Goal: Task Accomplishment & Management: Manage account settings

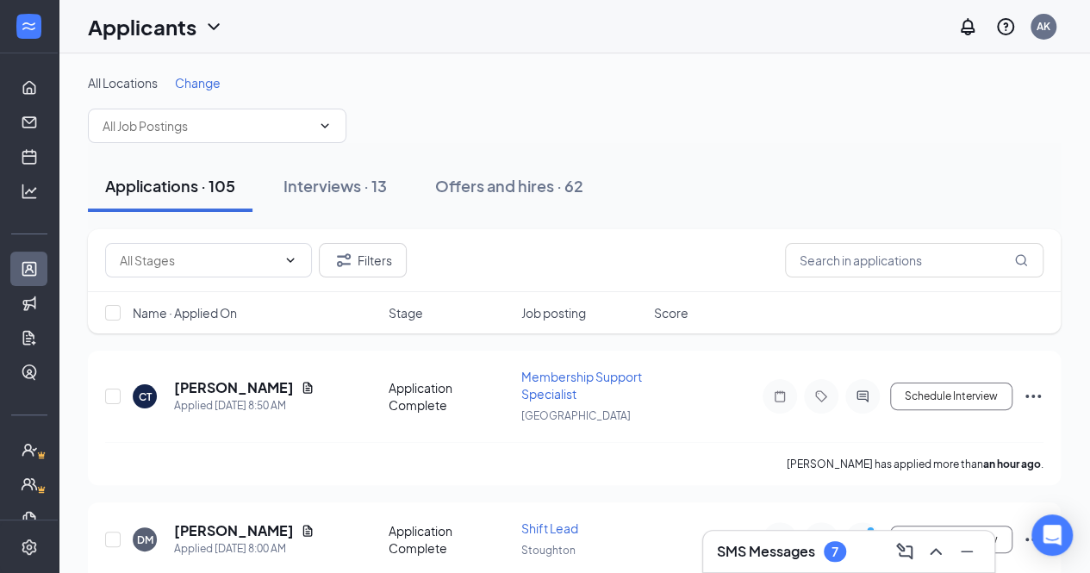
click at [243, 143] on div "Applications · 105 Interviews · 13 Offers and hires · 62" at bounding box center [574, 186] width 973 height 86
drag, startPoint x: 201, startPoint y: 90, endPoint x: 277, endPoint y: 149, distance: 96.5
click at [296, 120] on input "text" at bounding box center [207, 125] width 208 height 19
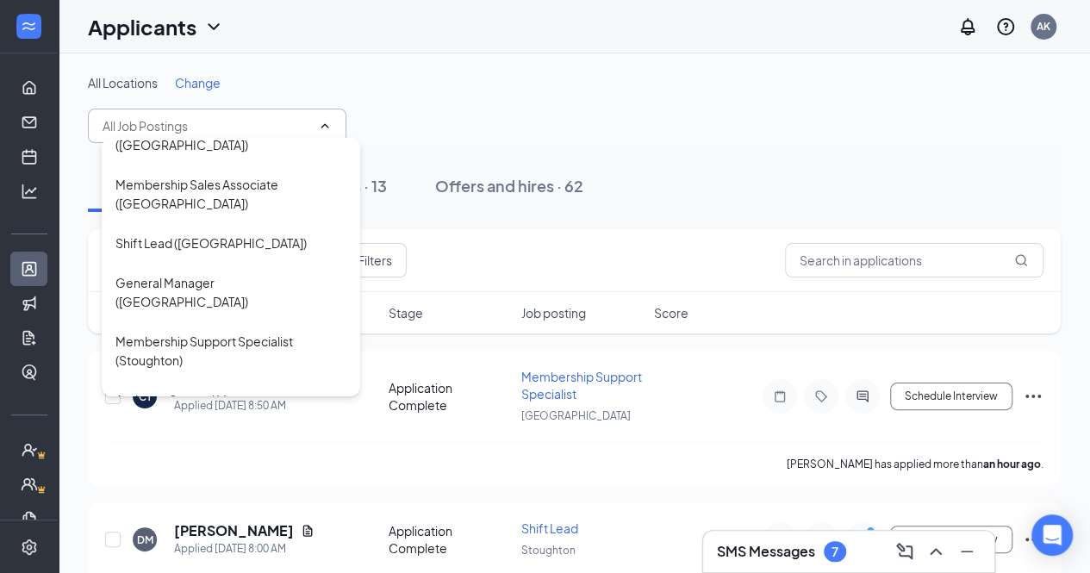
scroll to position [301, 0]
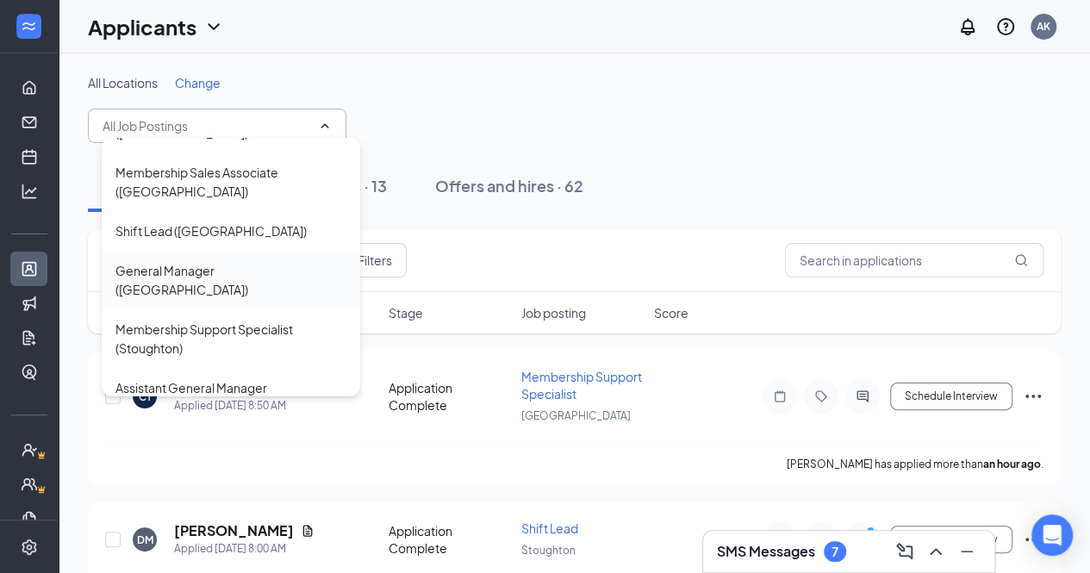
click at [211, 270] on div "General Manager ([GEOGRAPHIC_DATA])" at bounding box center [230, 280] width 231 height 38
type input "General Manager ([GEOGRAPHIC_DATA])"
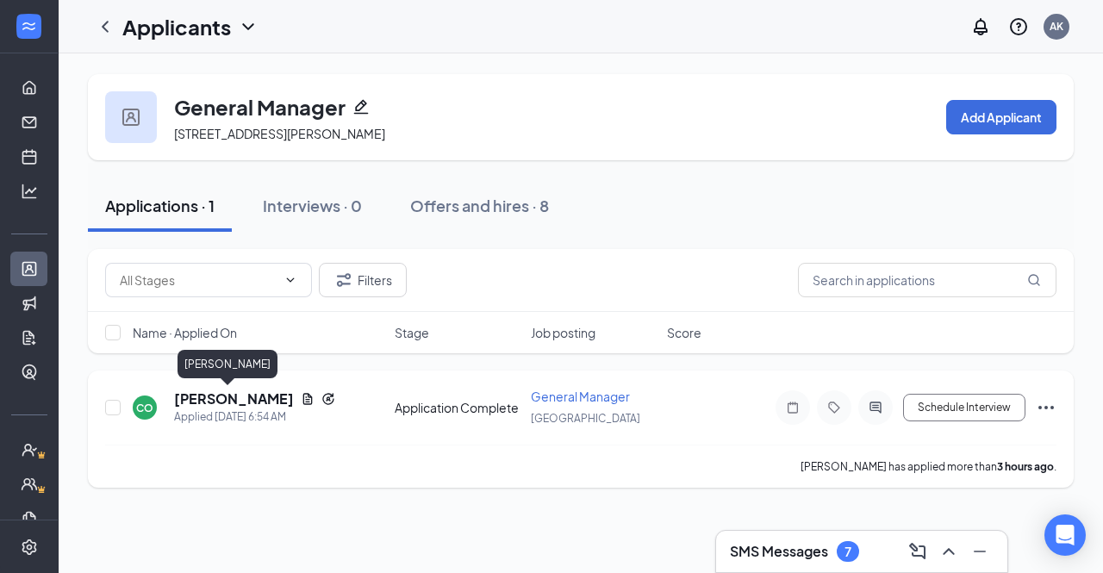
click at [227, 394] on h5 "[PERSON_NAME]" at bounding box center [234, 398] width 120 height 19
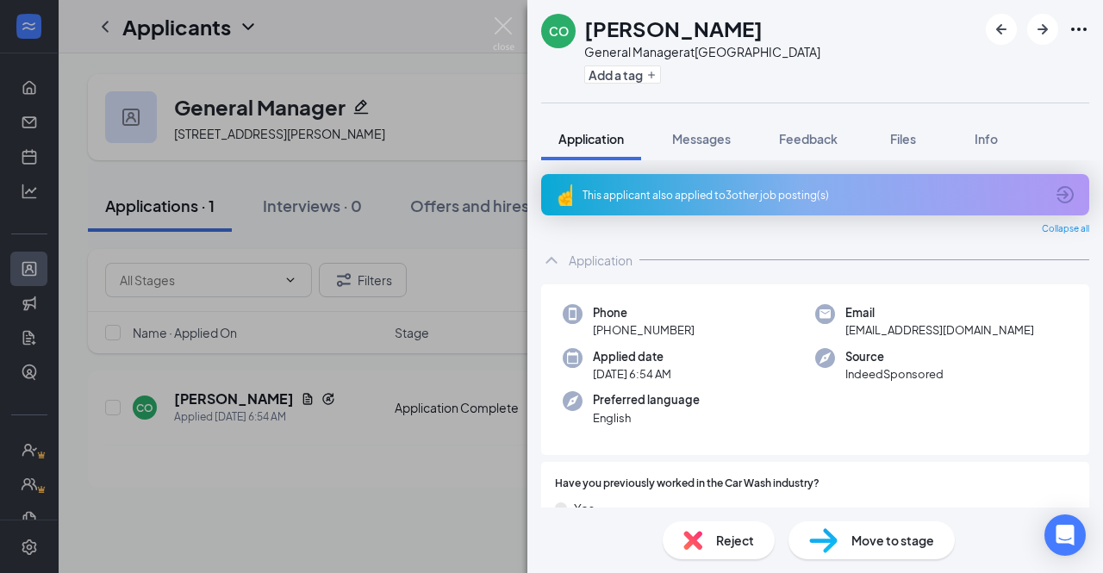
click at [845, 188] on div "This applicant also applied to 3 other job posting(s)" at bounding box center [813, 195] width 462 height 15
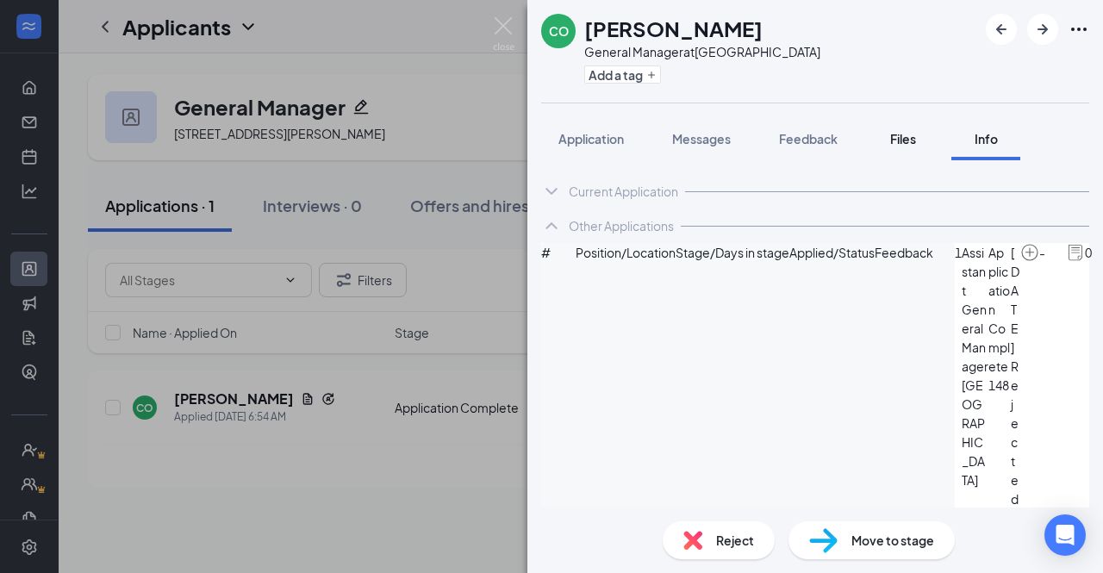
click at [911, 142] on span "Files" at bounding box center [903, 139] width 26 height 16
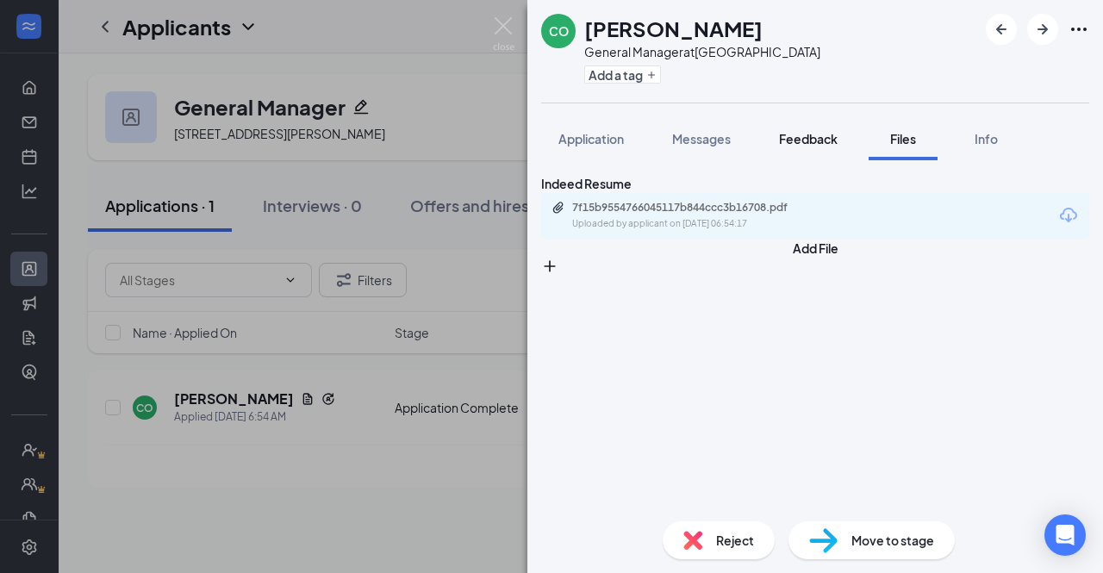
click at [802, 143] on span "Feedback" at bounding box center [808, 139] width 59 height 16
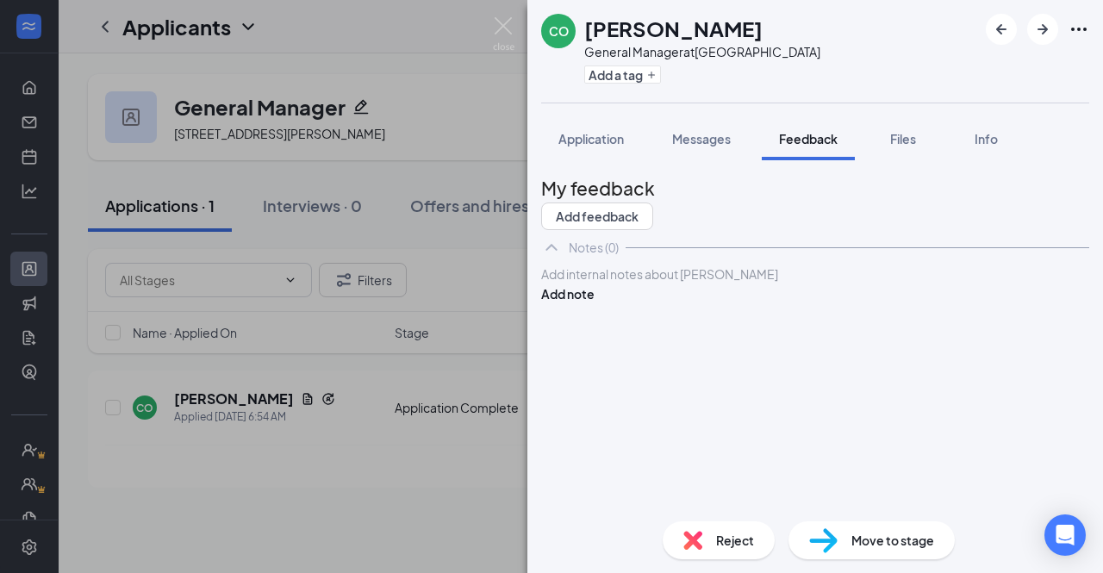
click at [671, 283] on div at bounding box center [815, 274] width 546 height 18
click at [594, 303] on button "Add note" at bounding box center [567, 293] width 53 height 19
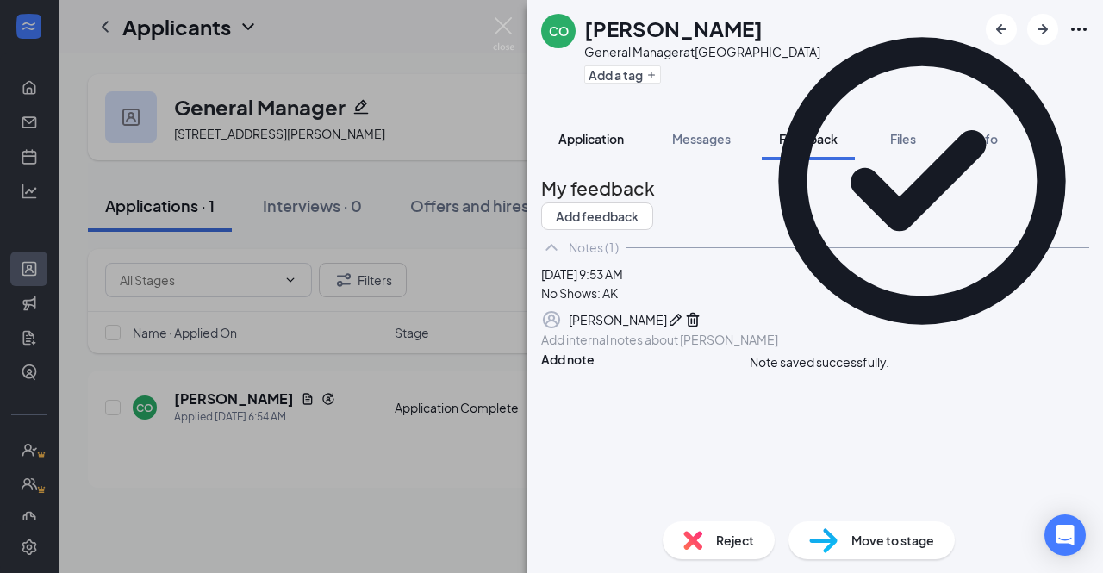
click at [591, 139] on span "Application" at bounding box center [590, 139] width 65 height 16
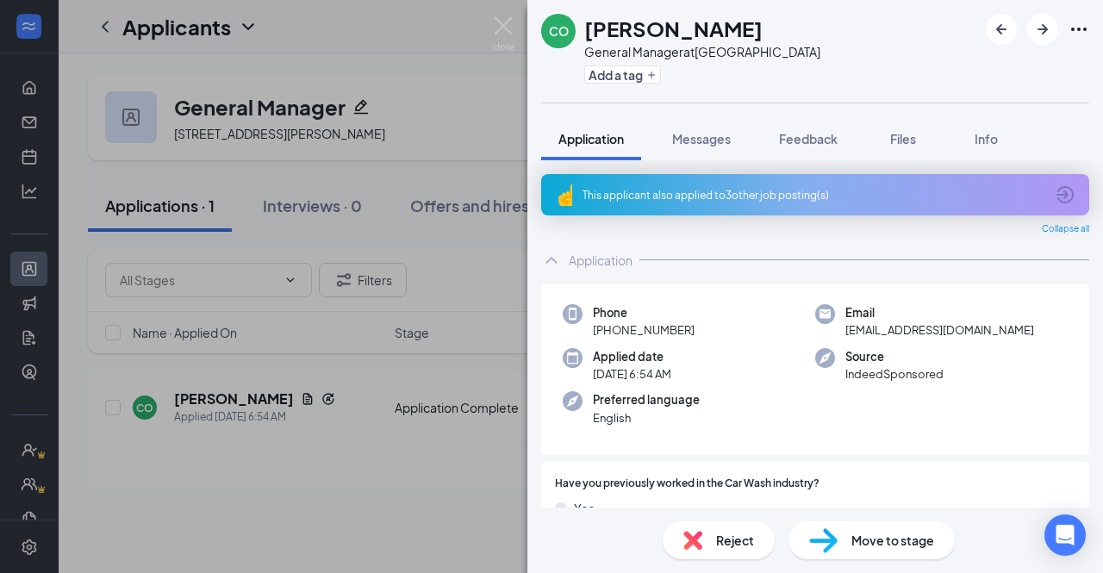
click at [481, 87] on div "CO [PERSON_NAME] General Manager at [GEOGRAPHIC_DATA] Add a tag Application Mes…" at bounding box center [551, 286] width 1103 height 573
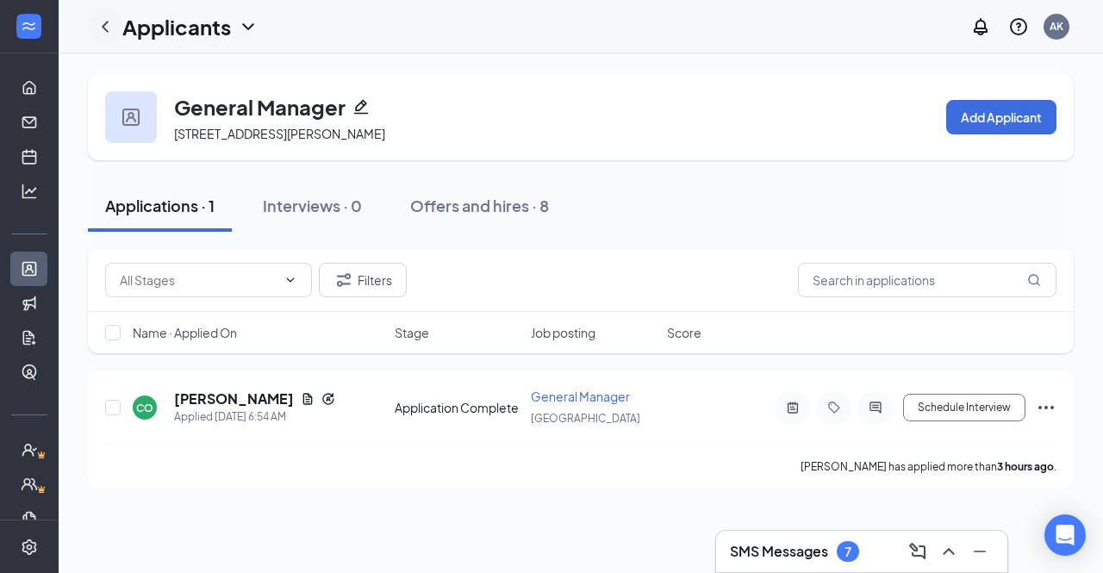
click at [100, 23] on icon "ChevronLeft" at bounding box center [105, 26] width 21 height 21
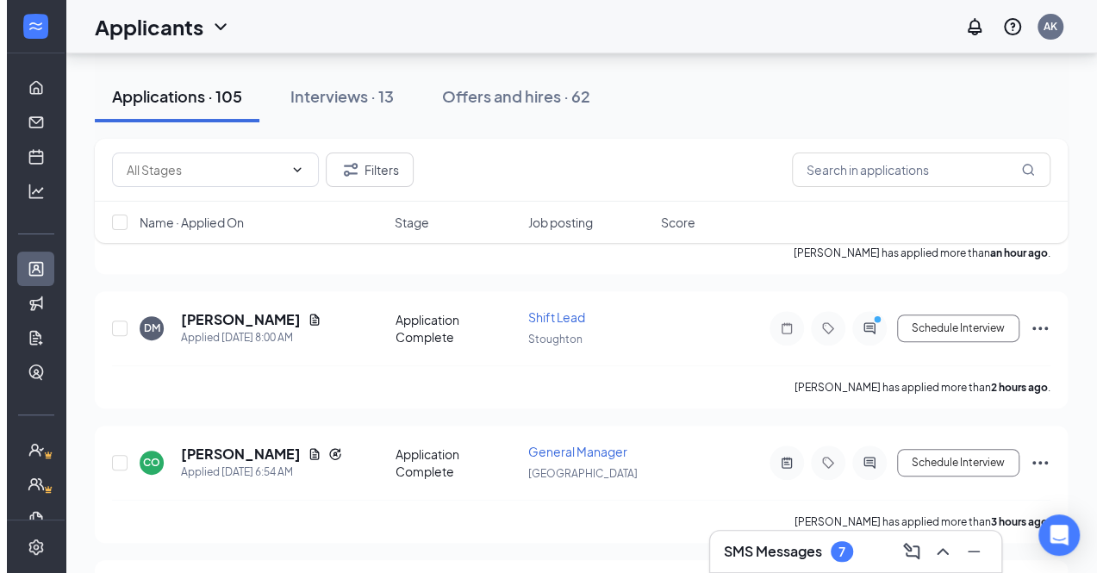
scroll to position [212, 0]
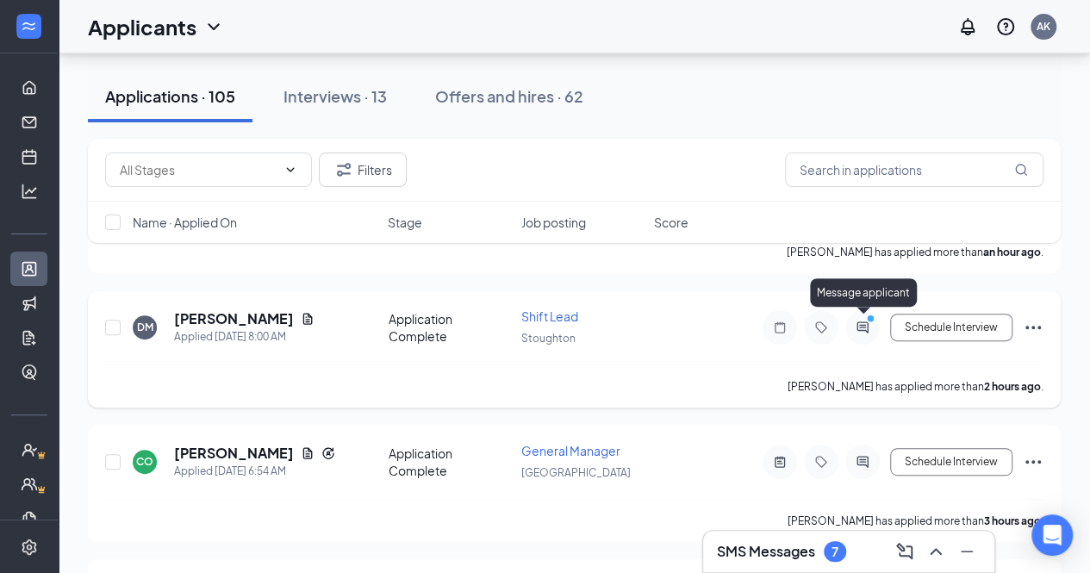
click at [865, 323] on icon "PrimaryDot" at bounding box center [872, 321] width 21 height 14
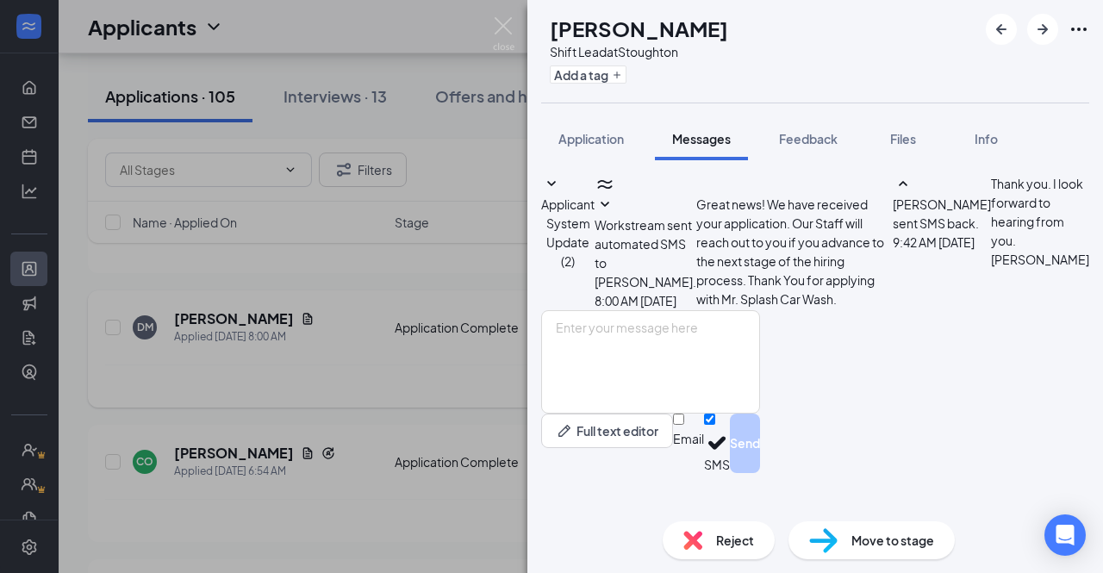
scroll to position [141, 0]
click at [451, 430] on div "[PERSON_NAME] Shift Lead at Stoughton Add a tag Application Messages Feedback F…" at bounding box center [551, 286] width 1103 height 573
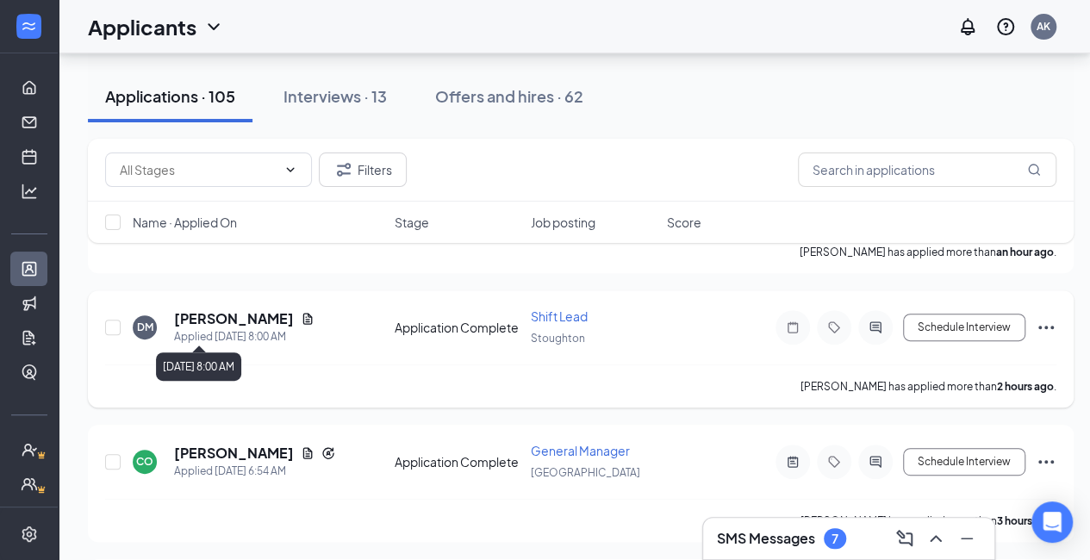
click at [242, 328] on div "Applied [DATE] 8:00 AM" at bounding box center [244, 336] width 140 height 17
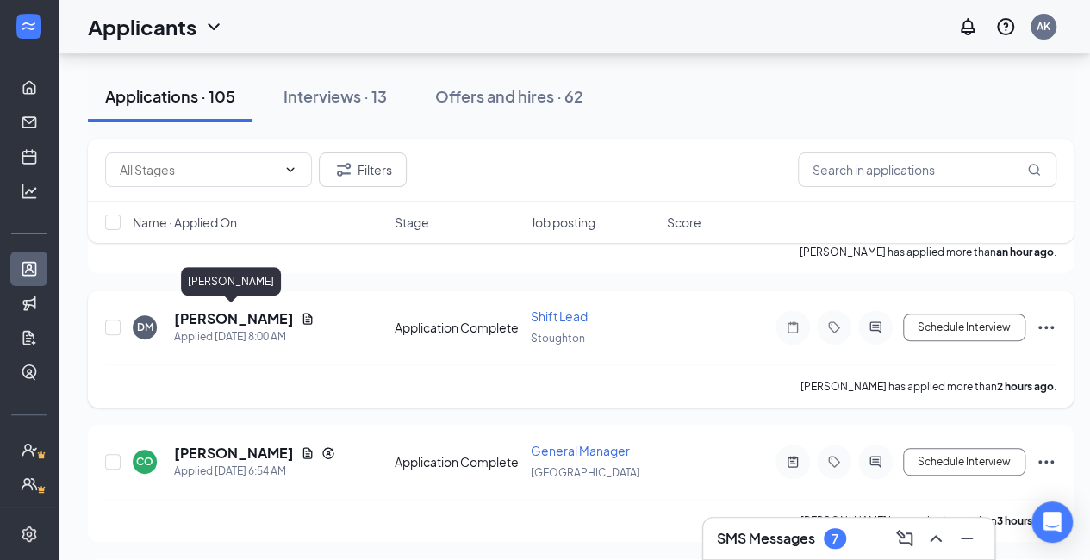
click at [239, 313] on h5 "[PERSON_NAME]" at bounding box center [234, 318] width 120 height 19
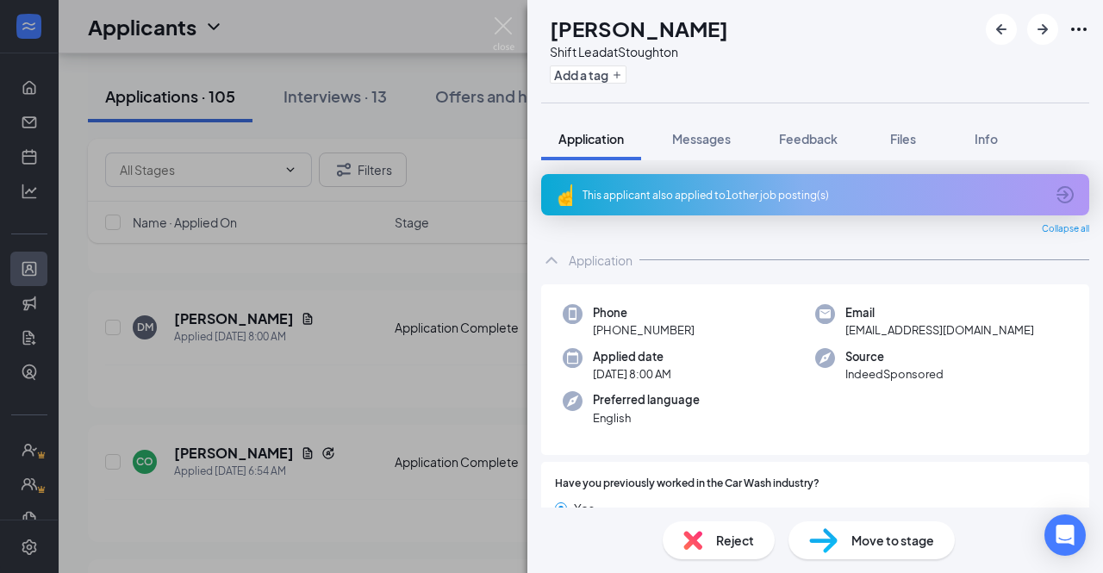
click at [925, 201] on div "This applicant also applied to 1 other job posting(s)" at bounding box center [813, 195] width 462 height 15
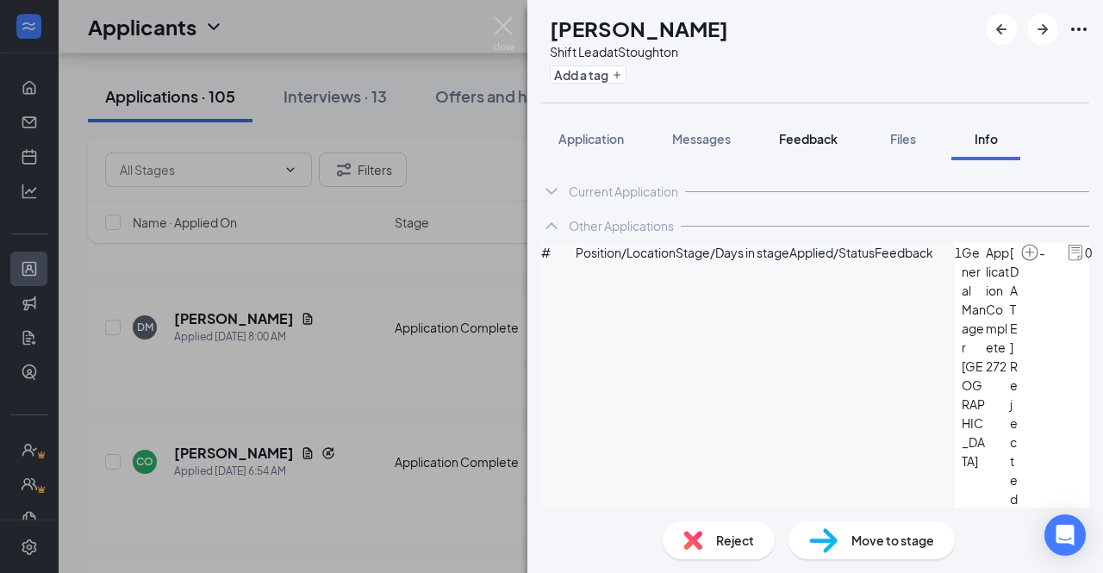
click at [801, 142] on span "Feedback" at bounding box center [808, 139] width 59 height 16
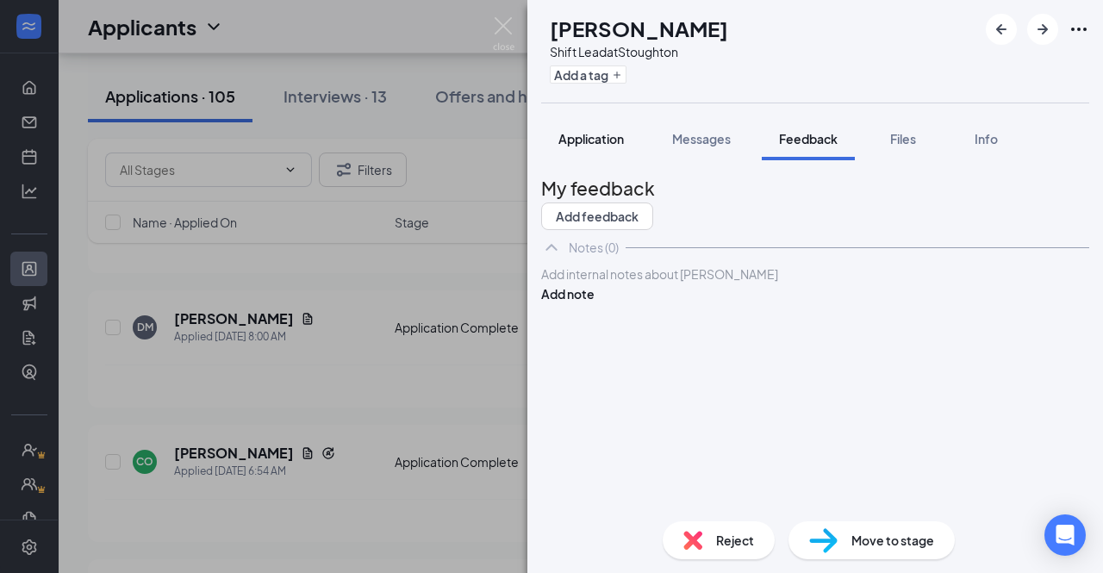
click at [584, 145] on span "Application" at bounding box center [590, 139] width 65 height 16
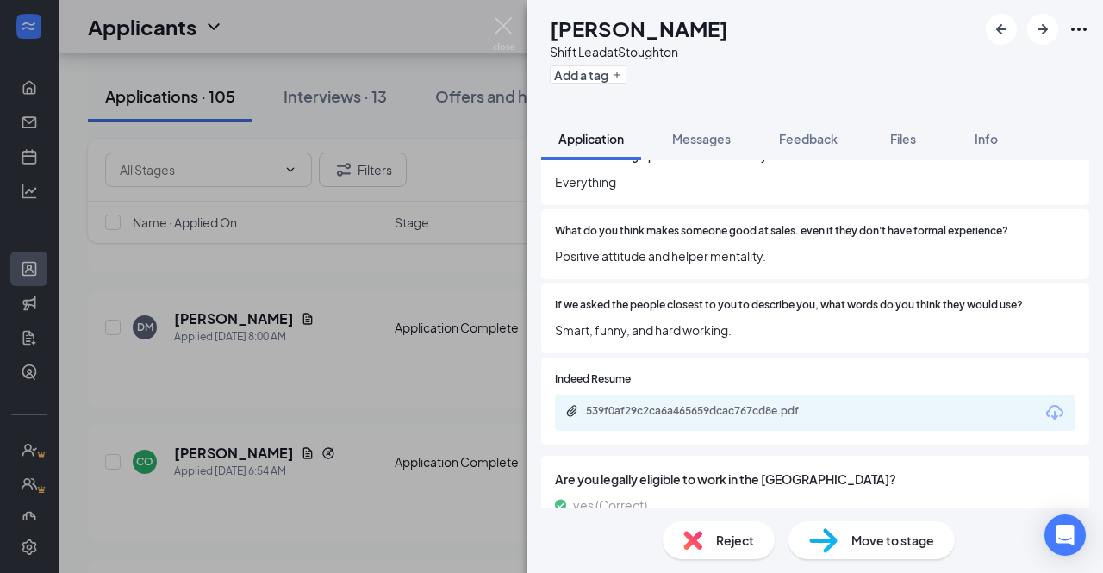
scroll to position [1110, 0]
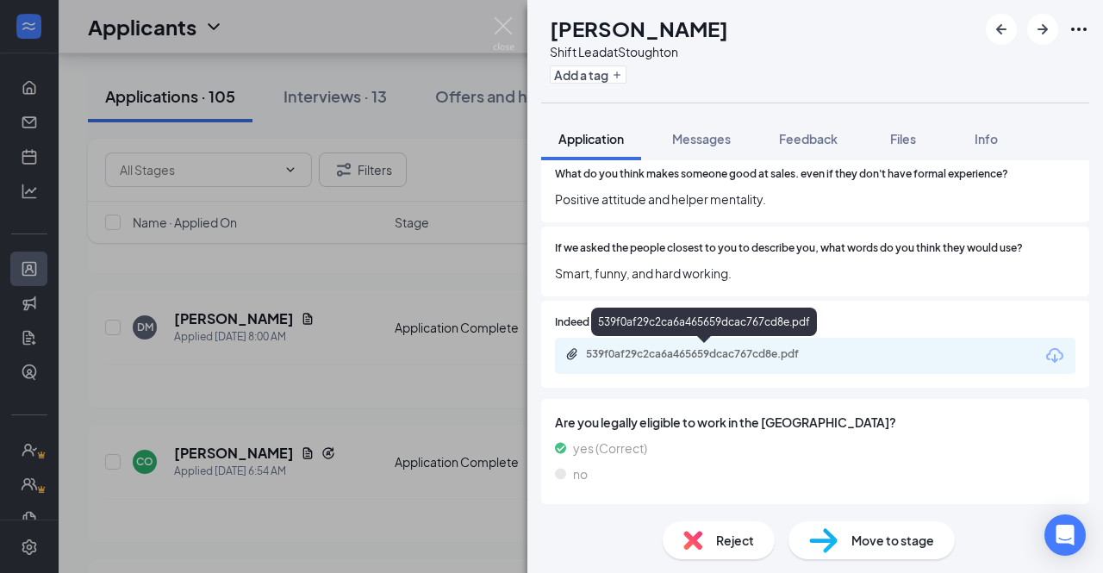
click at [756, 360] on div "539f0af29c2ca6a465659dcac767cd8e.pdf" at bounding box center [706, 354] width 241 height 14
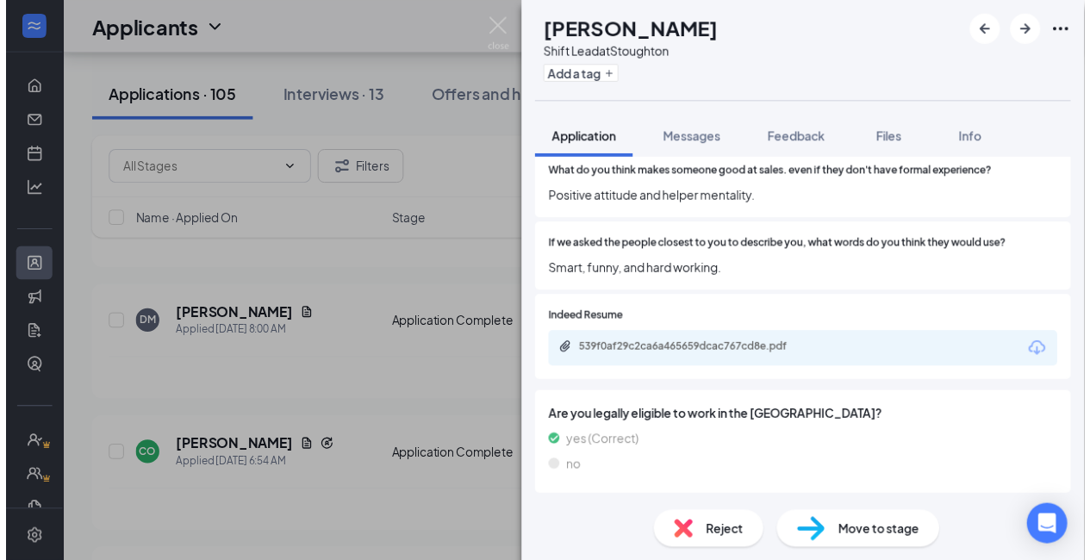
scroll to position [1103, 0]
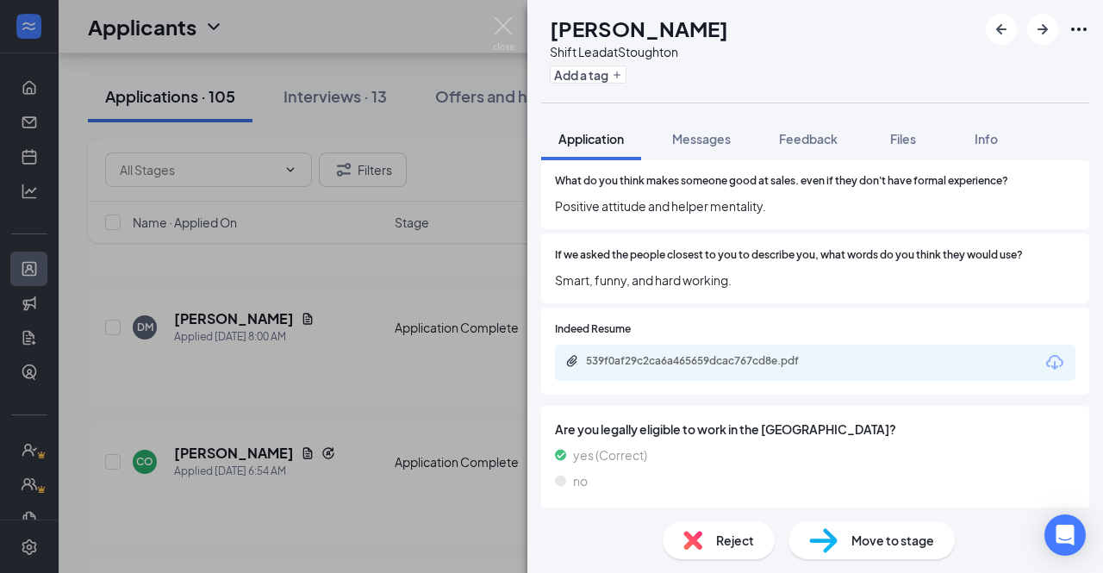
click at [418, 256] on div "[PERSON_NAME] Shift Lead at Stoughton Add a tag Application Messages Feedback F…" at bounding box center [551, 286] width 1103 height 573
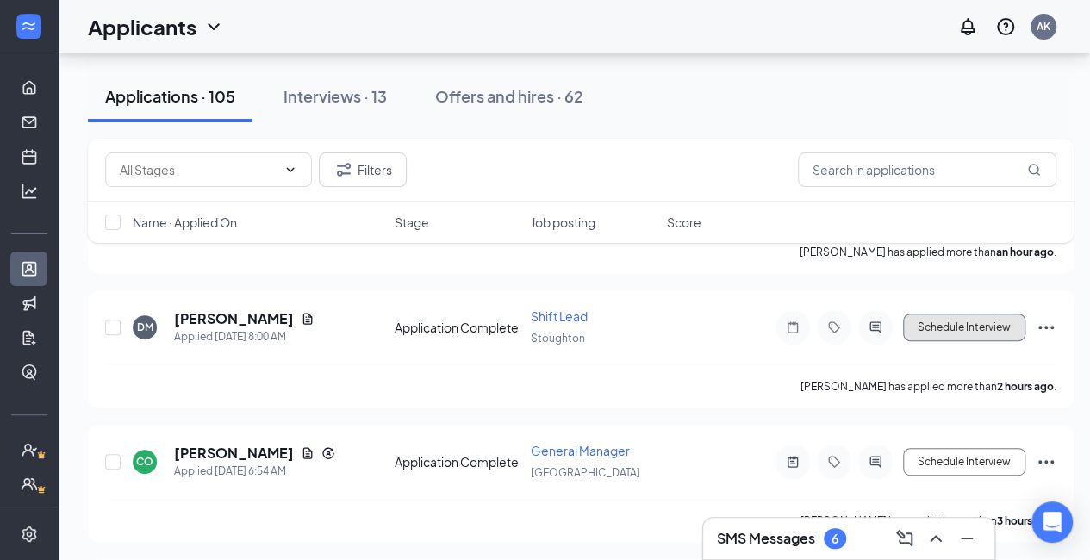
click at [965, 321] on button "Schedule Interview" at bounding box center [964, 328] width 122 height 28
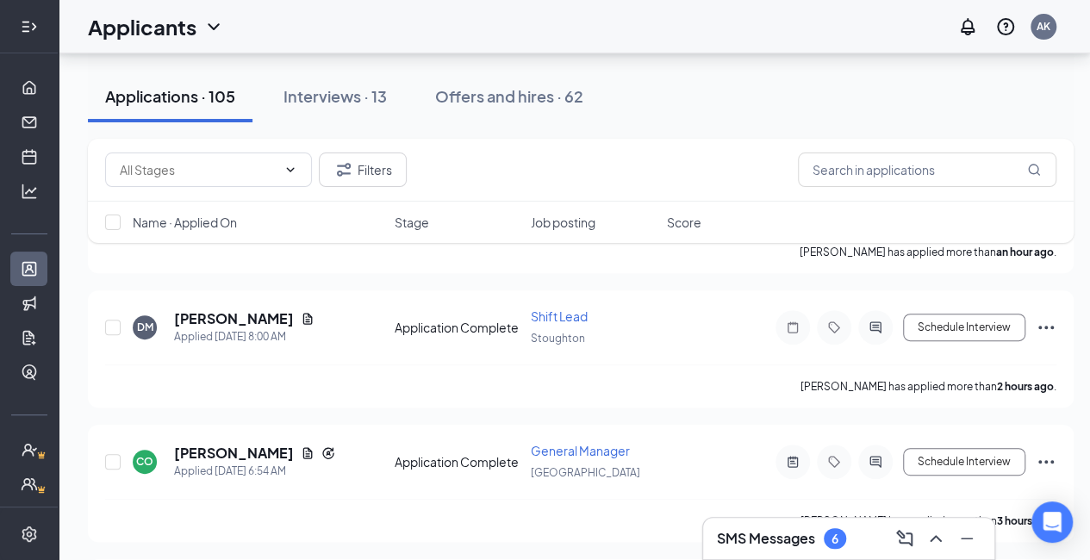
click at [22, 35] on div at bounding box center [29, 26] width 17 height 17
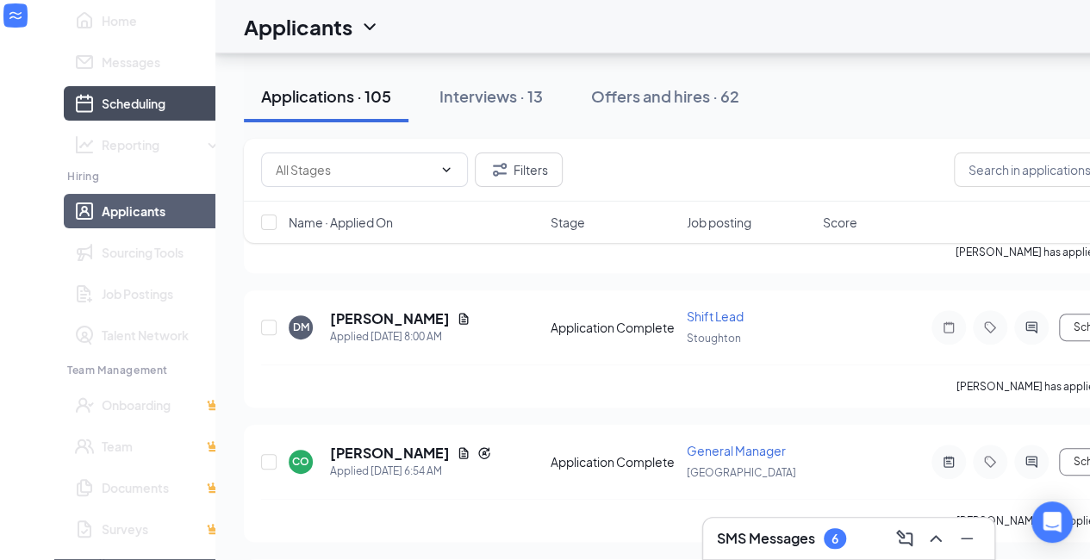
click at [102, 121] on link "Scheduling" at bounding box center [162, 103] width 121 height 34
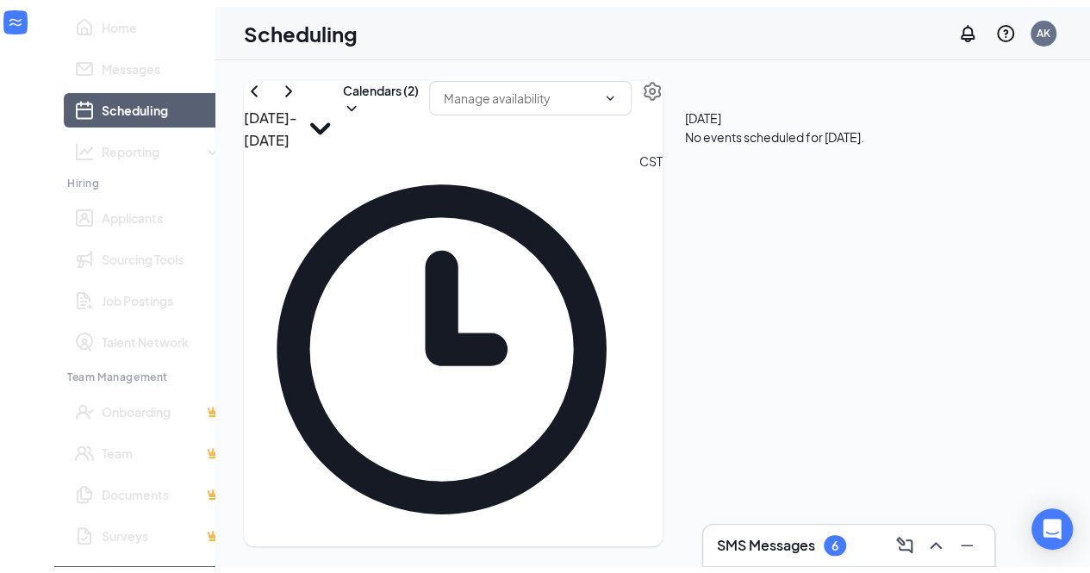
scroll to position [881, 0]
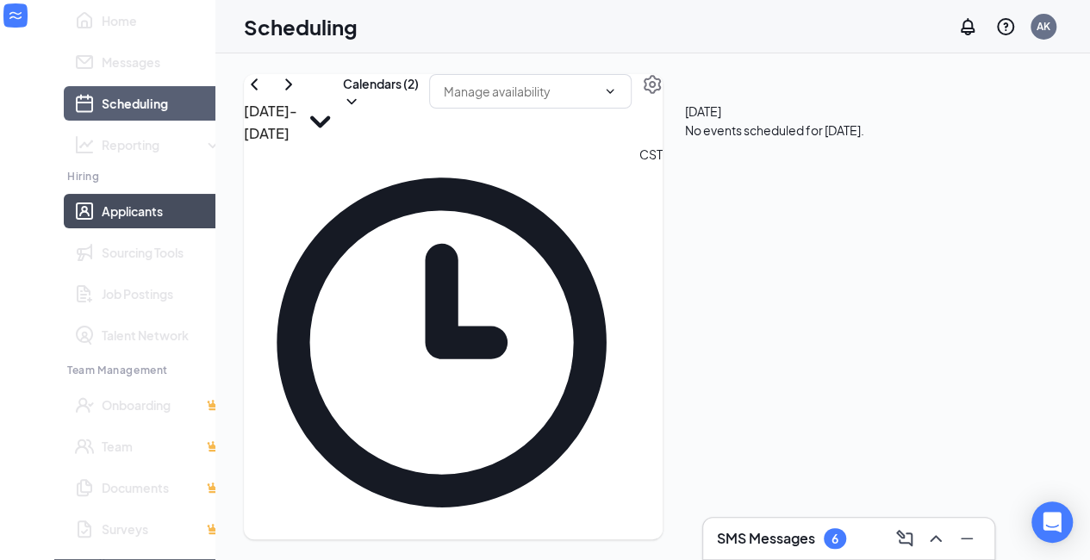
click at [102, 228] on link "Applicants" at bounding box center [162, 211] width 121 height 34
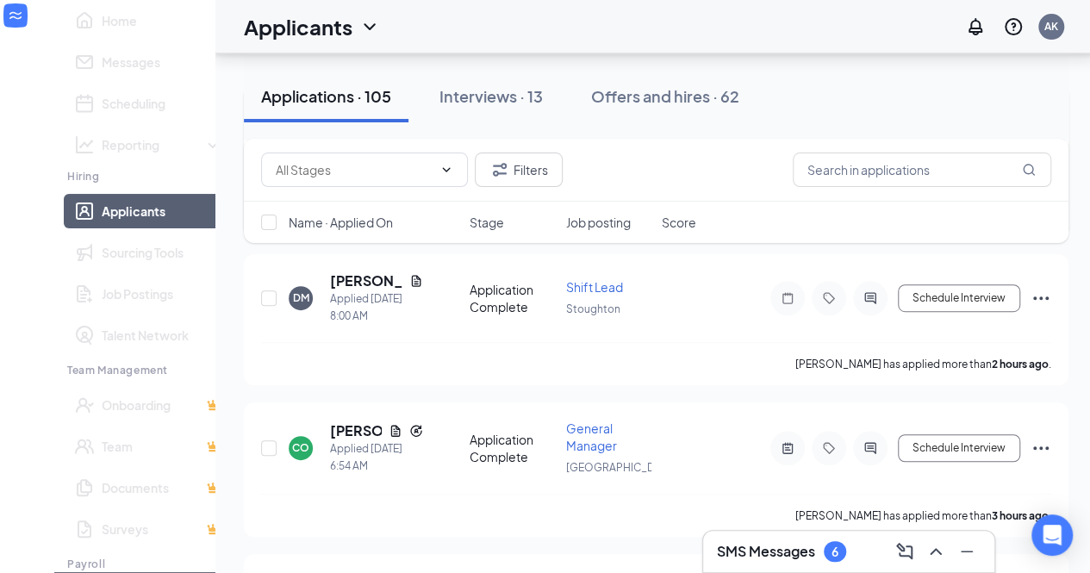
scroll to position [231, 0]
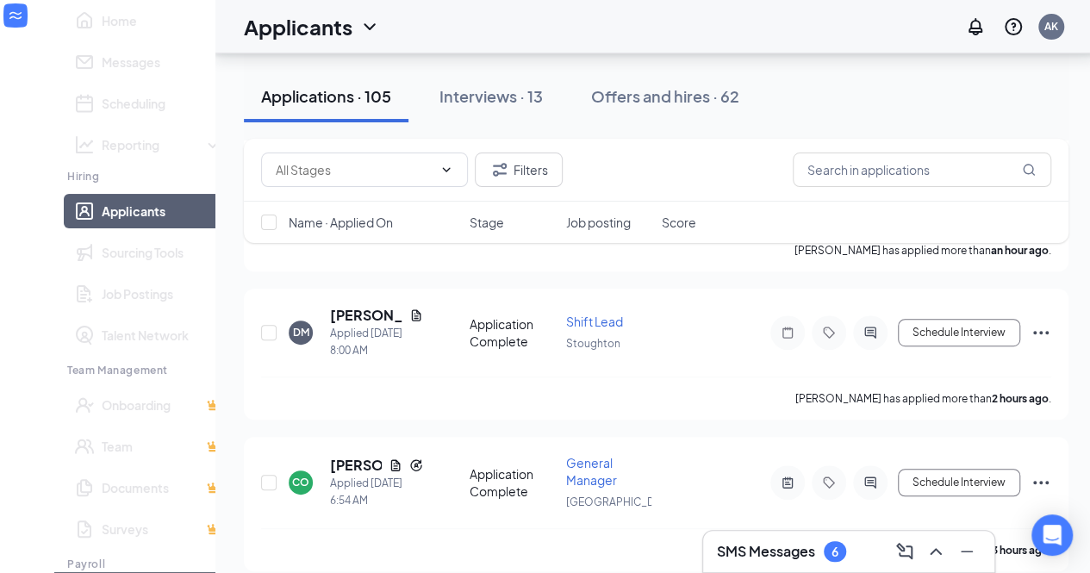
click at [35, 31] on icon "Collapse" at bounding box center [26, 39] width 17 height 17
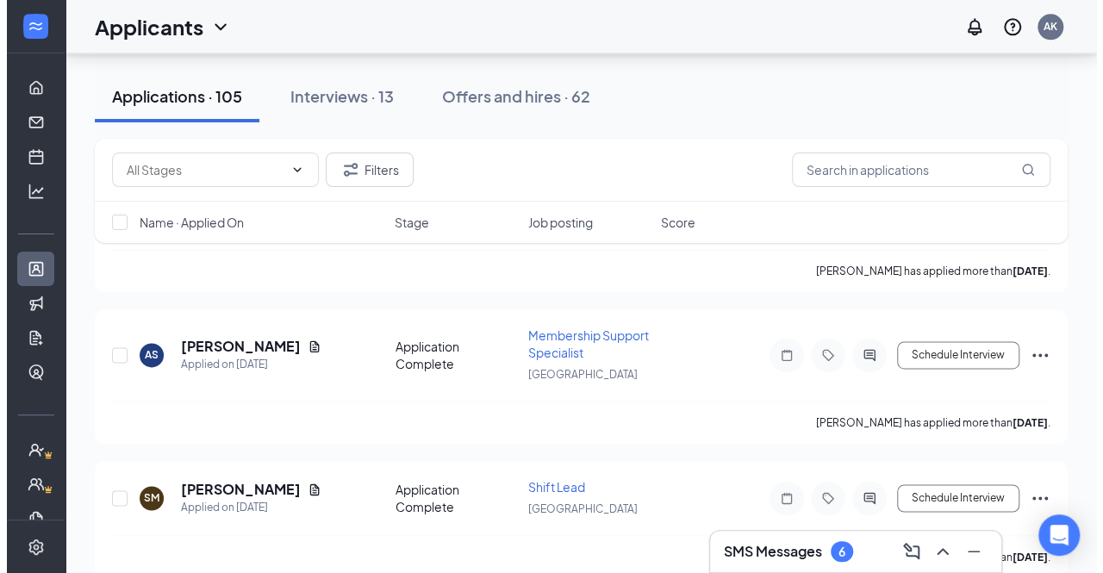
scroll to position [1211, 0]
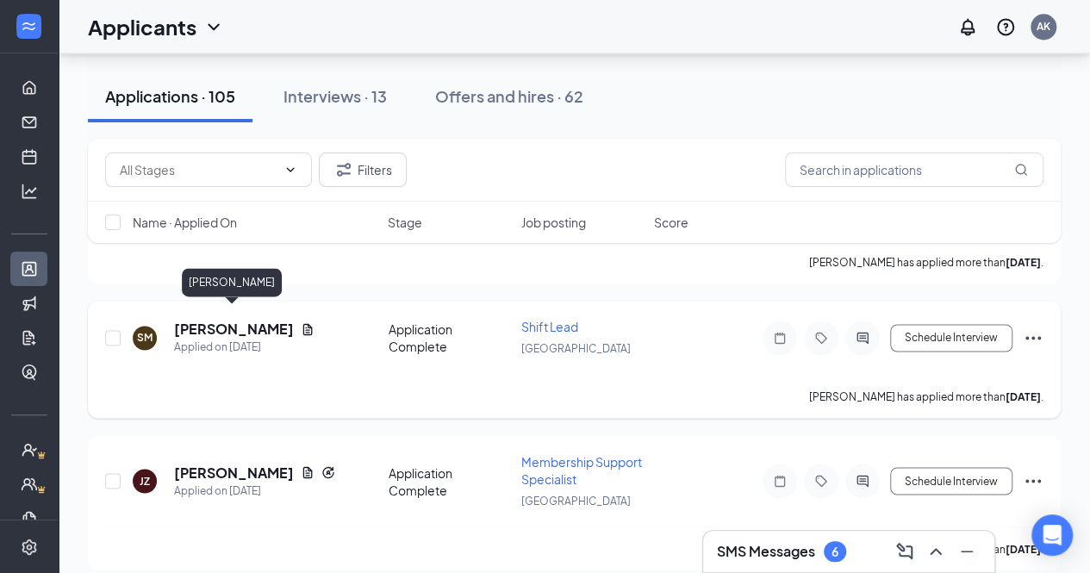
click at [233, 320] on h5 "[PERSON_NAME]" at bounding box center [234, 329] width 120 height 19
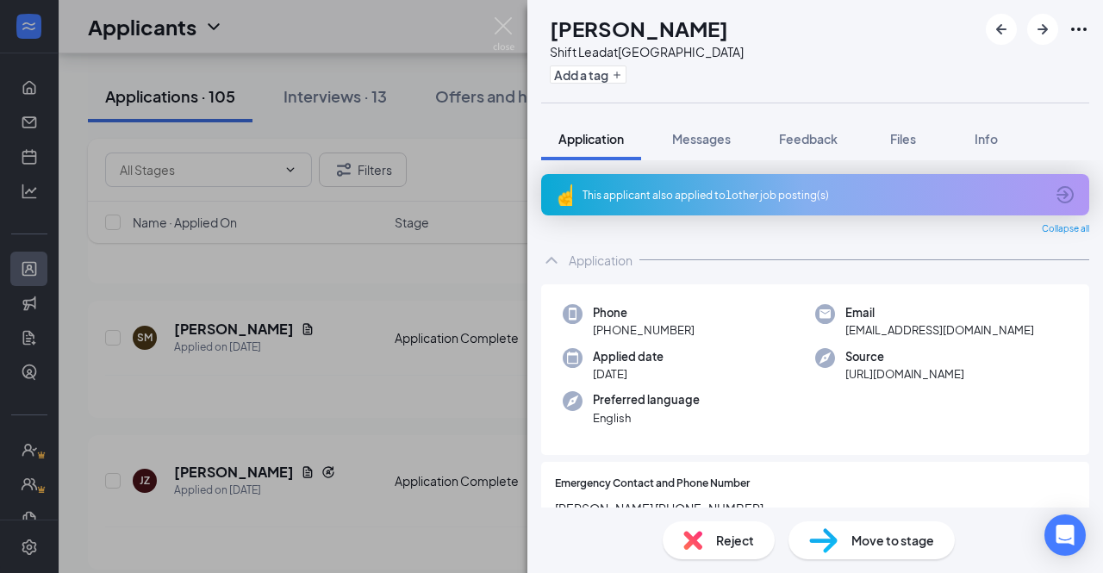
click at [836, 201] on div "This applicant also applied to 1 other job posting(s)" at bounding box center [813, 195] width 462 height 15
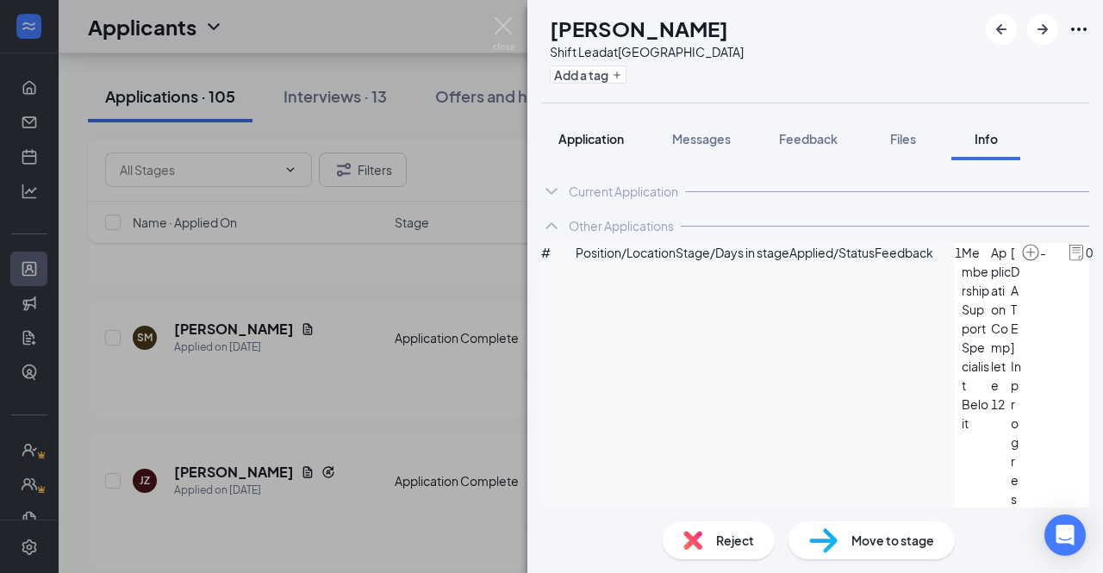
click at [588, 128] on button "Application" at bounding box center [591, 138] width 100 height 43
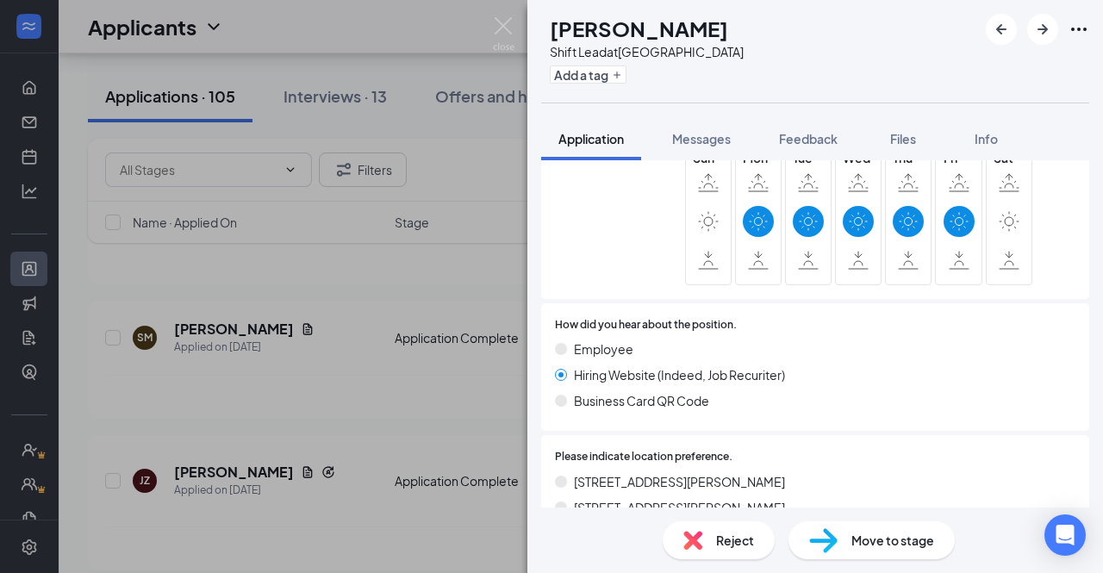
scroll to position [664, 0]
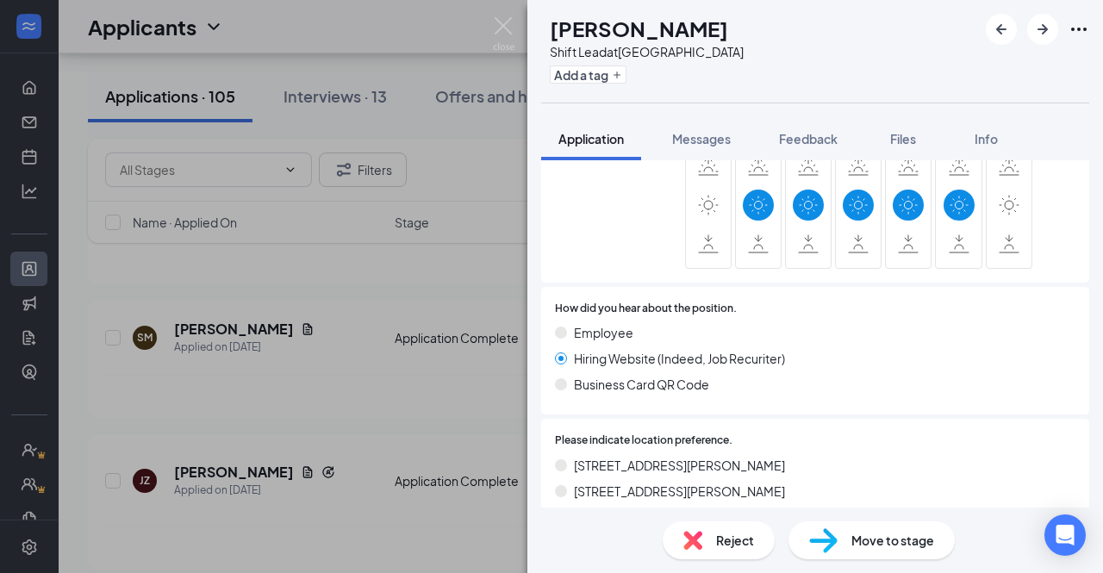
click at [685, 544] on img at bounding box center [692, 540] width 19 height 19
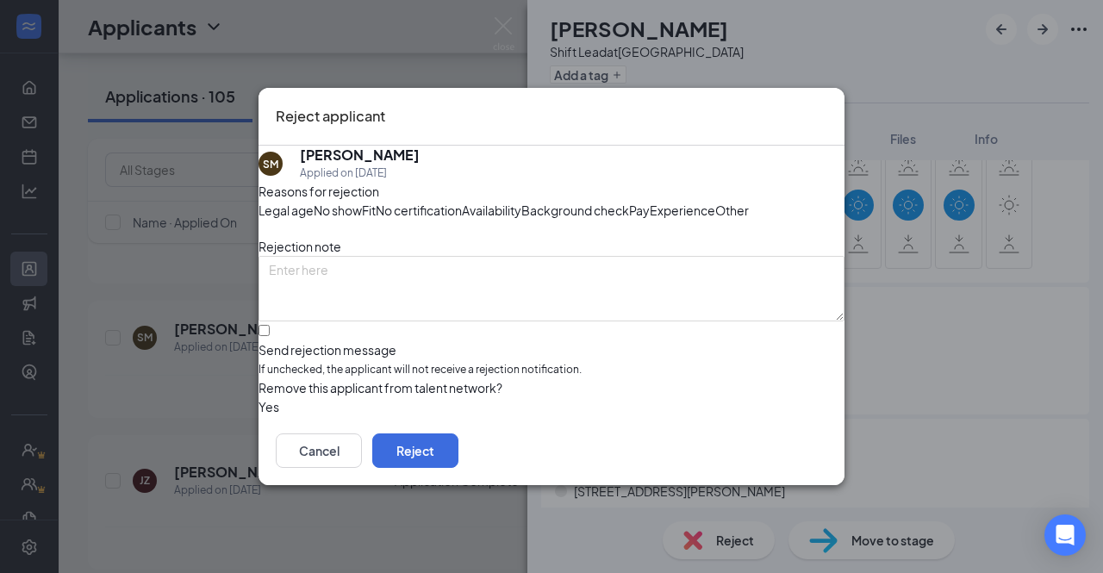
click at [521, 204] on span "Availability" at bounding box center [491, 210] width 59 height 19
click at [270, 336] on input "Send rejection message If unchecked, the applicant will not receive a rejection…" at bounding box center [263, 330] width 11 height 11
checkbox input "true"
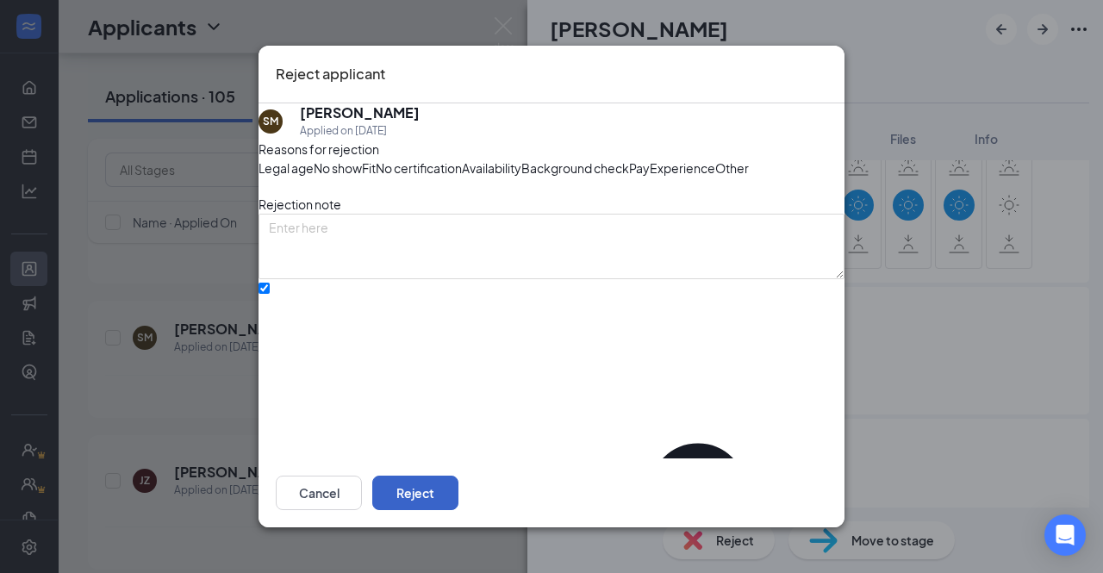
click at [458, 501] on button "Reject" at bounding box center [415, 493] width 86 height 34
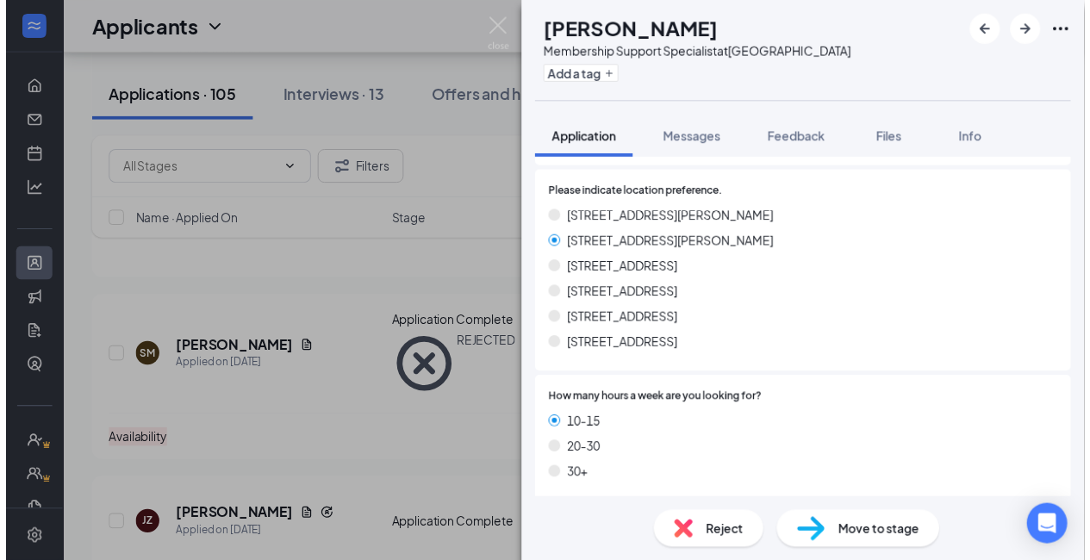
scroll to position [908, 0]
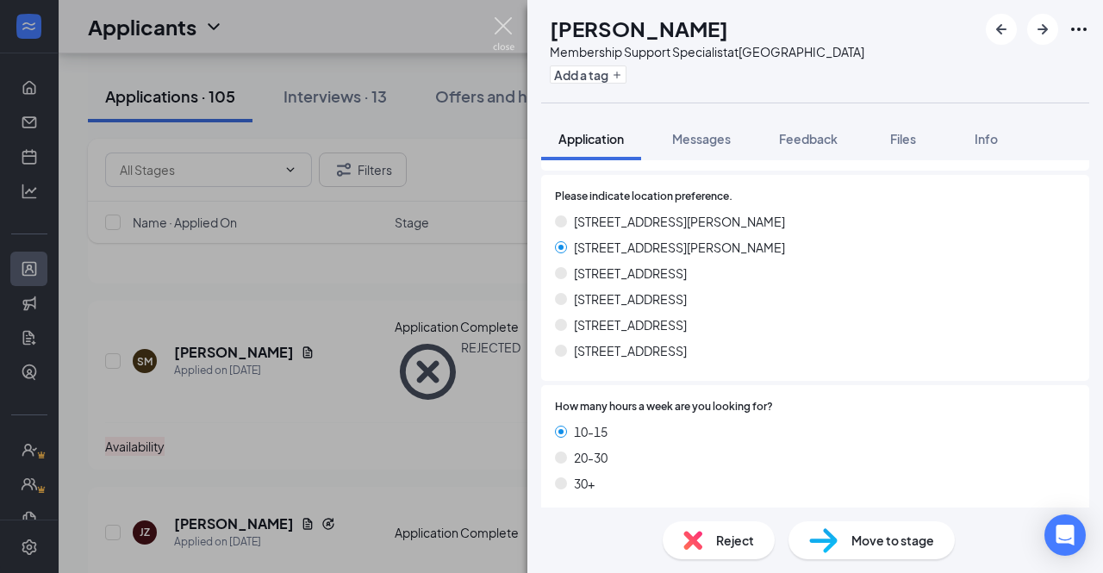
click at [508, 26] on img at bounding box center [504, 34] width 22 height 34
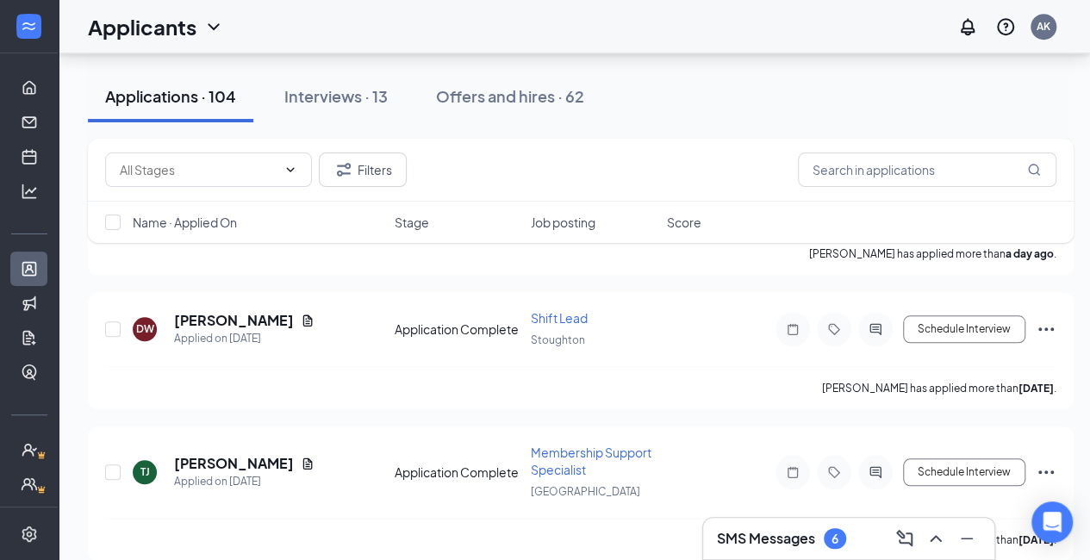
scroll to position [624, 0]
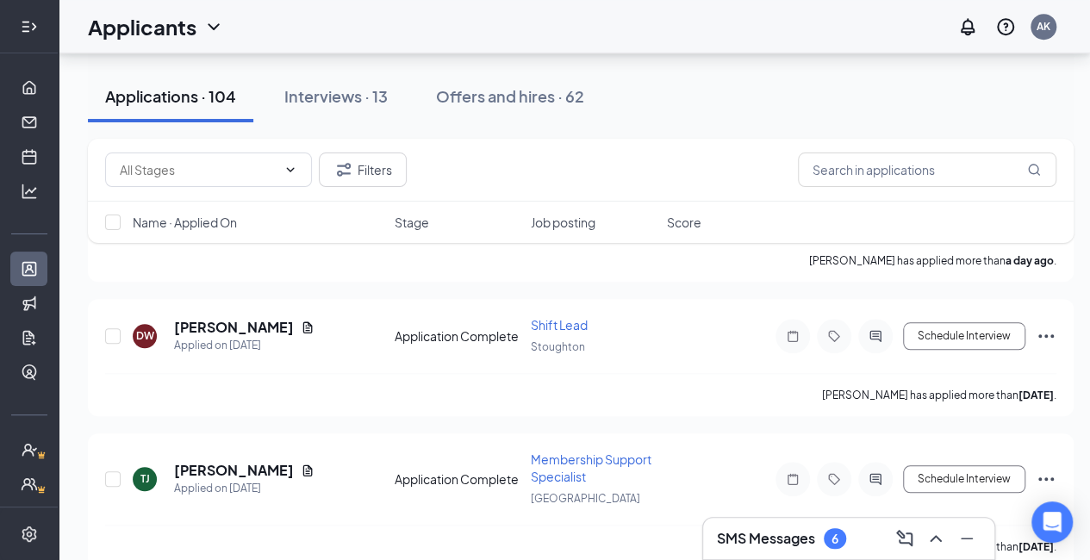
click at [21, 35] on div at bounding box center [29, 26] width 17 height 17
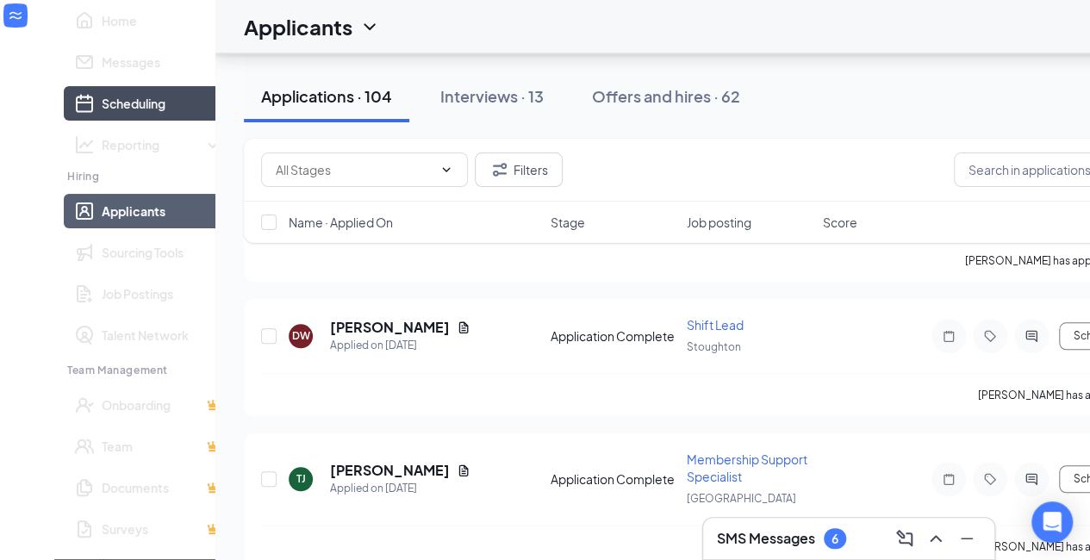
click at [102, 121] on link "Scheduling" at bounding box center [162, 103] width 121 height 34
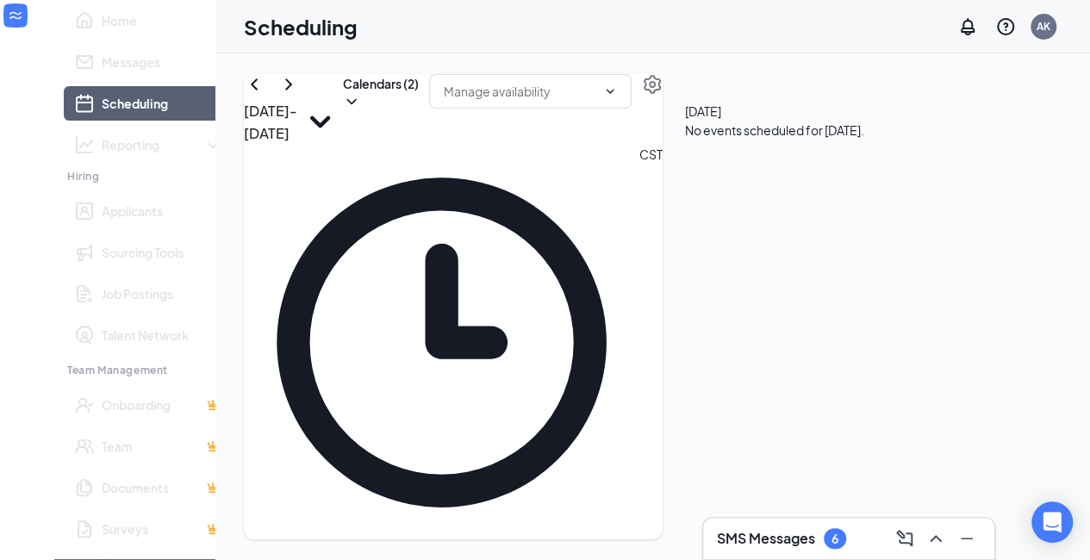
scroll to position [847, 0]
click at [360, 109] on icon "ChevronDown" at bounding box center [351, 101] width 17 height 17
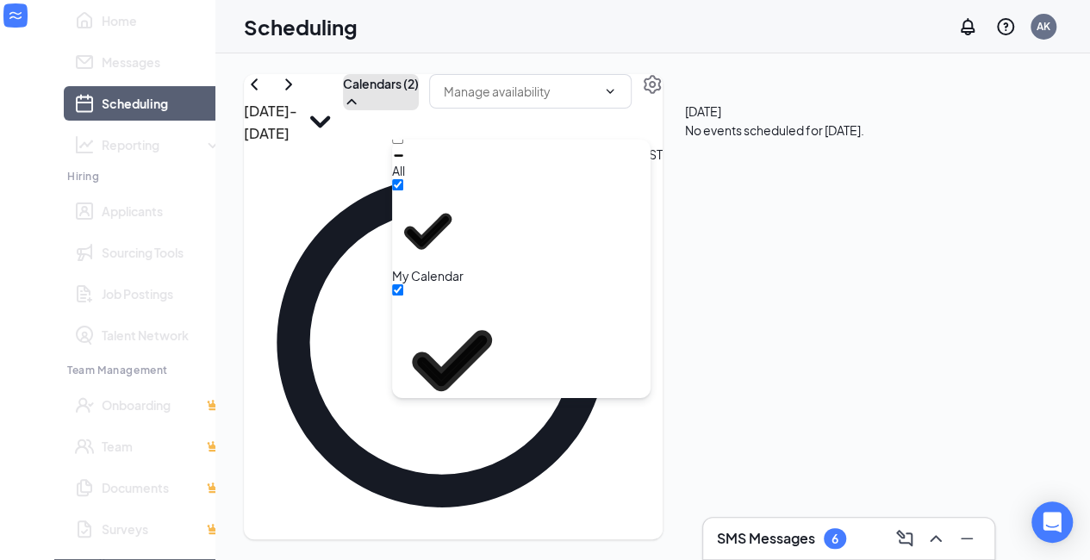
scroll to position [9, 0]
click at [403, 469] on input "[PERSON_NAME]" at bounding box center [397, 474] width 11 height 11
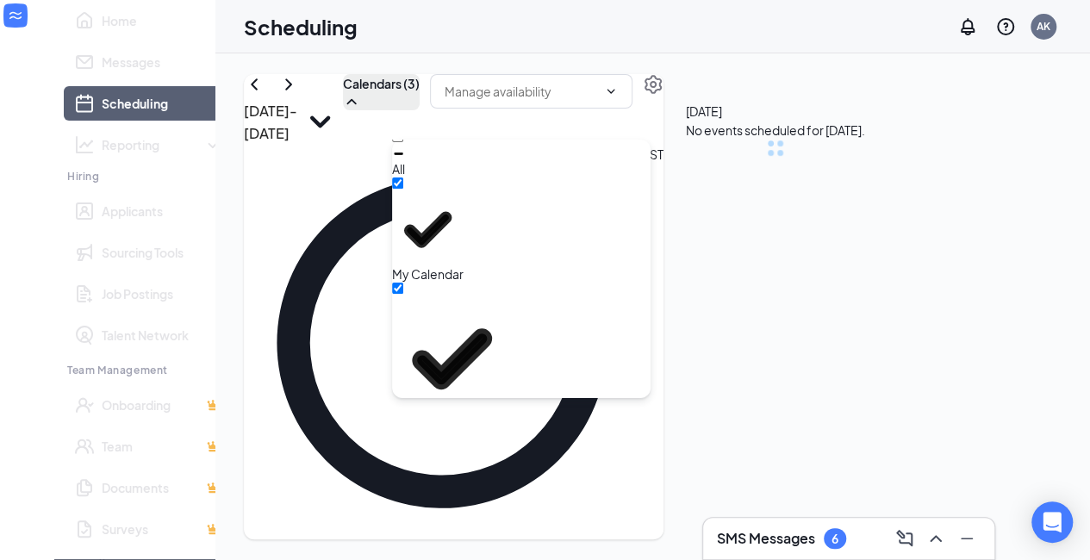
checkbox input "true"
click at [492, 84] on div "[DATE] - [DATE] Calendars (3) CST Sun 14 Mon 15 Tue 16 Wed 17 Thu 18 Fri 19 Sat…" at bounding box center [454, 306] width 420 height 465
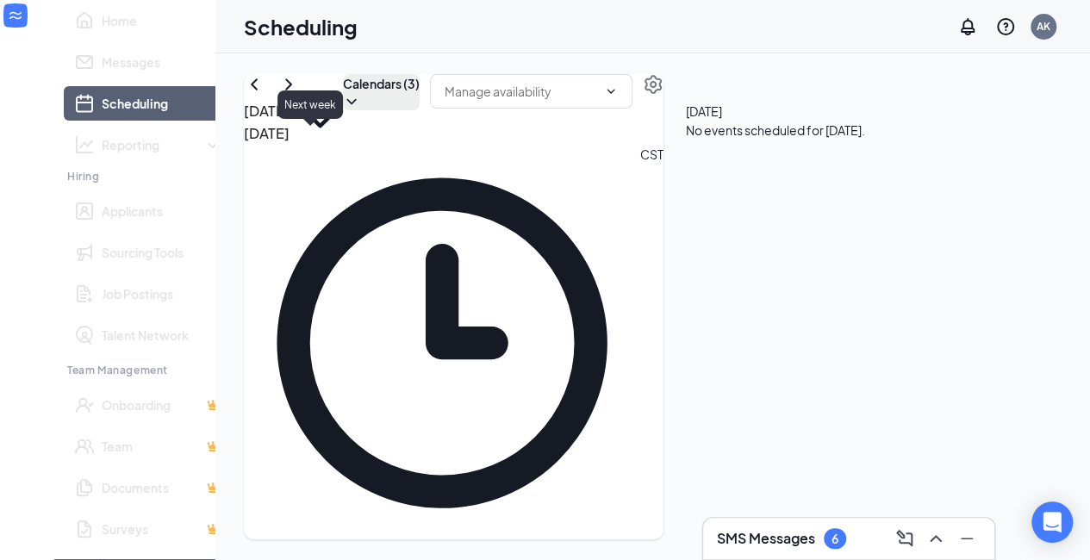
click at [299, 95] on icon "ChevronRight" at bounding box center [288, 84] width 21 height 21
click at [264, 95] on icon "ChevronLeft" at bounding box center [254, 84] width 21 height 21
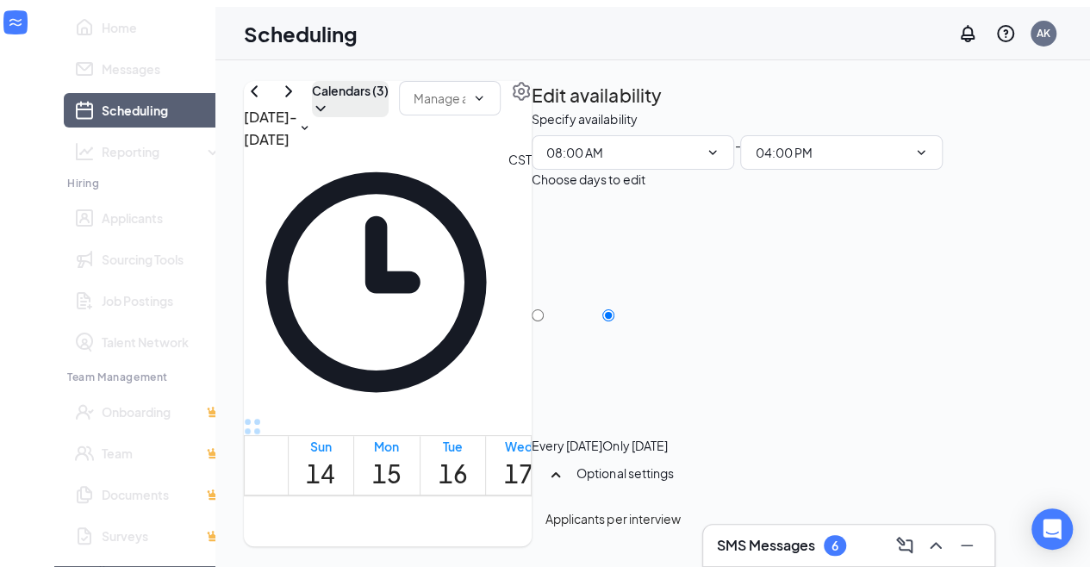
scroll to position [26, 0]
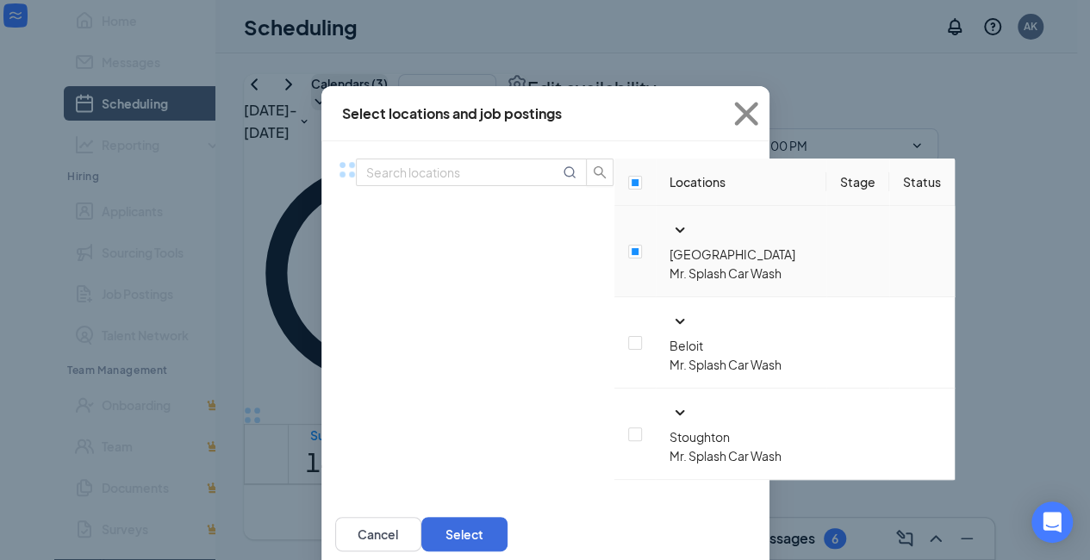
click at [669, 262] on span "[GEOGRAPHIC_DATA]" at bounding box center [732, 254] width 126 height 16
click at [669, 240] on icon "SmallChevronDown" at bounding box center [679, 230] width 21 height 21
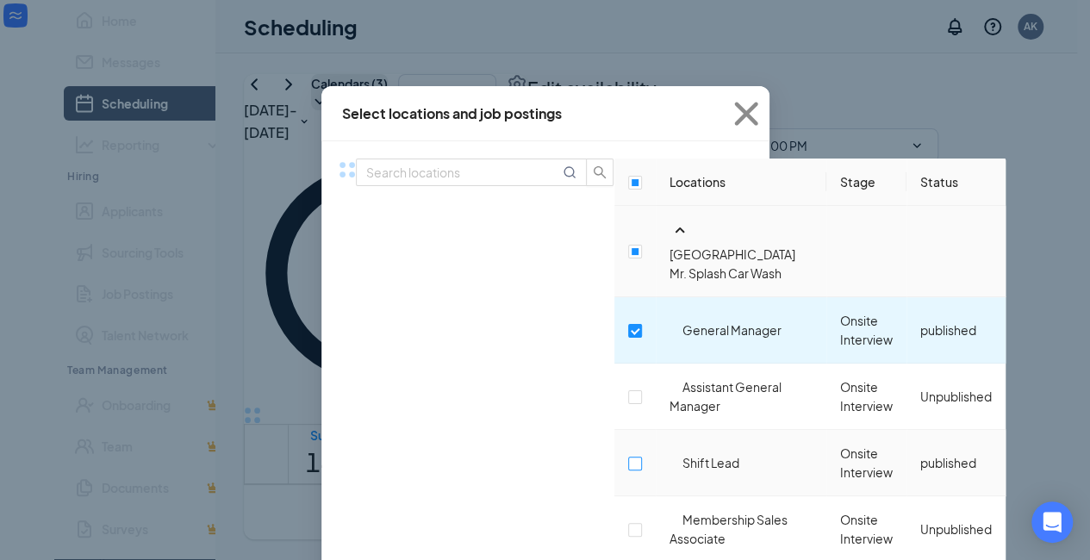
click at [628, 457] on input "checkbox" at bounding box center [635, 464] width 14 height 14
checkbox input "true"
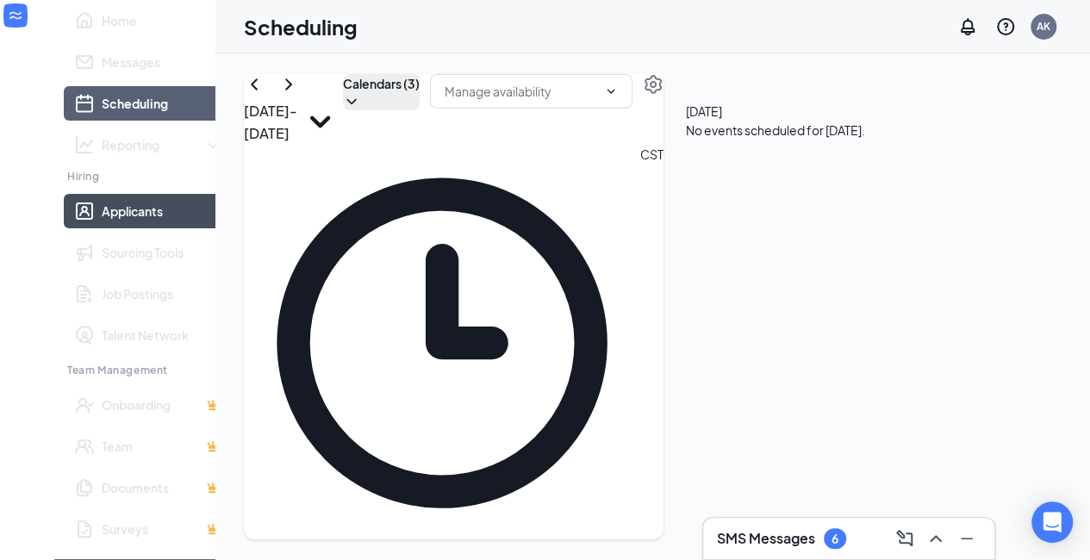
click at [102, 228] on link "Applicants" at bounding box center [162, 211] width 121 height 34
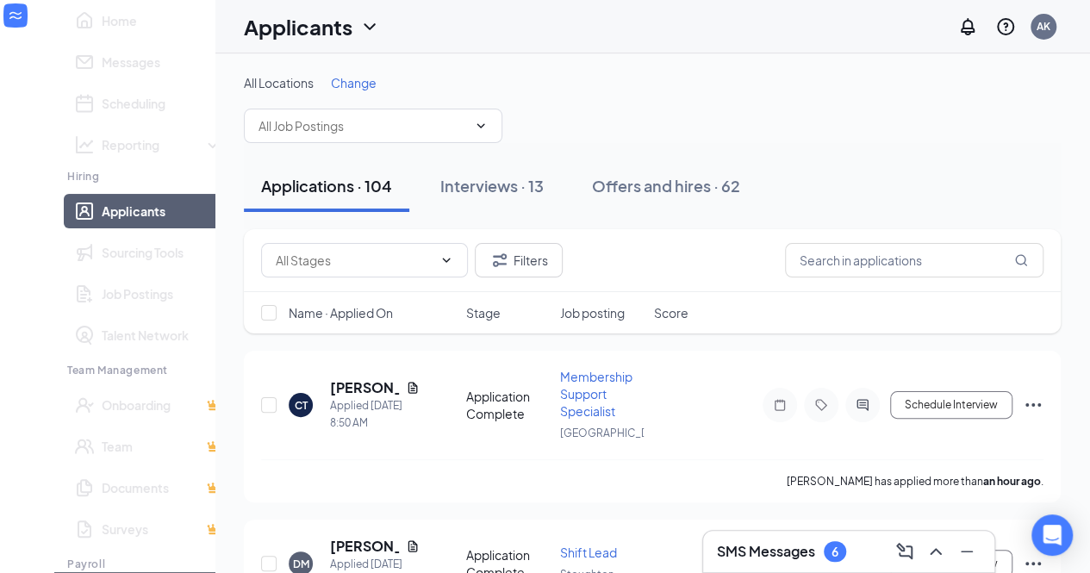
click at [35, 34] on icon "Collapse" at bounding box center [26, 39] width 17 height 17
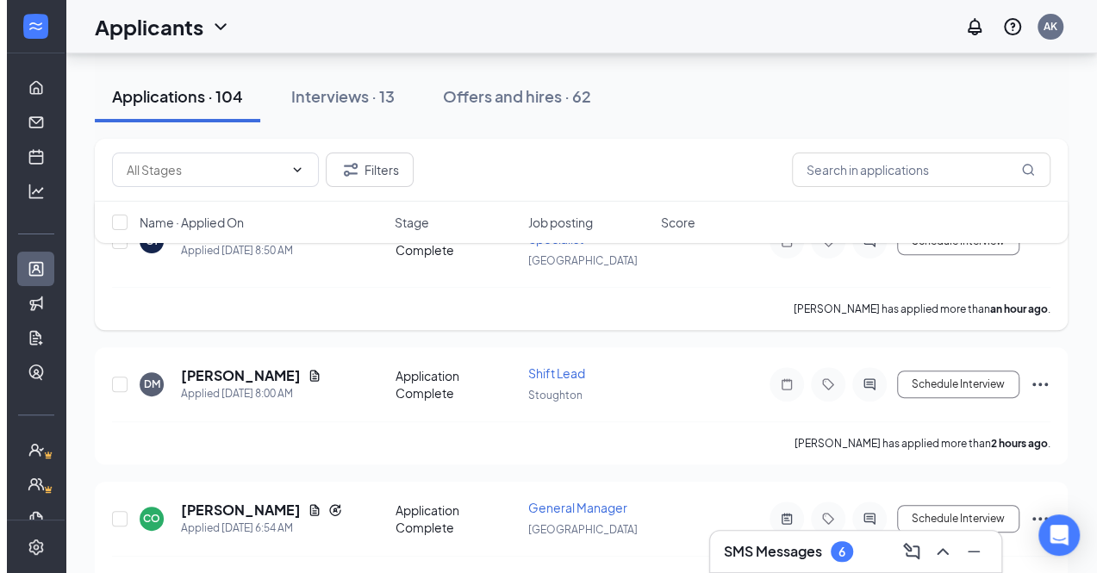
scroll to position [153, 0]
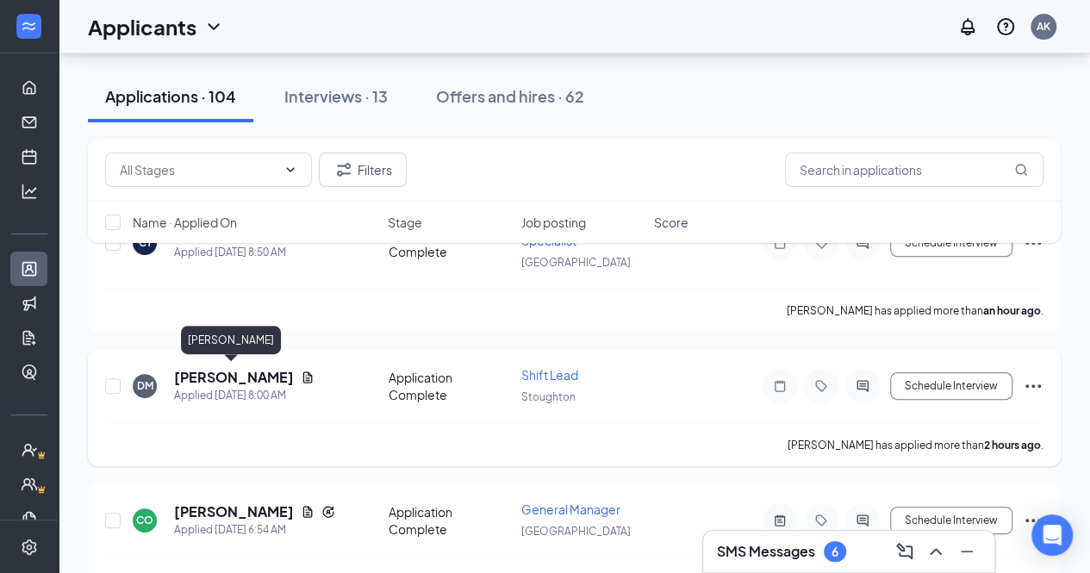
click at [246, 371] on h5 "[PERSON_NAME]" at bounding box center [234, 377] width 120 height 19
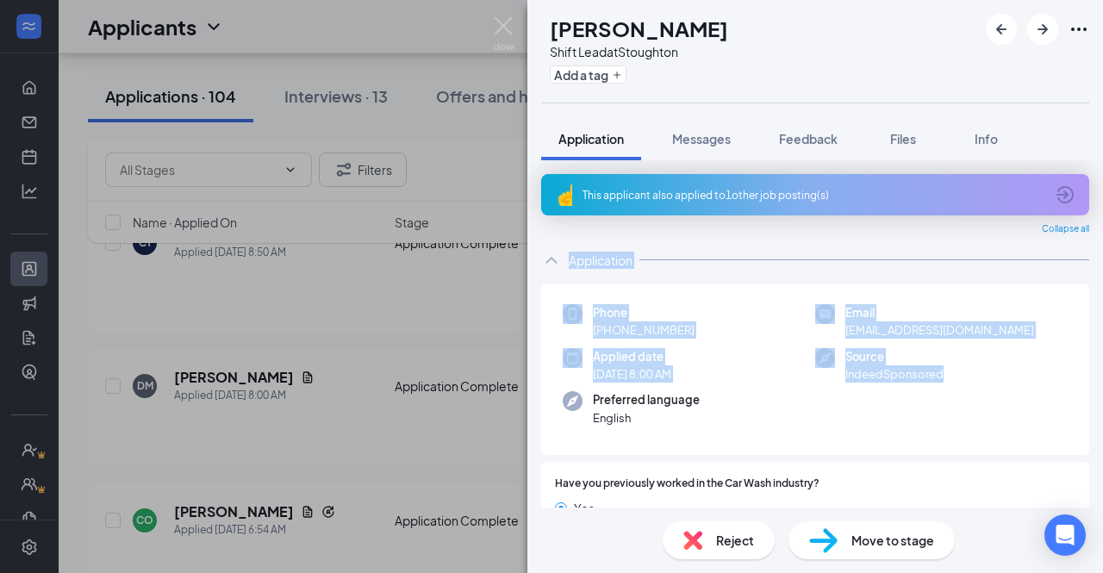
drag, startPoint x: 958, startPoint y: 413, endPoint x: 827, endPoint y: 190, distance: 258.0
click at [827, 190] on div "This applicant also applied to 1 other job posting(s)" at bounding box center [813, 195] width 462 height 15
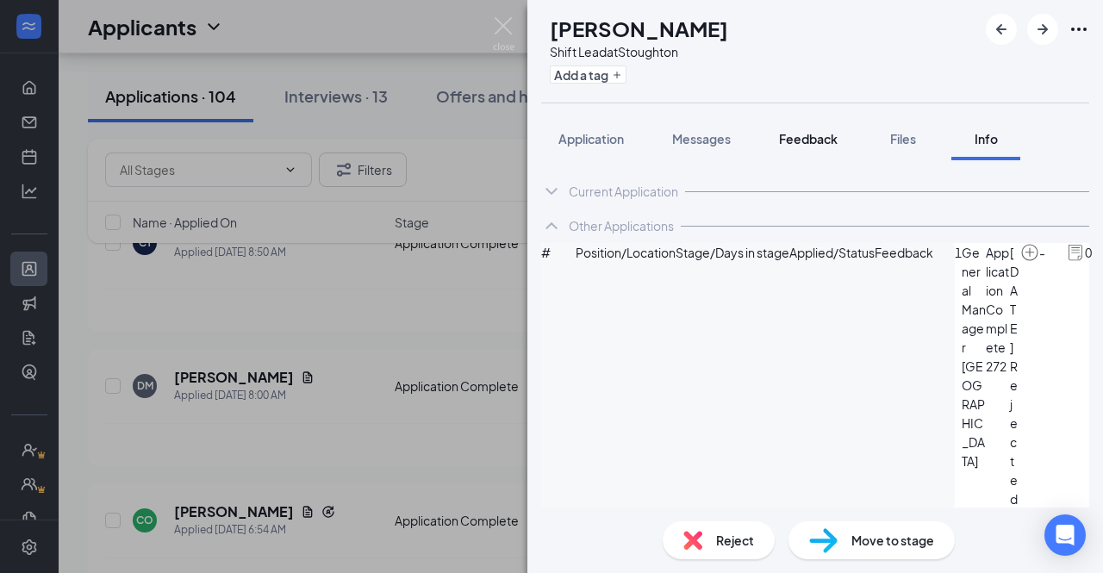
click at [786, 136] on span "Feedback" at bounding box center [808, 139] width 59 height 16
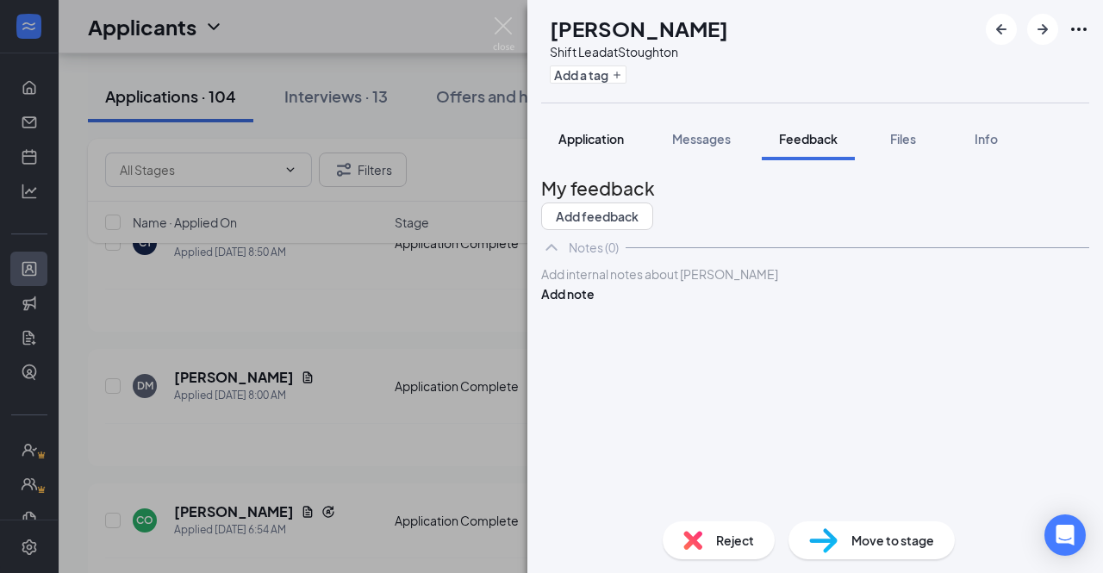
click at [601, 134] on span "Application" at bounding box center [590, 139] width 65 height 16
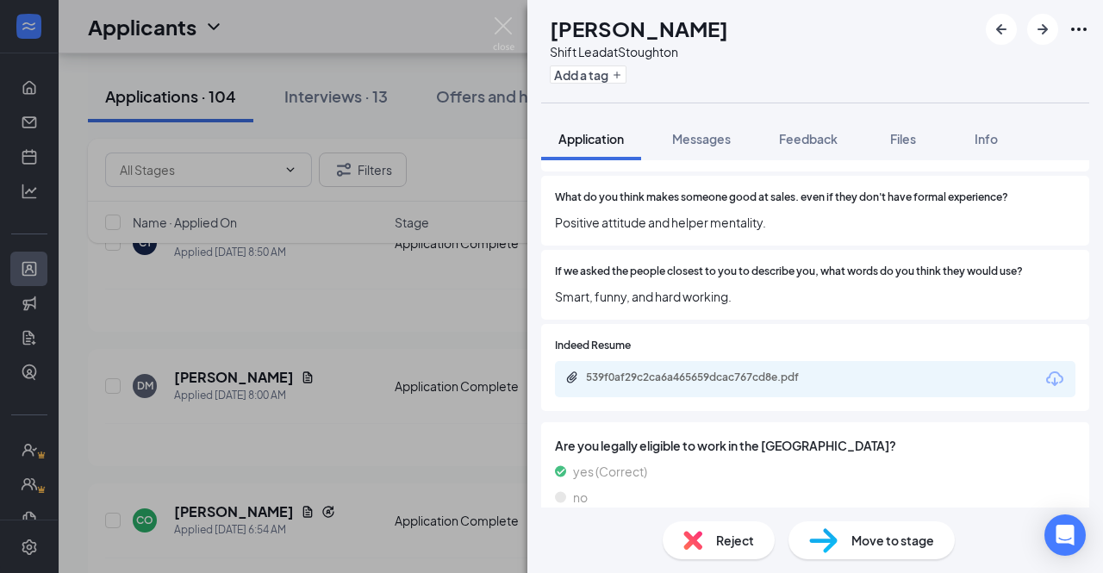
scroll to position [1110, 0]
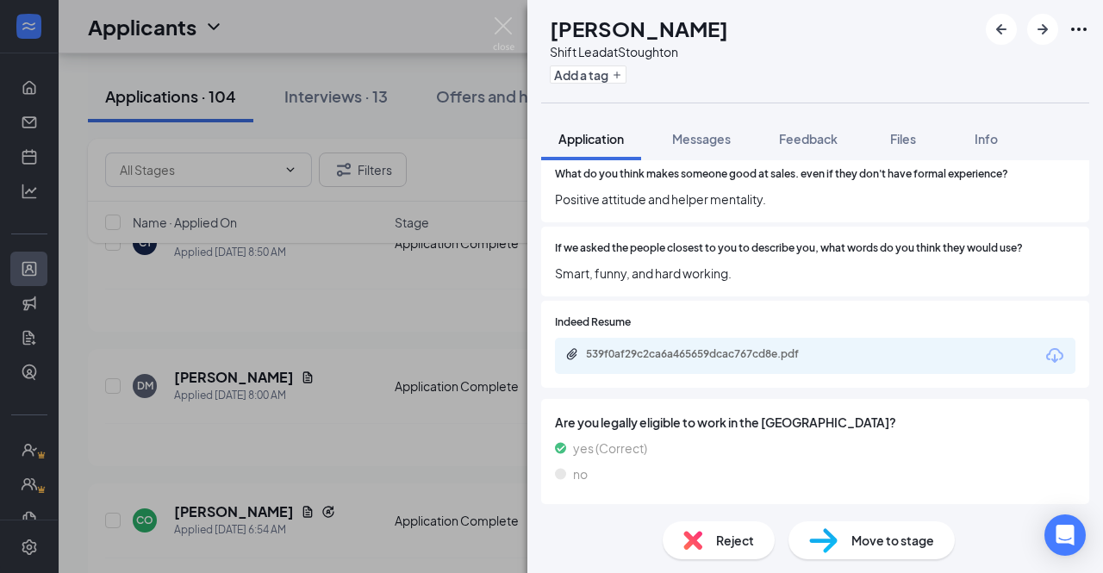
click at [864, 549] on span "Move to stage" at bounding box center [892, 540] width 83 height 19
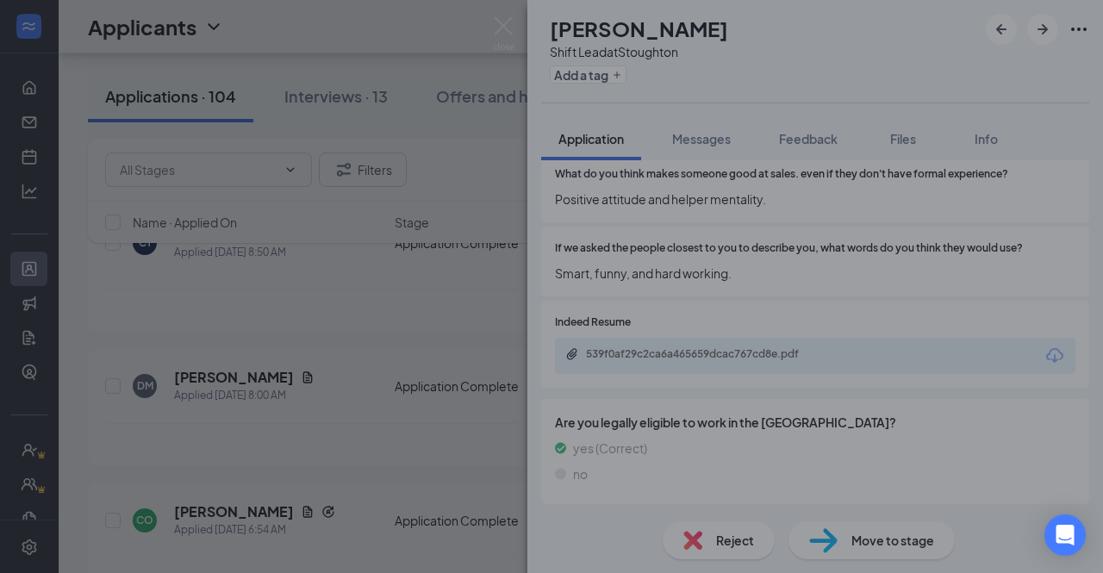
scroll to position [1103, 0]
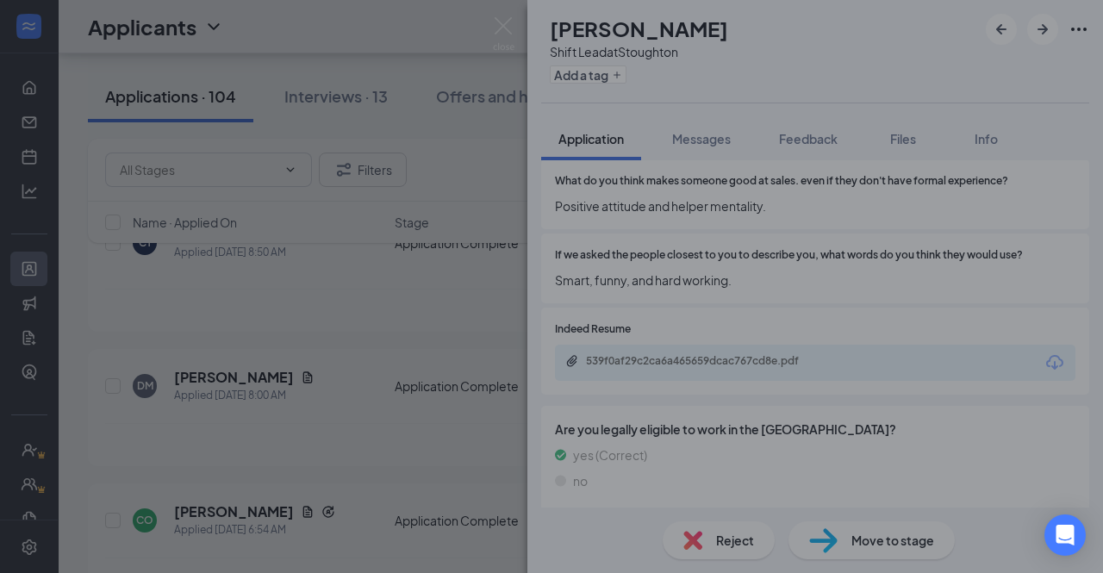
type input "Onsite Interview (next stage)"
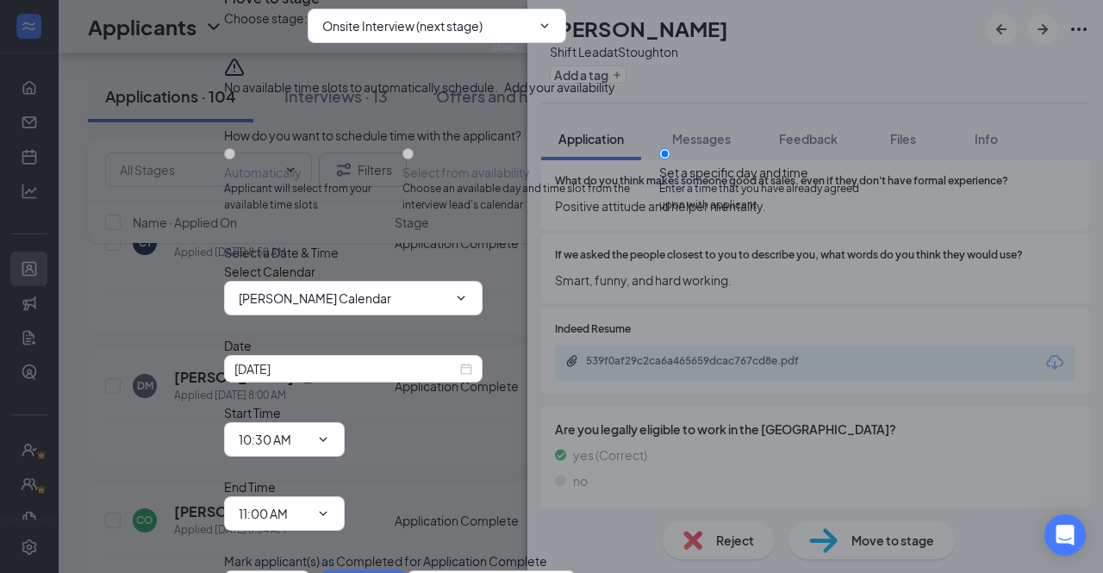
click at [577, 96] on button "Add your availability" at bounding box center [559, 87] width 111 height 19
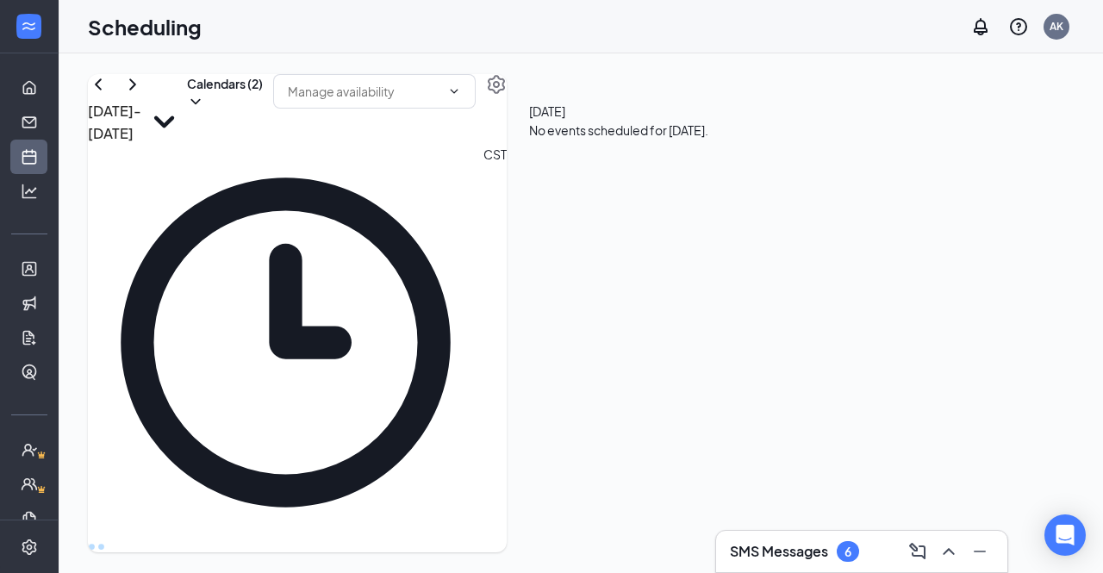
scroll to position [924, 0]
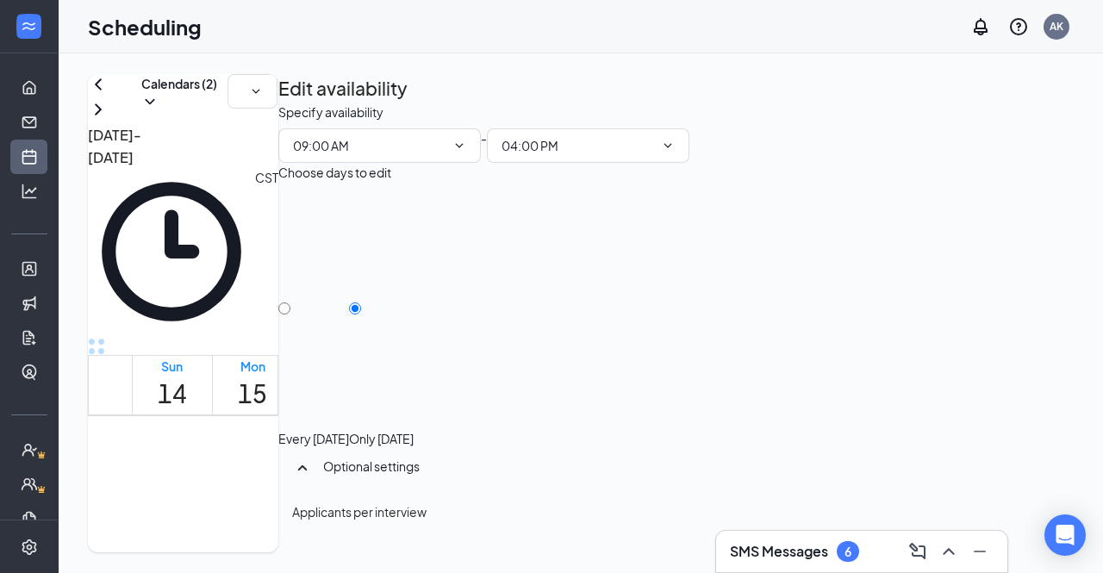
scroll to position [291, 0]
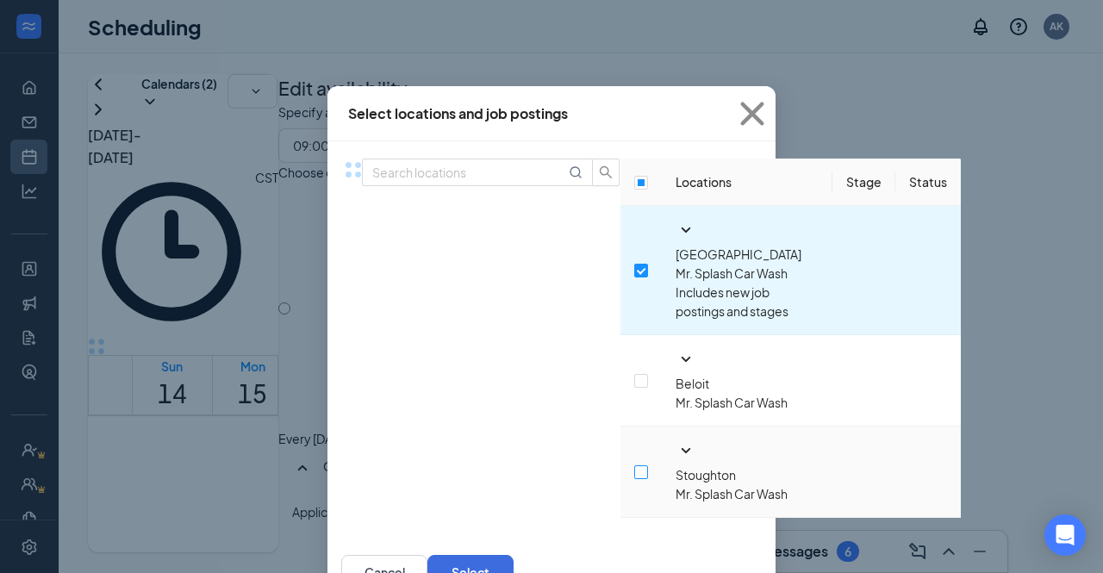
click at [634, 465] on input "checkbox" at bounding box center [641, 472] width 14 height 14
checkbox input "true"
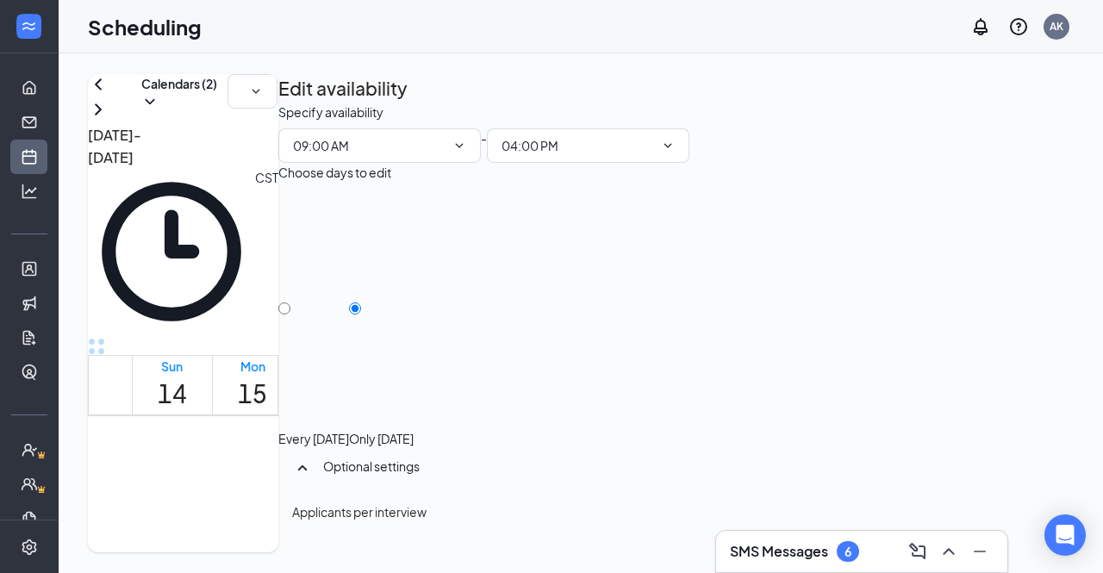
click at [530, 387] on div at bounding box center [530, 391] width 0 height 32
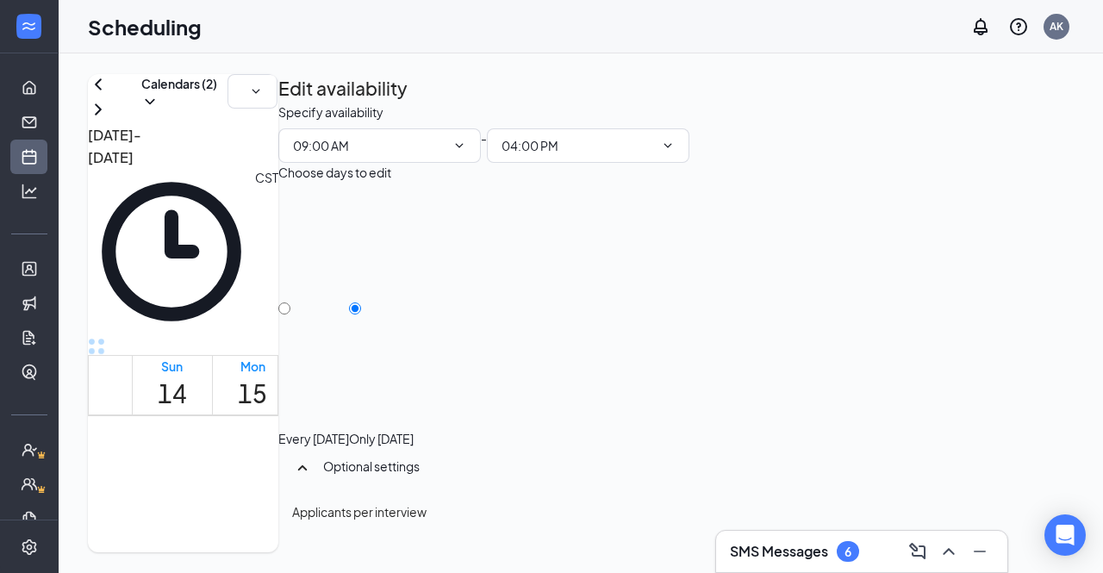
scroll to position [274, 0]
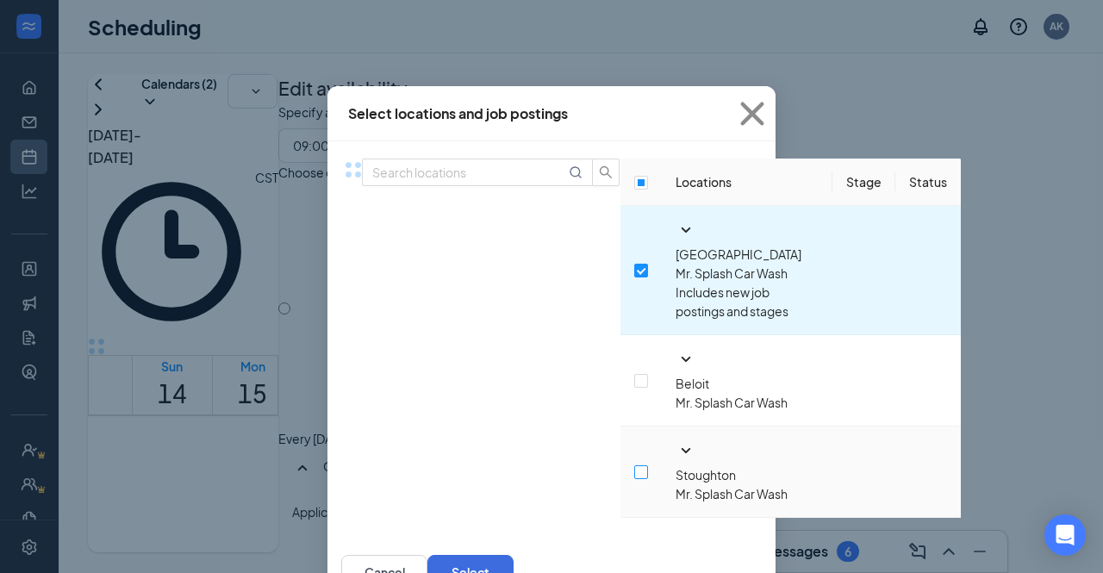
click at [634, 463] on label at bounding box center [641, 472] width 14 height 19
click at [634, 465] on input "checkbox" at bounding box center [641, 472] width 14 height 14
checkbox input "true"
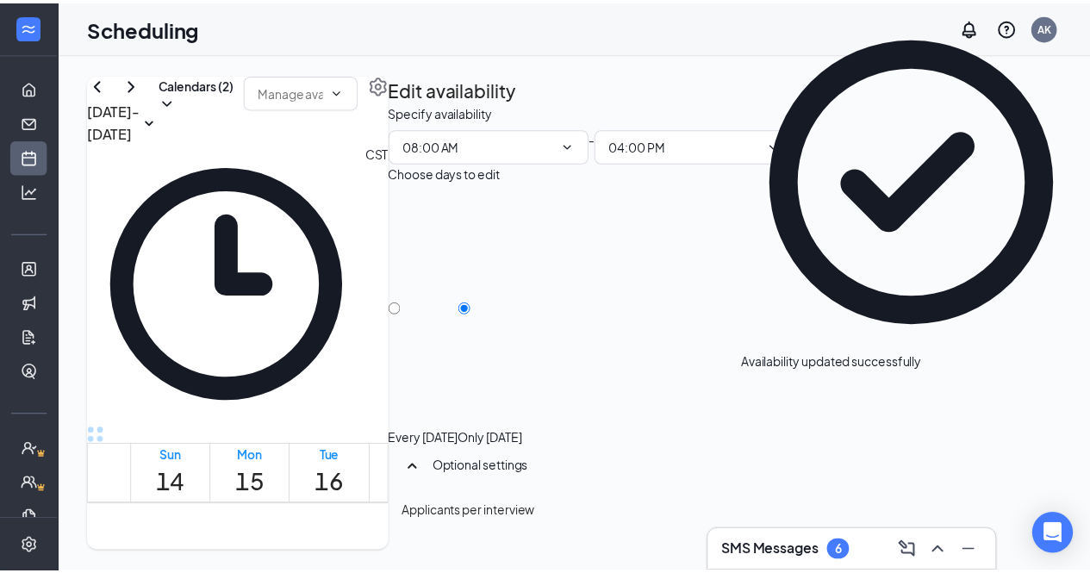
scroll to position [191, 0]
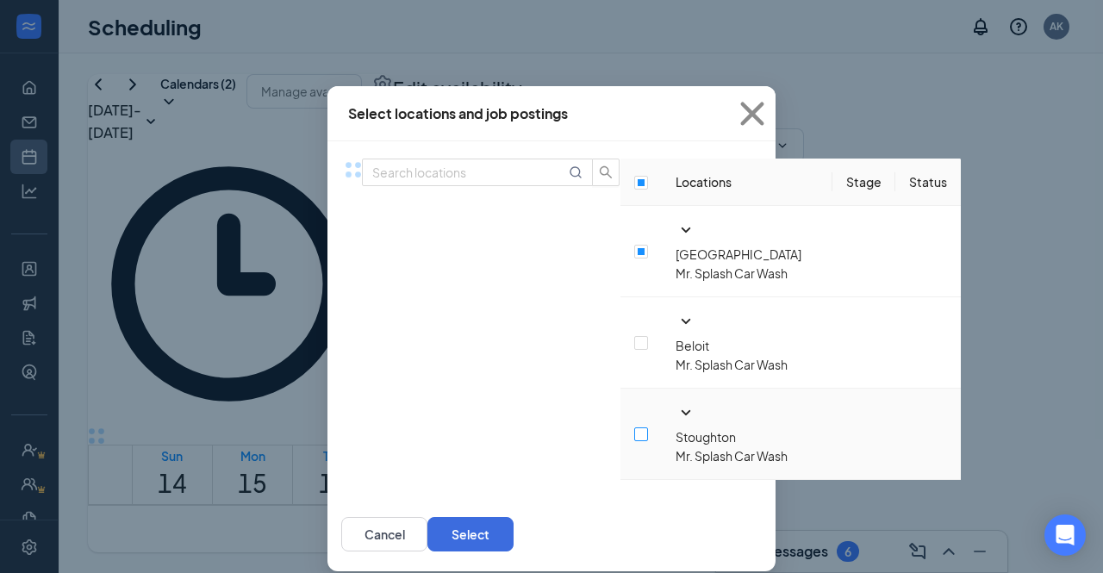
click at [634, 427] on input "checkbox" at bounding box center [641, 434] width 14 height 14
checkbox input "true"
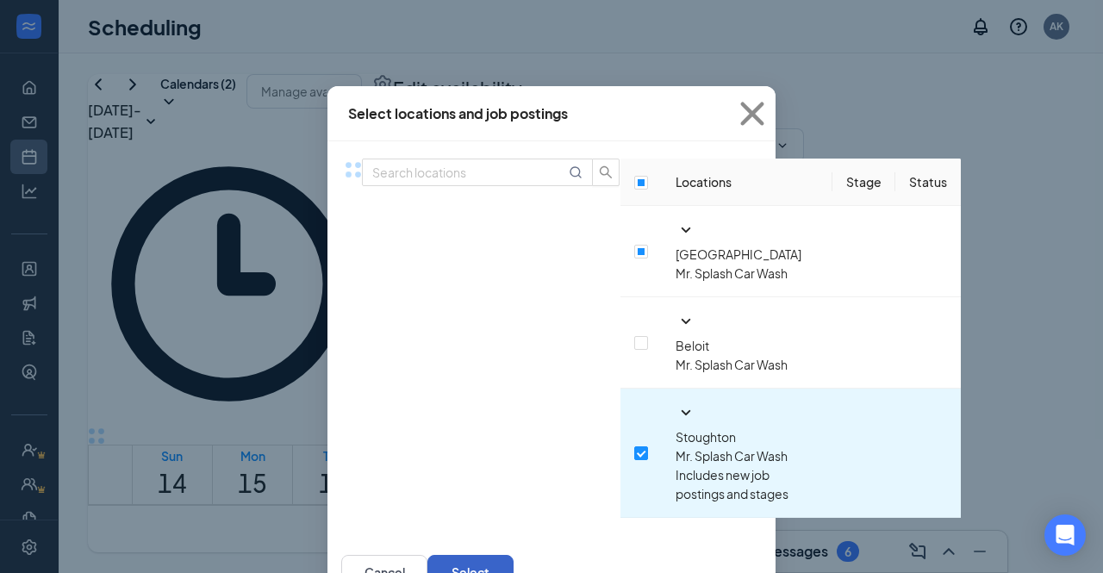
click at [513, 555] on button "Select" at bounding box center [470, 572] width 86 height 34
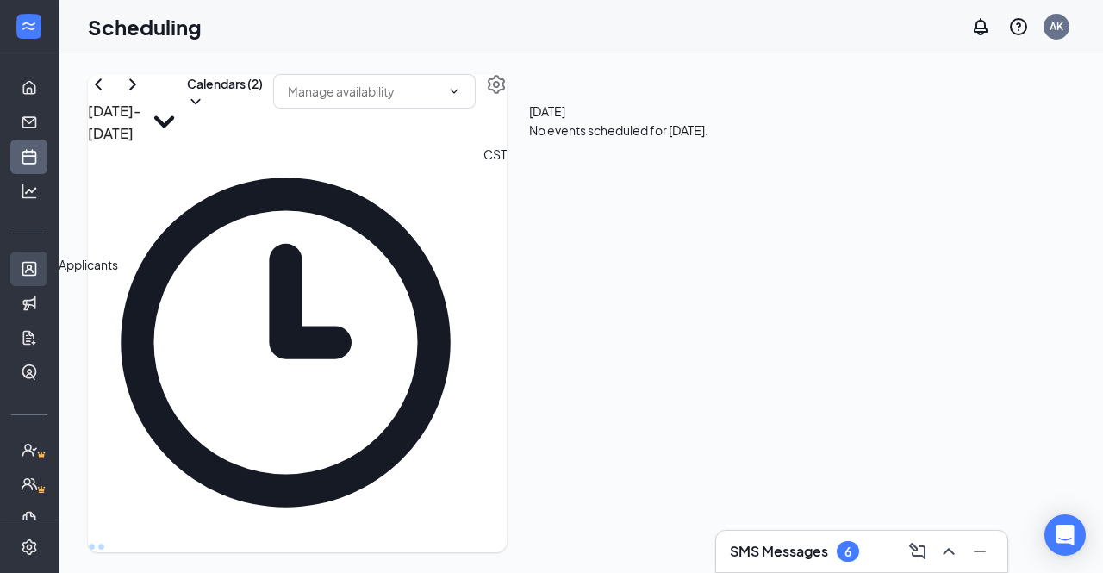
click at [45, 255] on link "Applicants" at bounding box center [53, 269] width 17 height 34
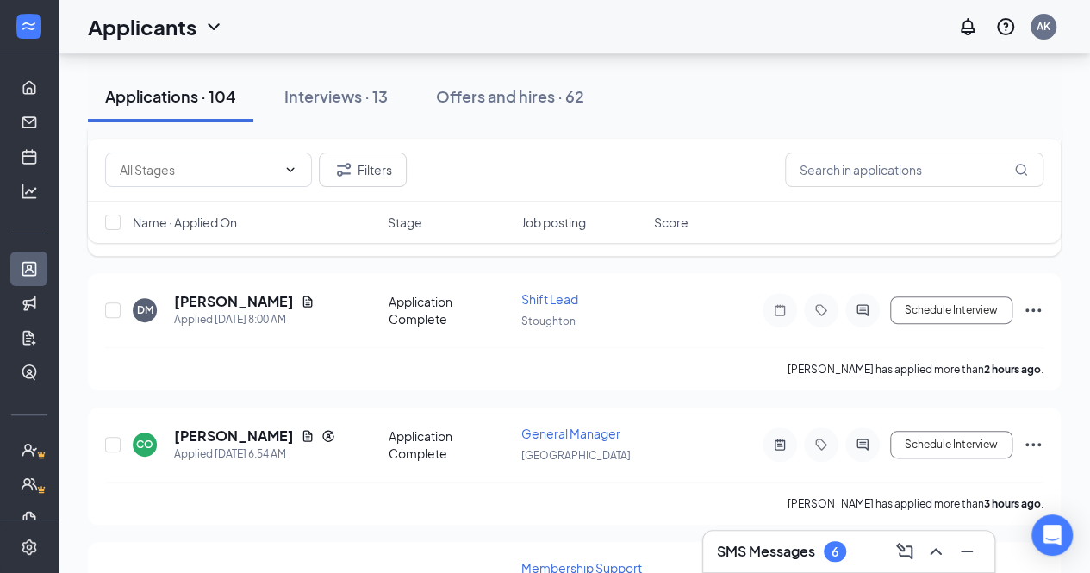
scroll to position [233, 0]
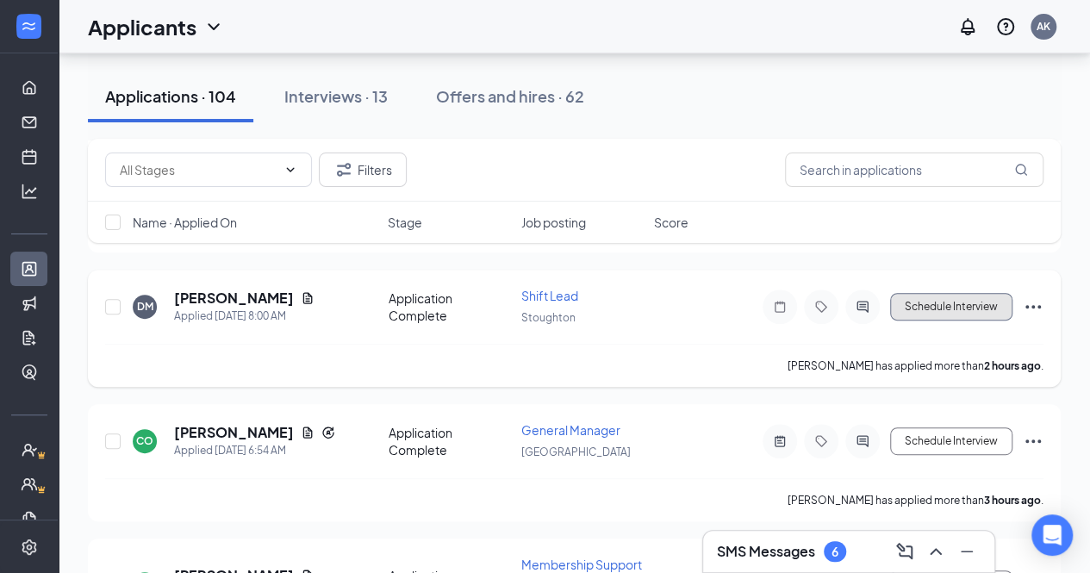
click at [995, 305] on button "Schedule Interview" at bounding box center [951, 307] width 122 height 28
type input "Onsite Interview (next stage)"
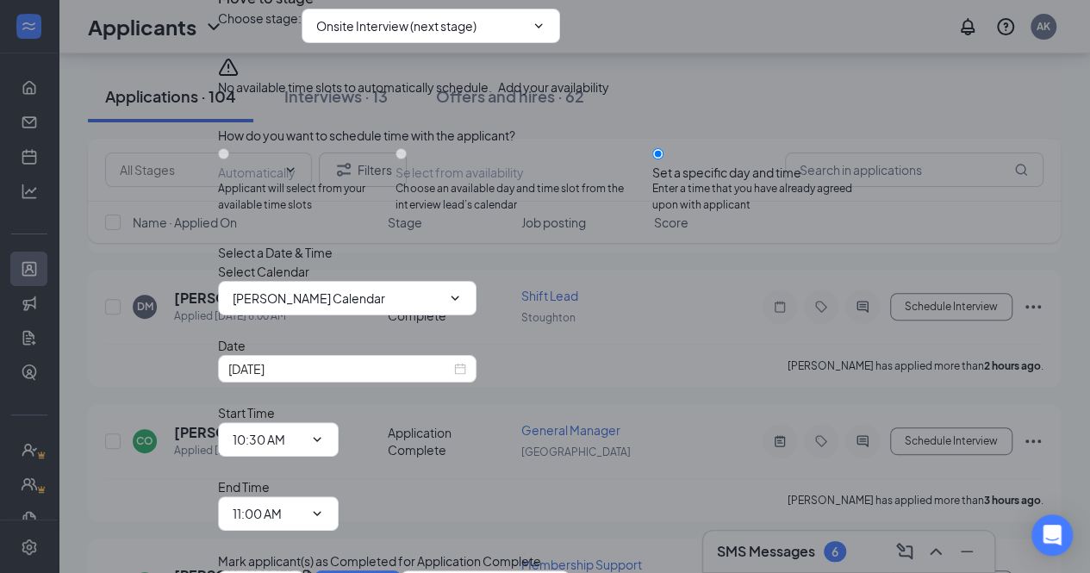
radio input "false"
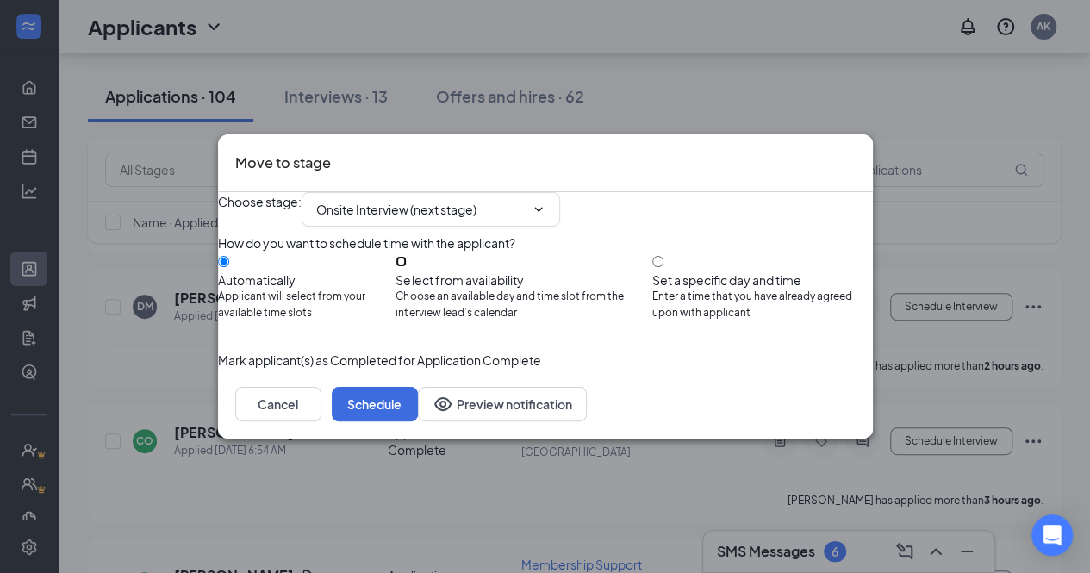
click at [407, 262] on input "Select from availability Choose an available day and time slot from the intervi…" at bounding box center [400, 261] width 11 height 11
radio input "true"
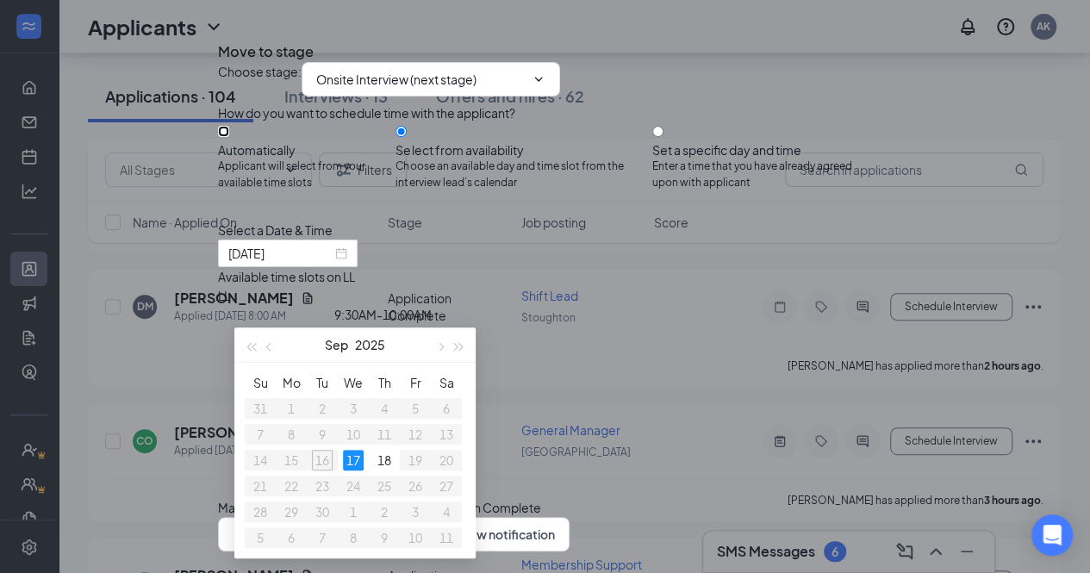
click at [229, 137] on input "Automatically Applicant will select from your available time slots" at bounding box center [223, 131] width 11 height 11
radio input "true"
radio input "false"
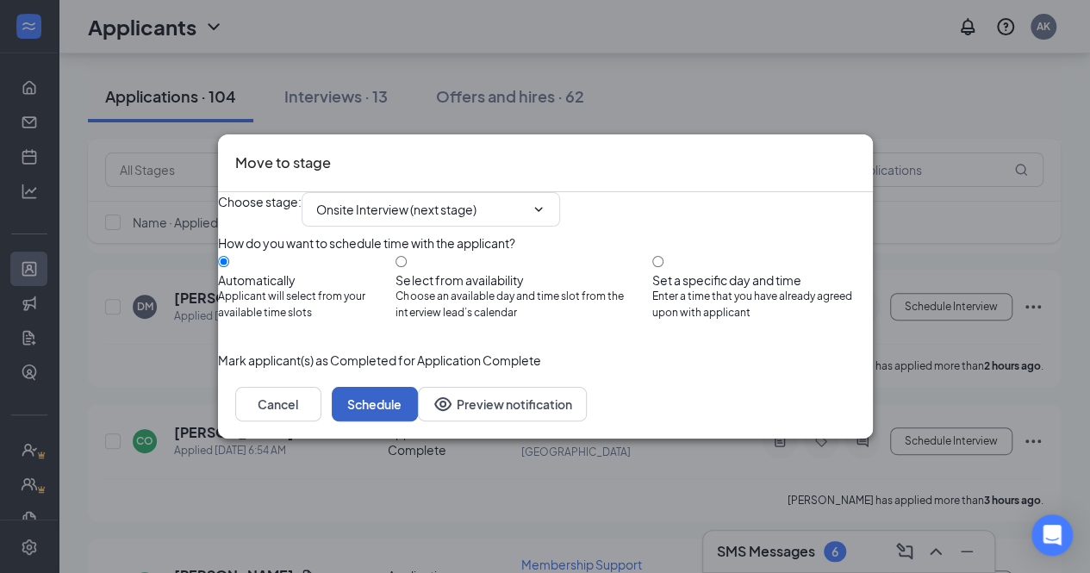
click at [418, 421] on button "Schedule" at bounding box center [375, 404] width 86 height 34
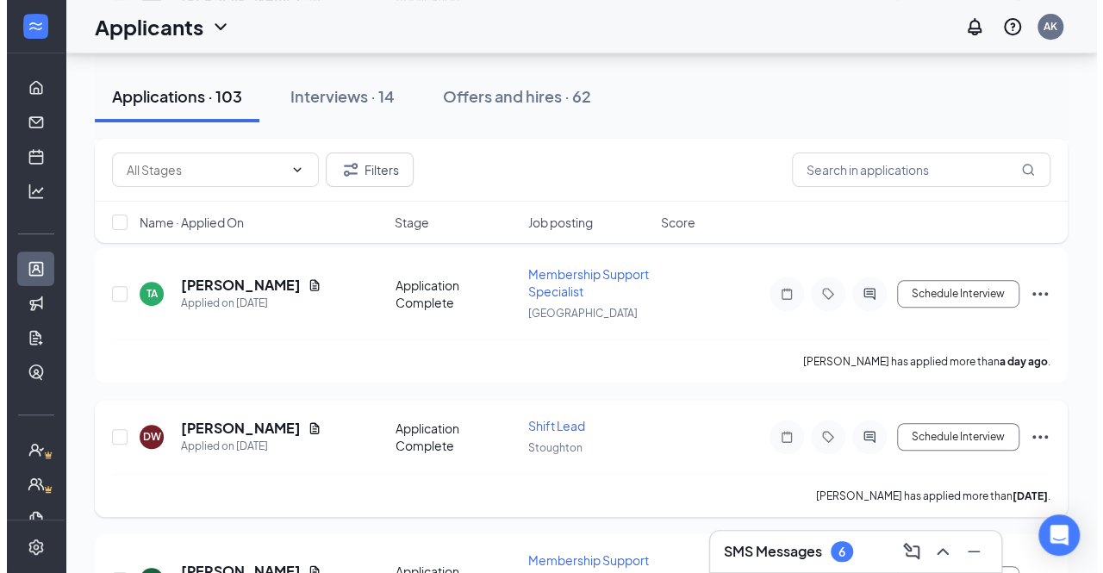
scroll to position [428, 0]
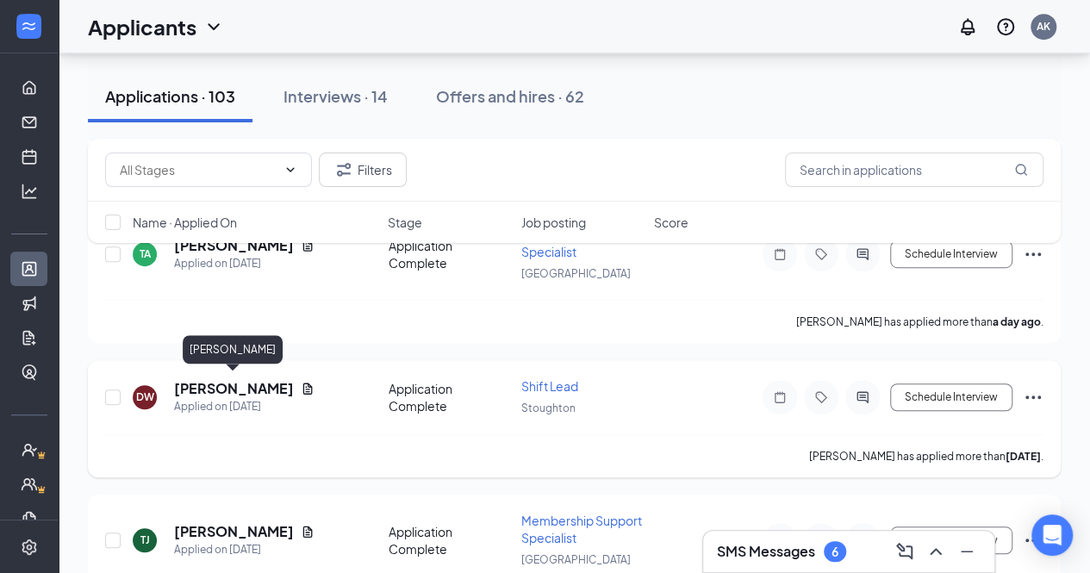
click at [268, 381] on h5 "[PERSON_NAME]" at bounding box center [234, 388] width 120 height 19
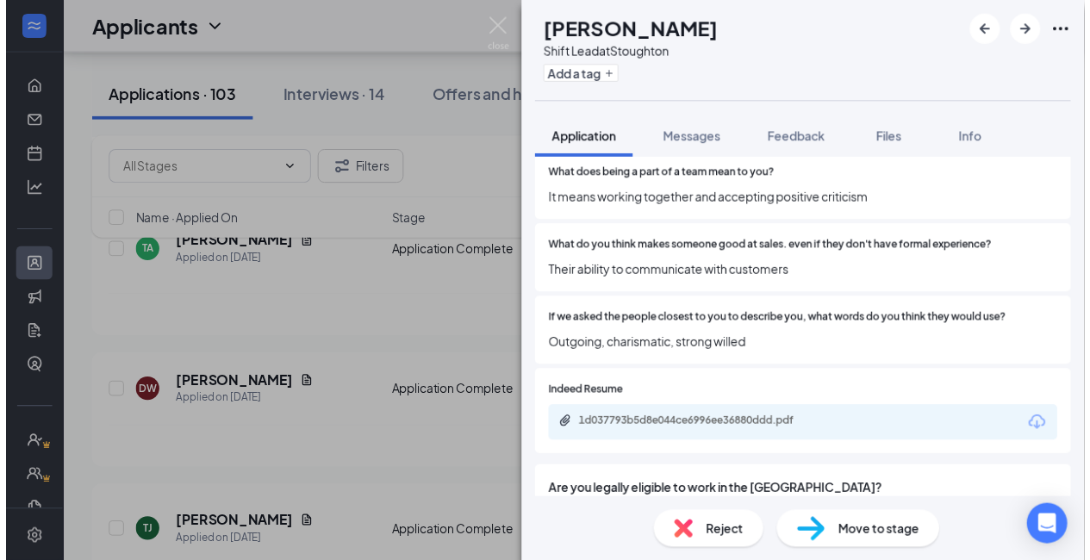
scroll to position [991, 0]
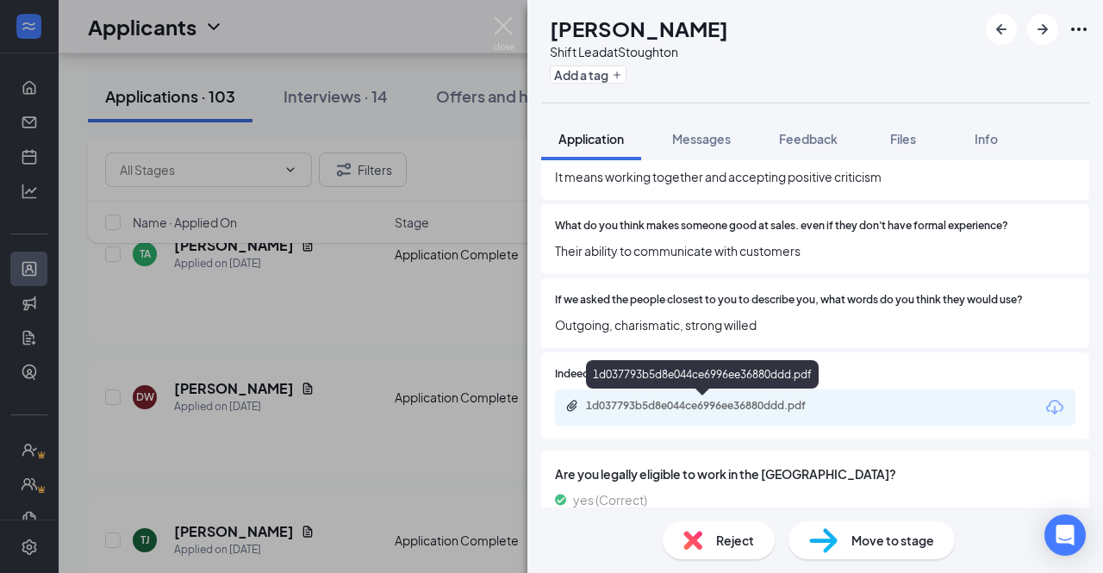
click at [706, 402] on div "1d037793b5d8e044ce6996ee36880ddd.pdf" at bounding box center [706, 406] width 241 height 14
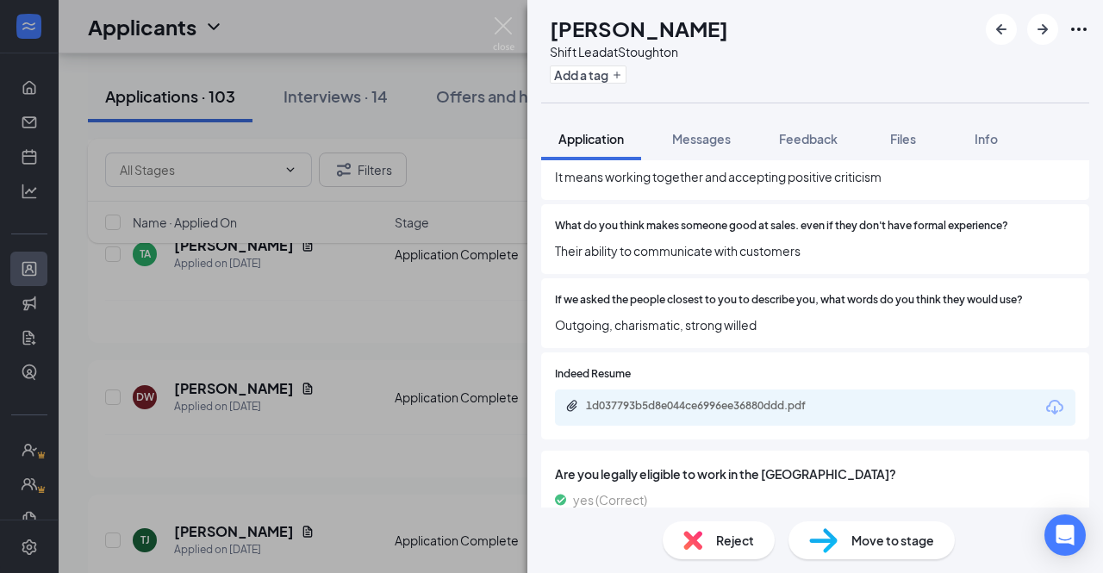
click at [906, 540] on span "Move to stage" at bounding box center [892, 540] width 83 height 19
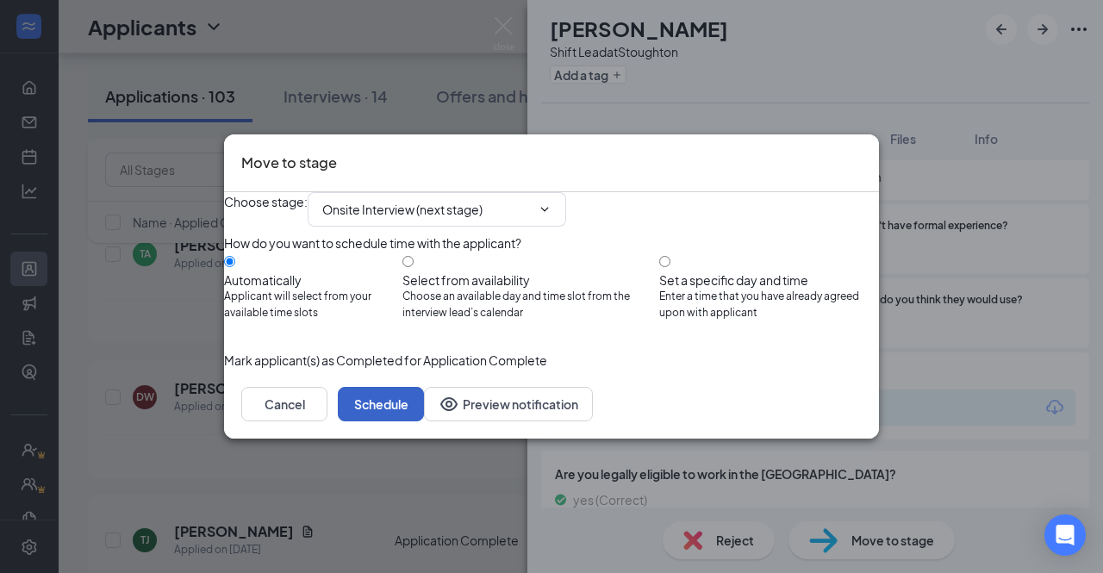
click at [424, 421] on button "Schedule" at bounding box center [381, 404] width 86 height 34
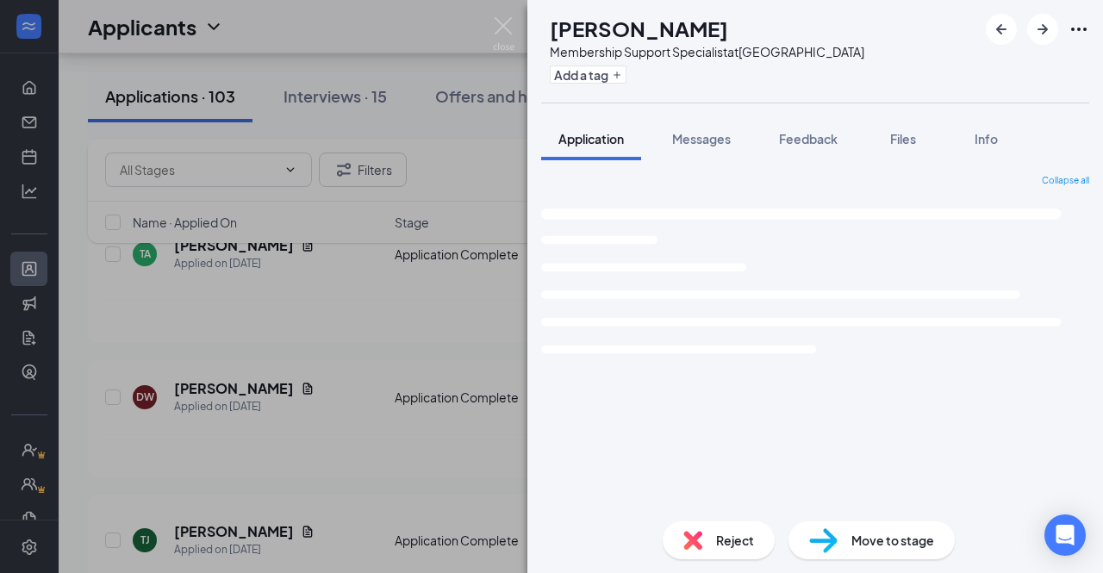
click at [481, 495] on div "[PERSON_NAME] Membership Support Specialist at [GEOGRAPHIC_DATA] Add a tag Appl…" at bounding box center [551, 286] width 1103 height 573
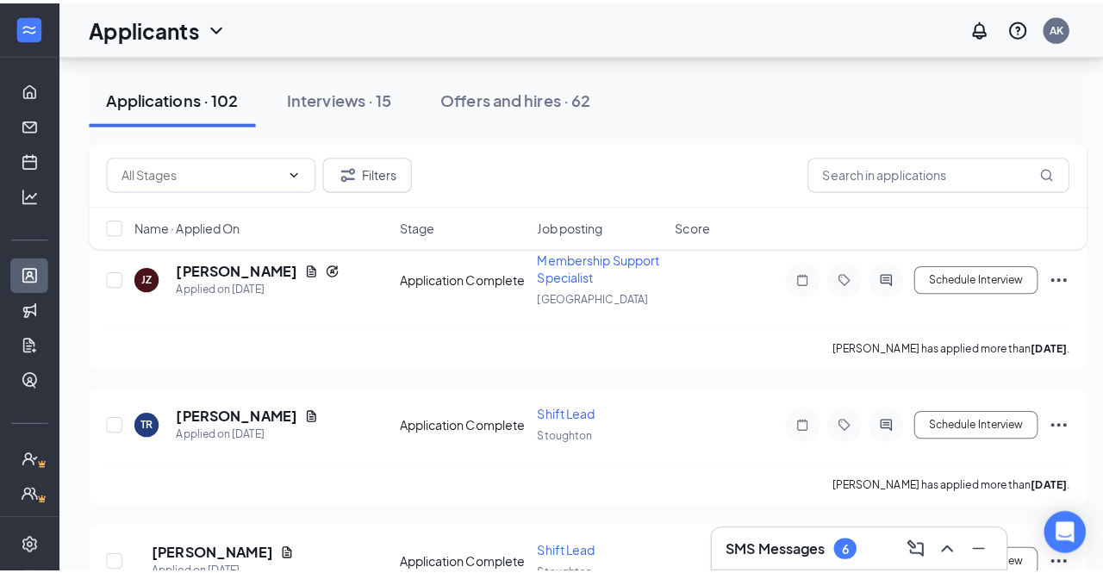
scroll to position [1080, 0]
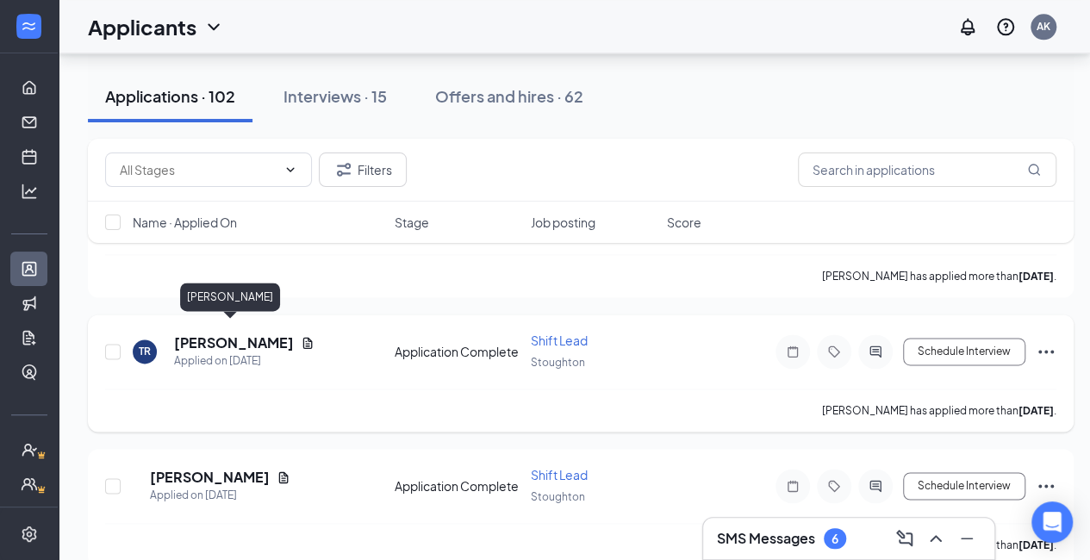
click at [242, 333] on h5 "[PERSON_NAME]" at bounding box center [234, 342] width 120 height 19
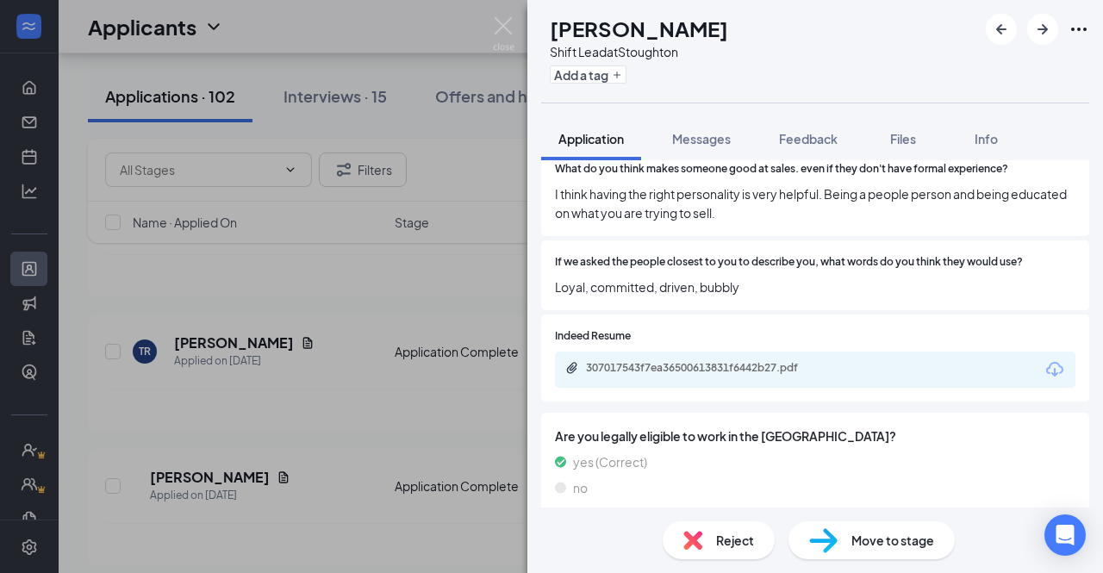
scroll to position [1068, 0]
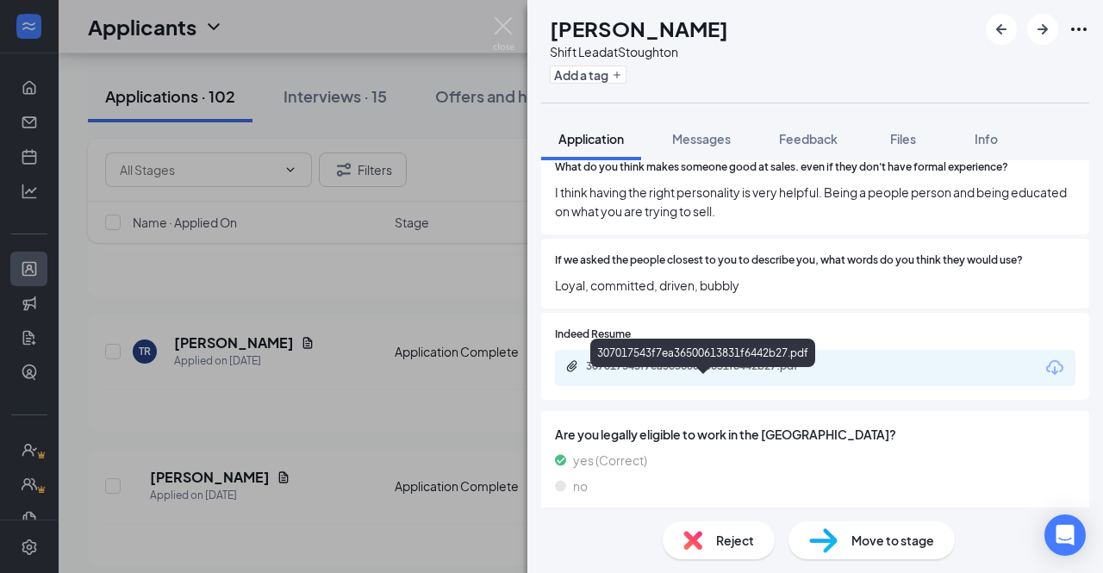
click at [662, 373] on div "307017543f7ea36500613831f6442b27.pdf" at bounding box center [706, 366] width 241 height 14
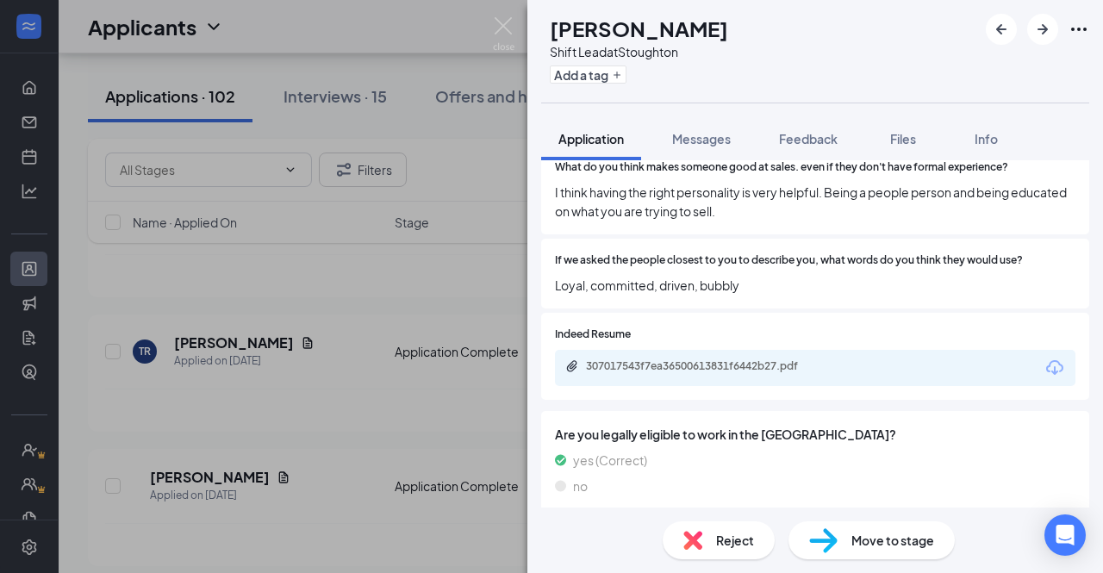
click at [839, 536] on div "Move to stage" at bounding box center [871, 540] width 166 height 38
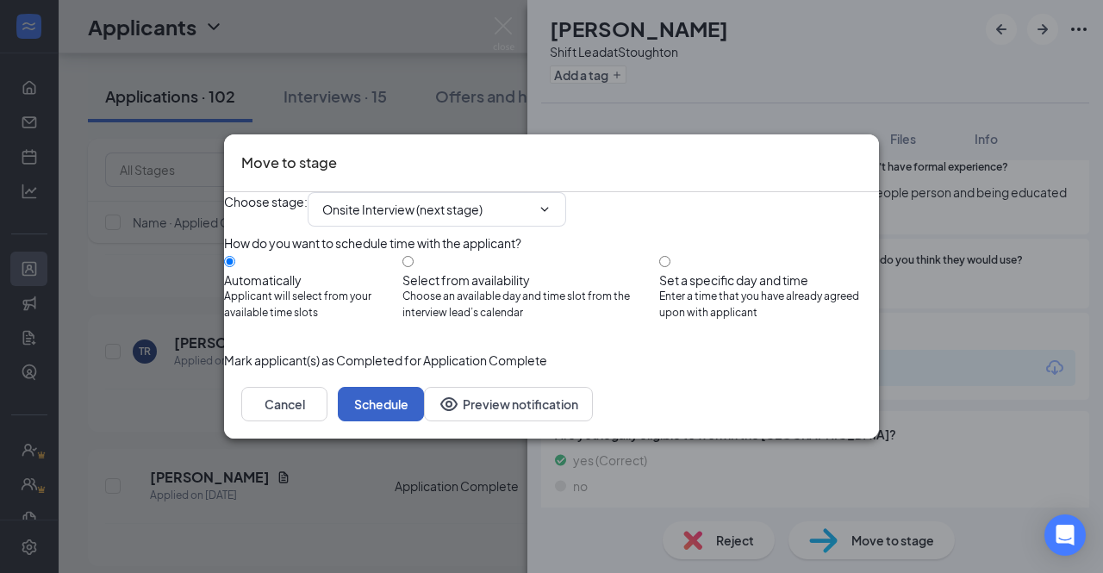
click at [424, 421] on button "Schedule" at bounding box center [381, 404] width 86 height 34
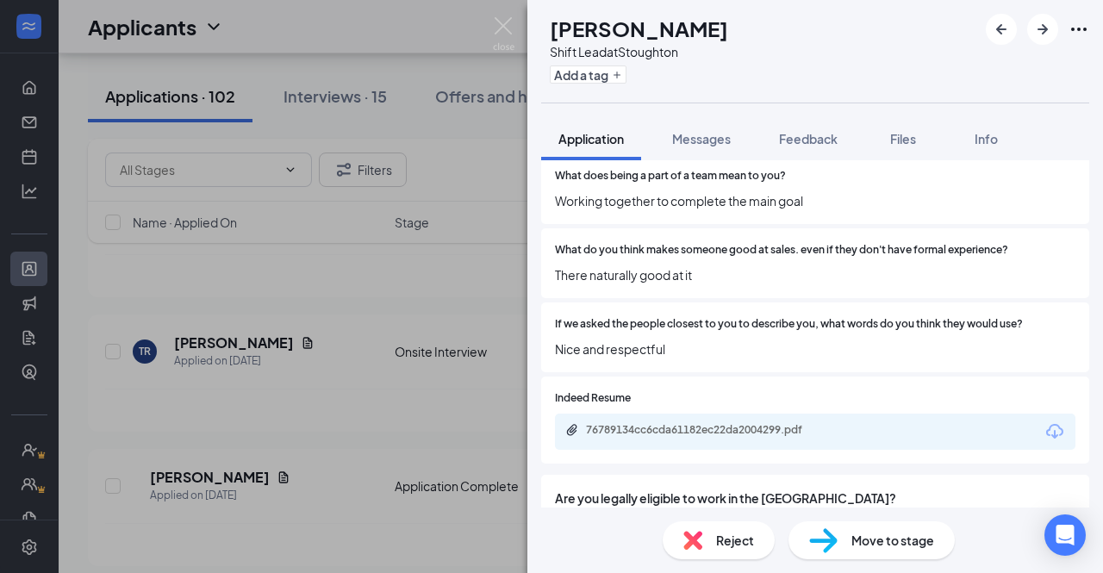
scroll to position [986, 0]
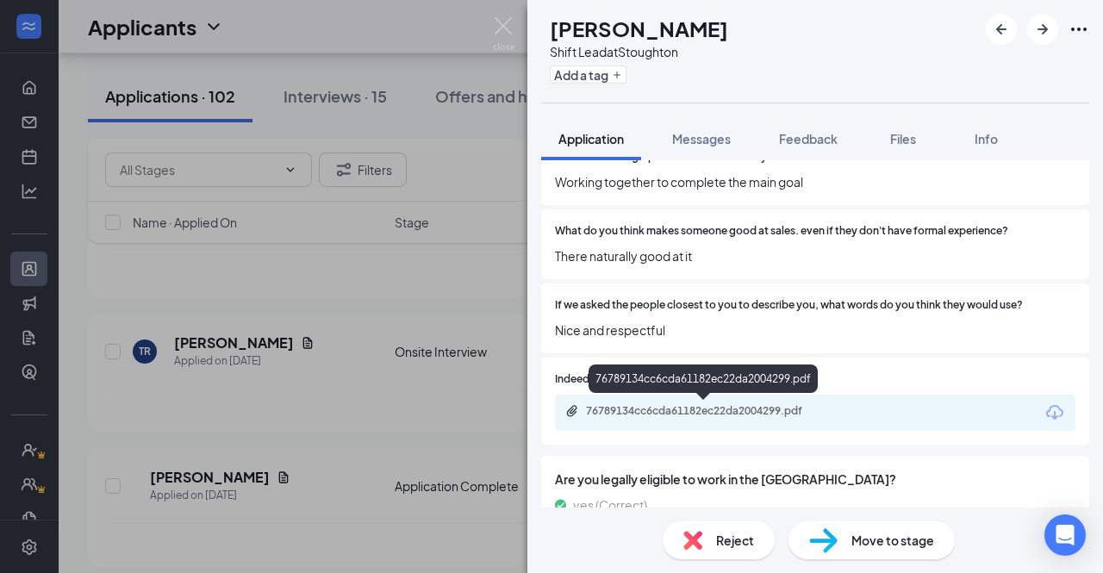
click at [758, 418] on div "76789134cc6cda61182ec22da2004299.pdf" at bounding box center [704, 412] width 279 height 16
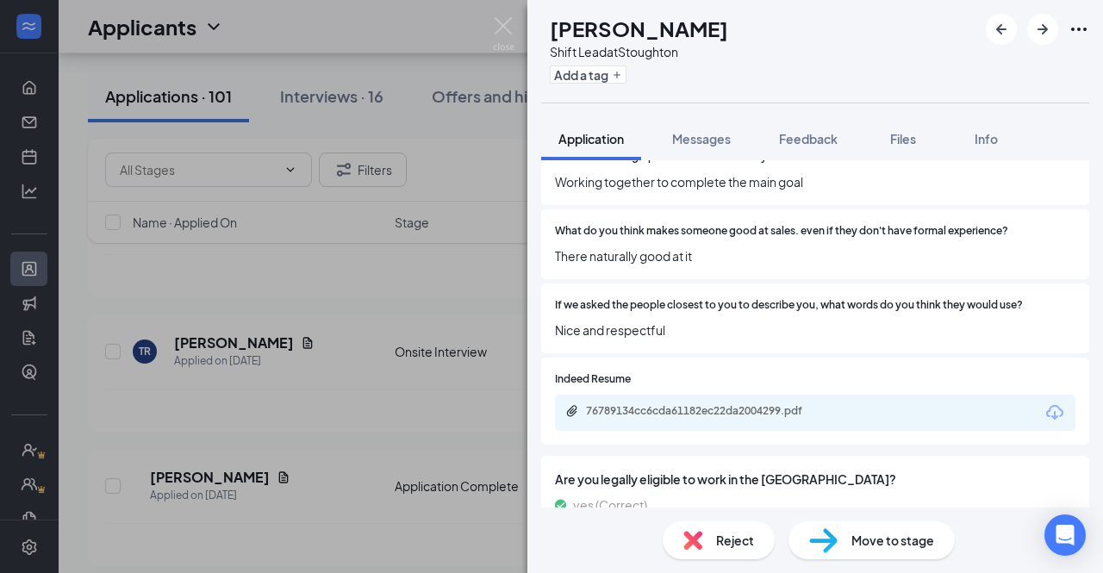
click at [392, 363] on div "AC [PERSON_NAME] Shift Lead at [GEOGRAPHIC_DATA] Add a tag Application Messages…" at bounding box center [551, 286] width 1103 height 573
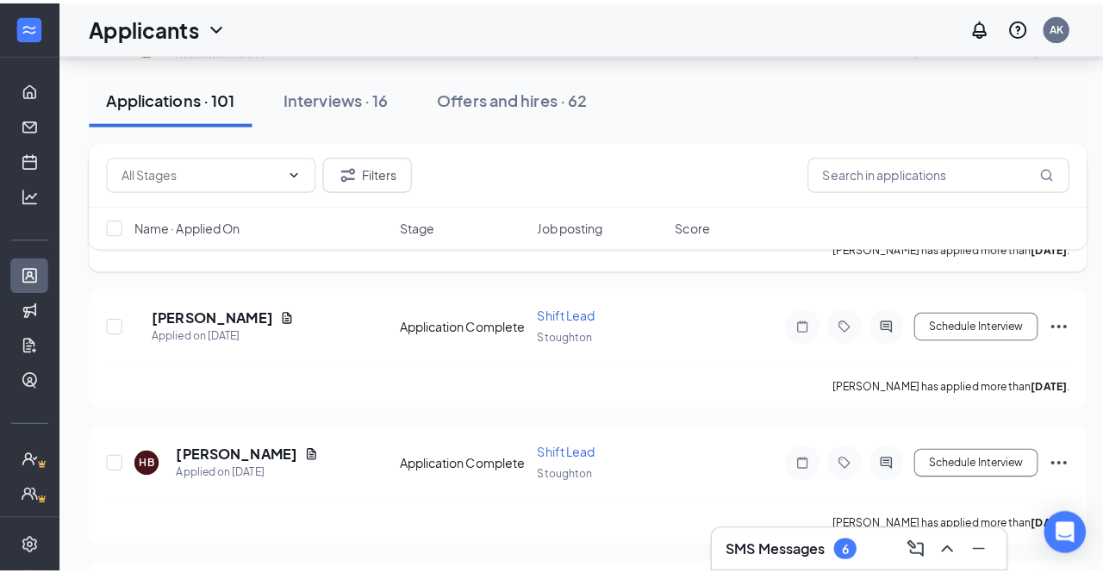
scroll to position [1233, 0]
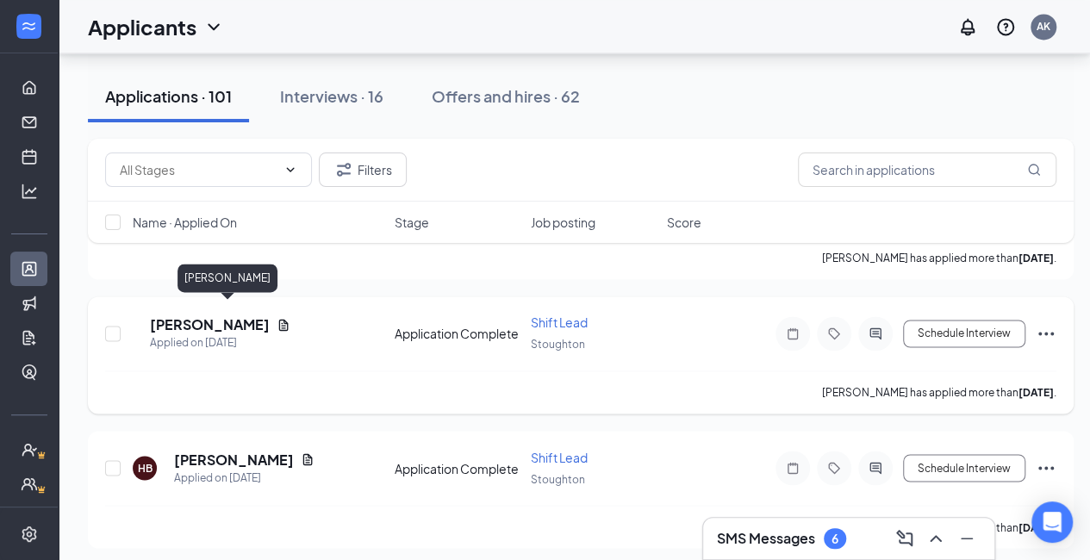
click at [211, 315] on h5 "[PERSON_NAME]" at bounding box center [210, 324] width 120 height 19
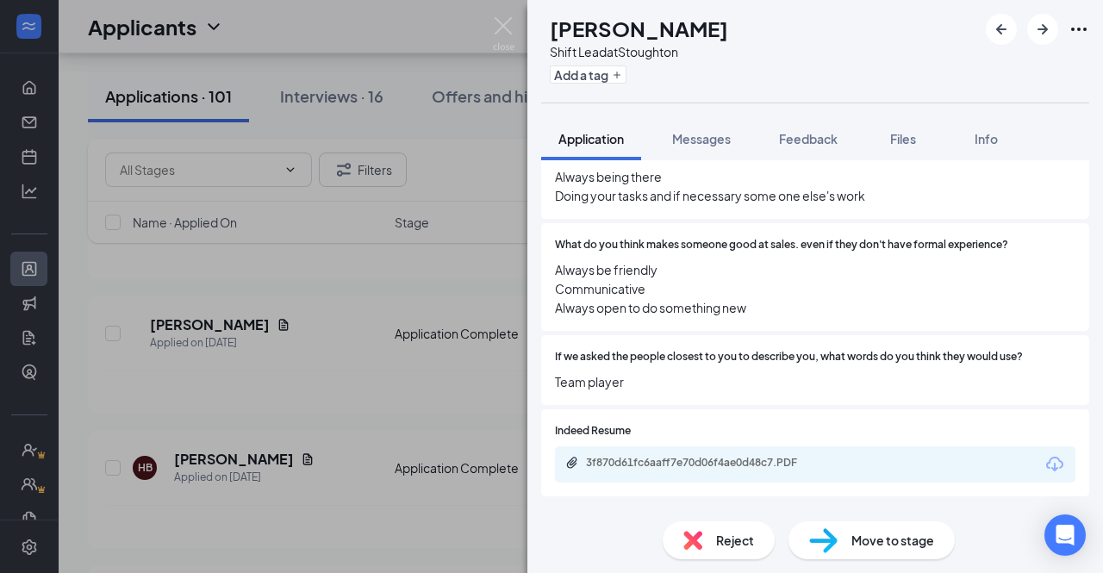
scroll to position [1075, 0]
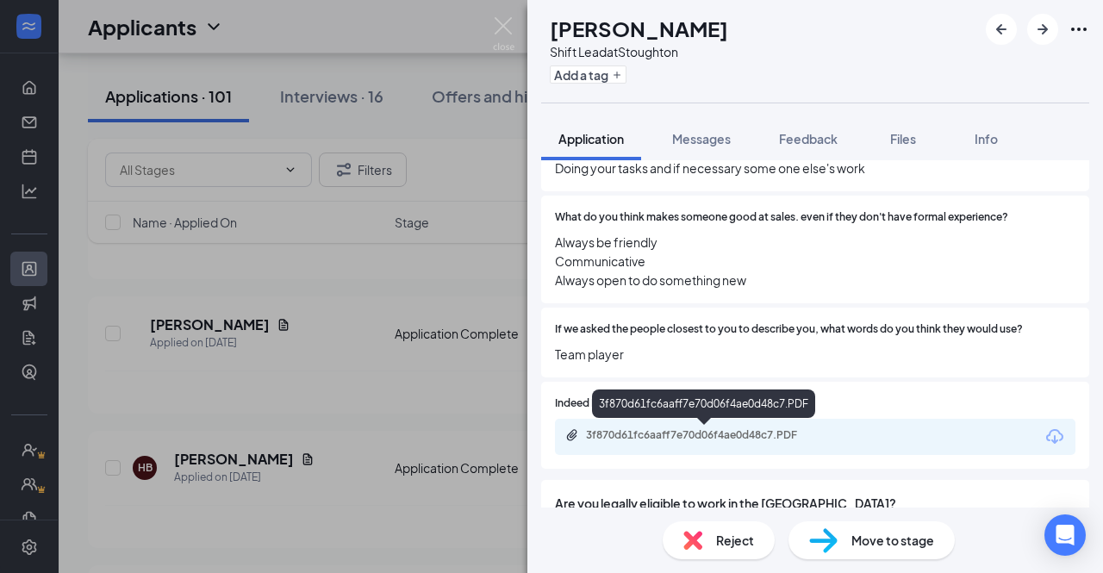
click at [689, 440] on div "3f870d61fc6aaff7e70d06f4ae0d48c7.PDF" at bounding box center [706, 435] width 241 height 14
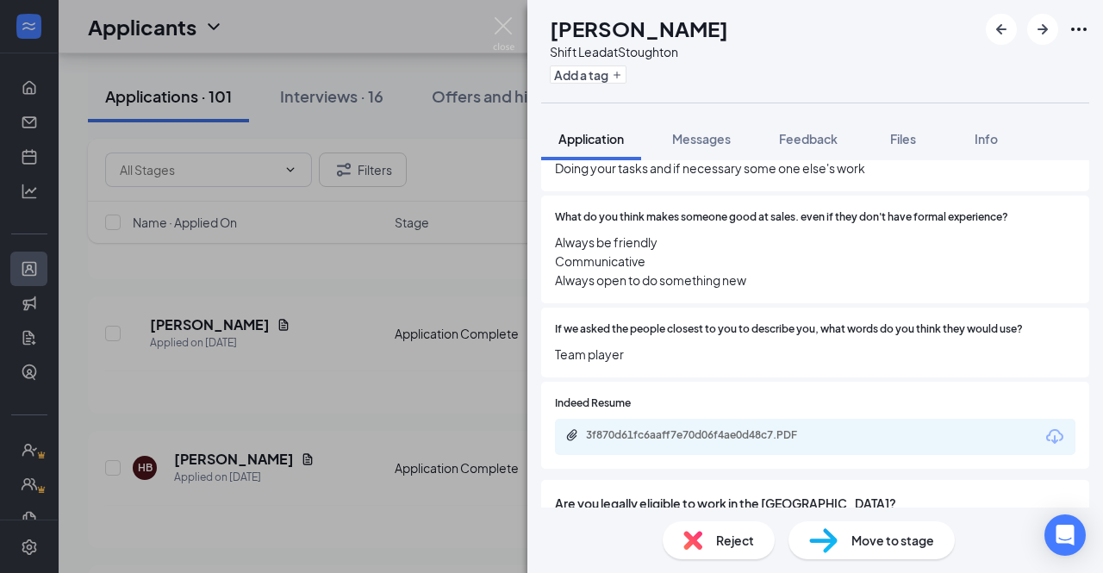
click at [851, 541] on span "Move to stage" at bounding box center [892, 540] width 83 height 19
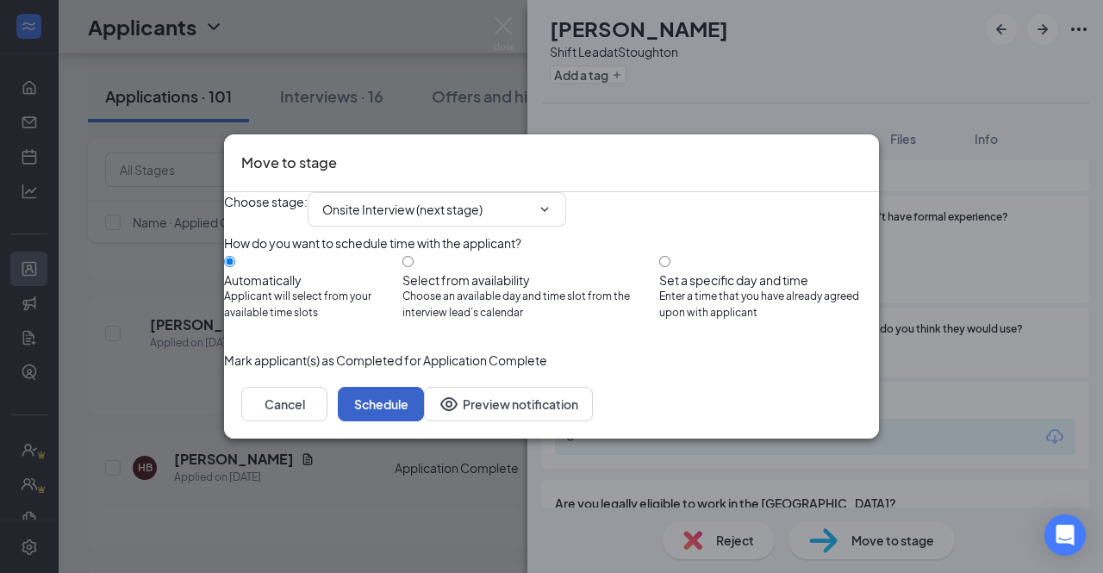
click at [424, 421] on button "Schedule" at bounding box center [381, 404] width 86 height 34
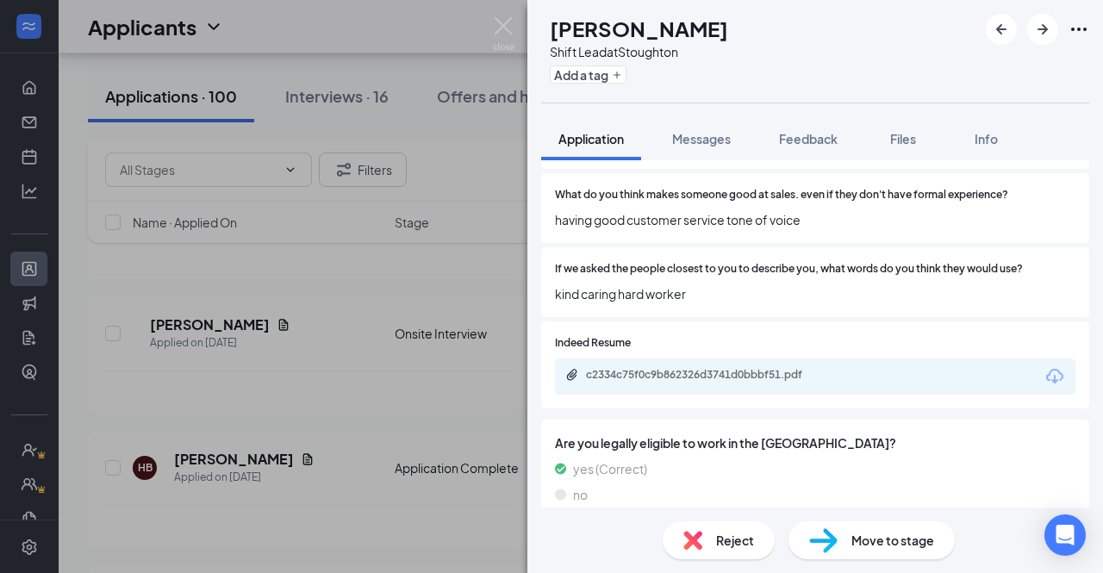
scroll to position [1042, 0]
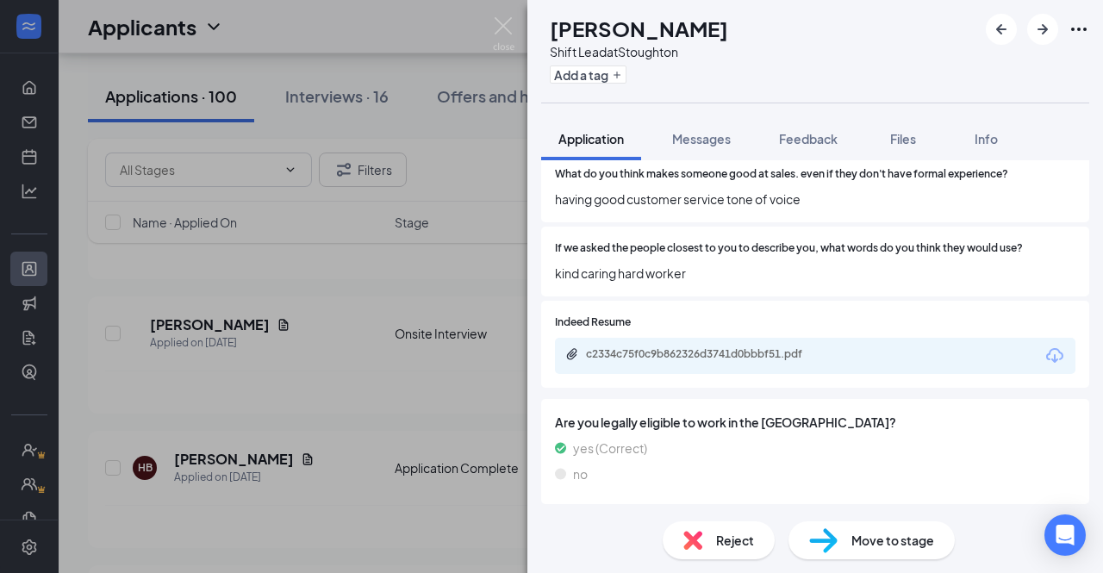
click at [787, 348] on div "c2334c75f0c9b862326d3741d0bbbf51.pdf" at bounding box center [706, 354] width 241 height 14
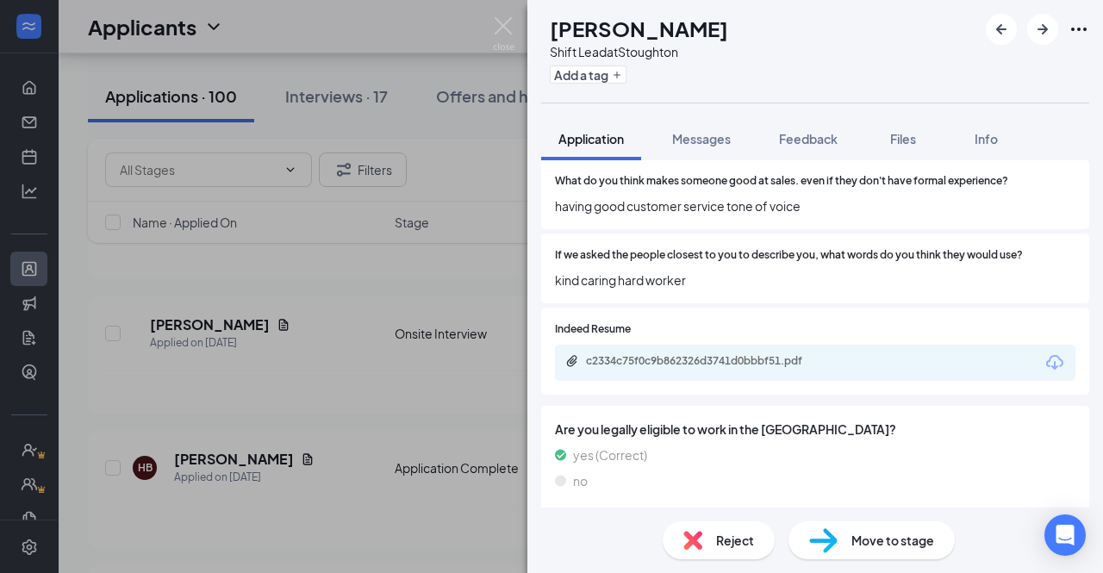
click at [890, 531] on span "Move to stage" at bounding box center [892, 540] width 83 height 19
type input "Onsite Interview (next stage)"
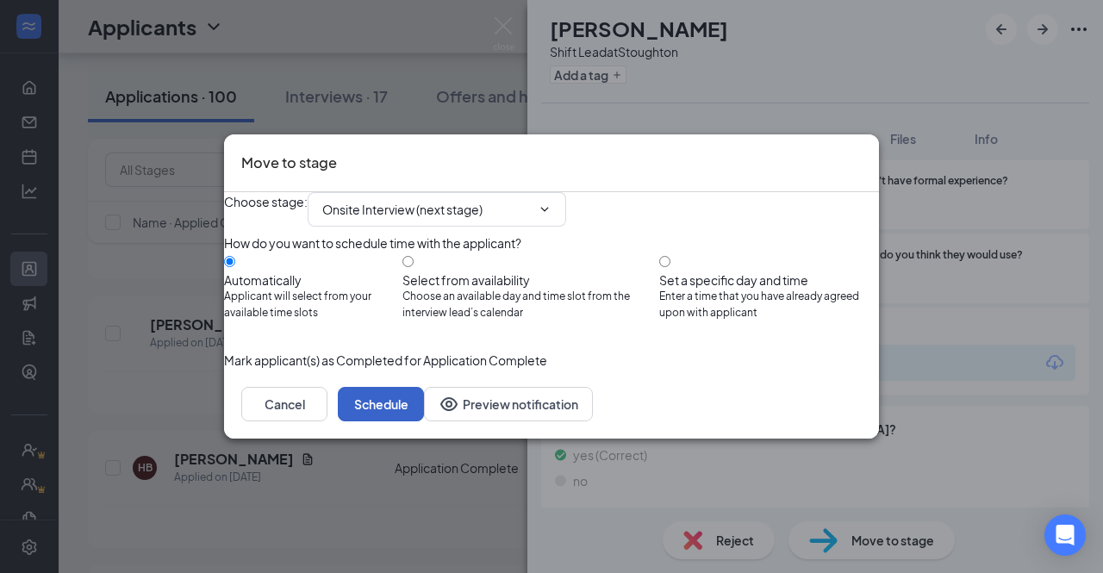
click at [424, 421] on button "Schedule" at bounding box center [381, 404] width 86 height 34
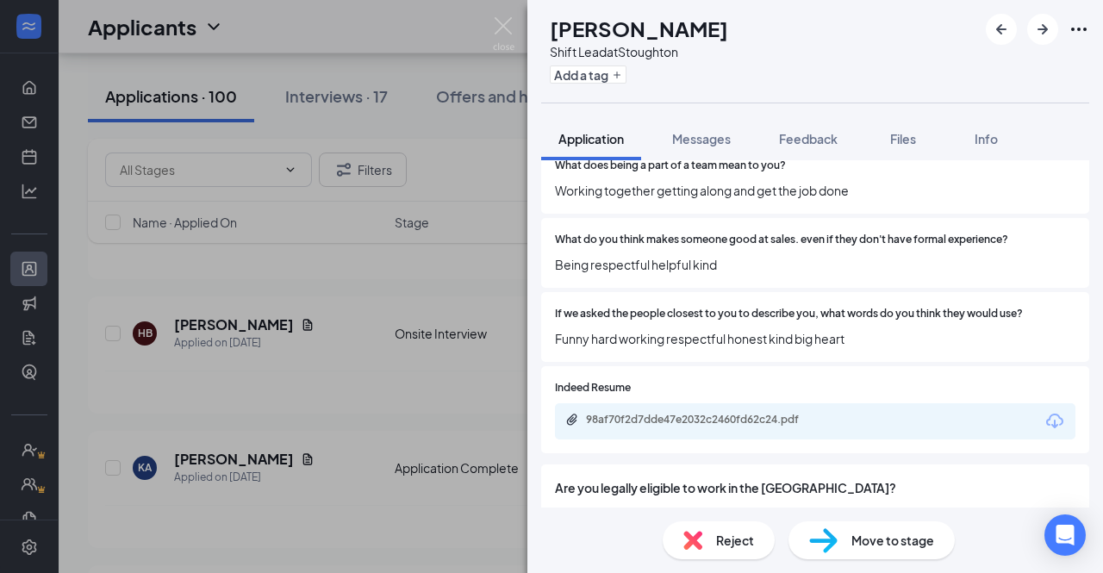
scroll to position [1042, 0]
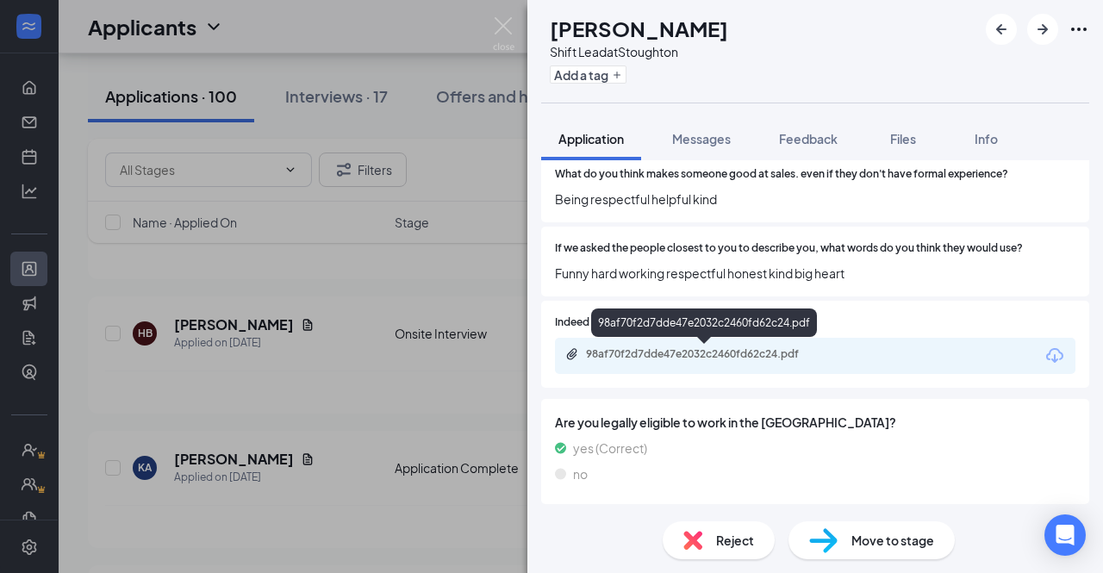
click at [789, 348] on div "98af70f2d7dde47e2032c2460fd62c24.pdf" at bounding box center [706, 354] width 241 height 14
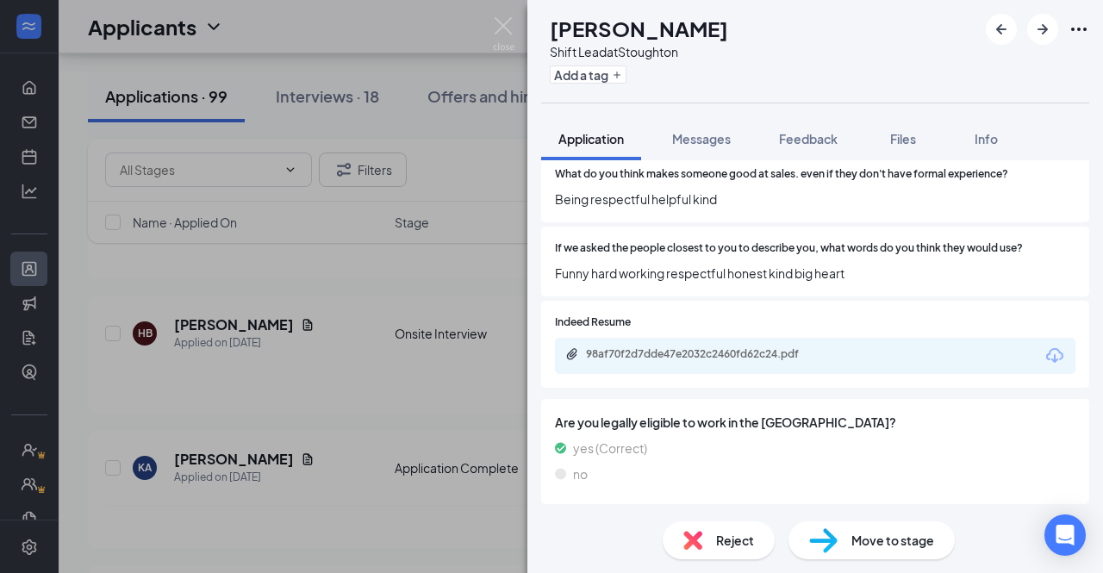
scroll to position [1036, 0]
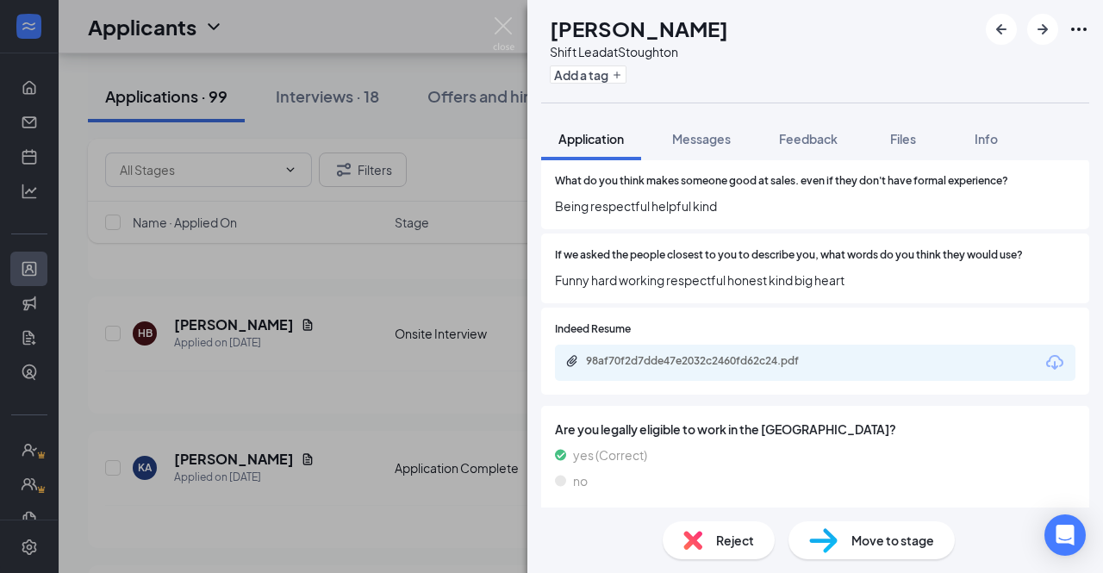
click at [833, 528] on img at bounding box center [823, 540] width 28 height 25
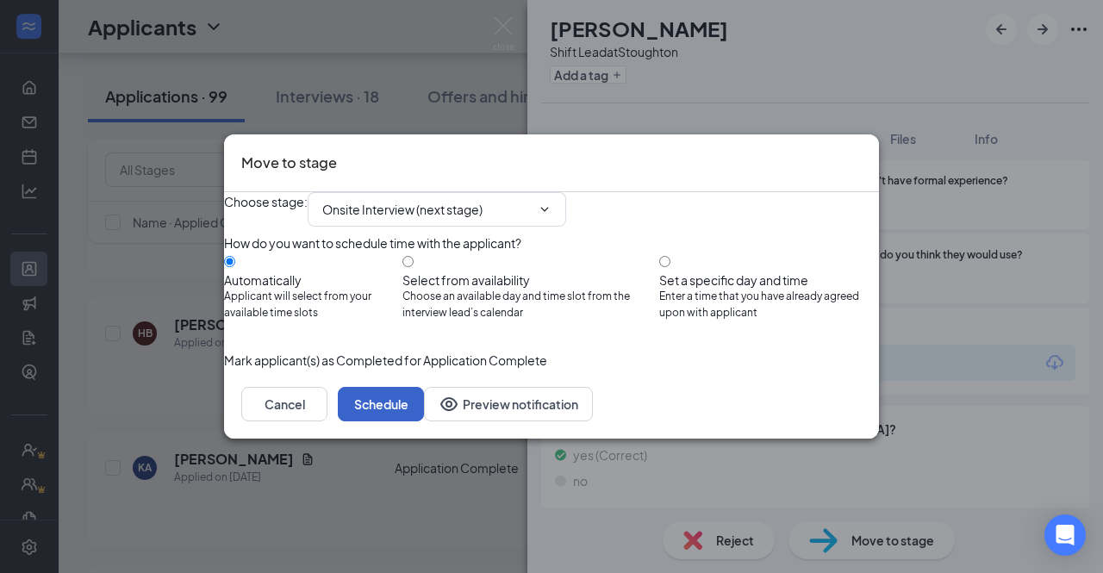
click at [424, 421] on button "Schedule" at bounding box center [381, 404] width 86 height 34
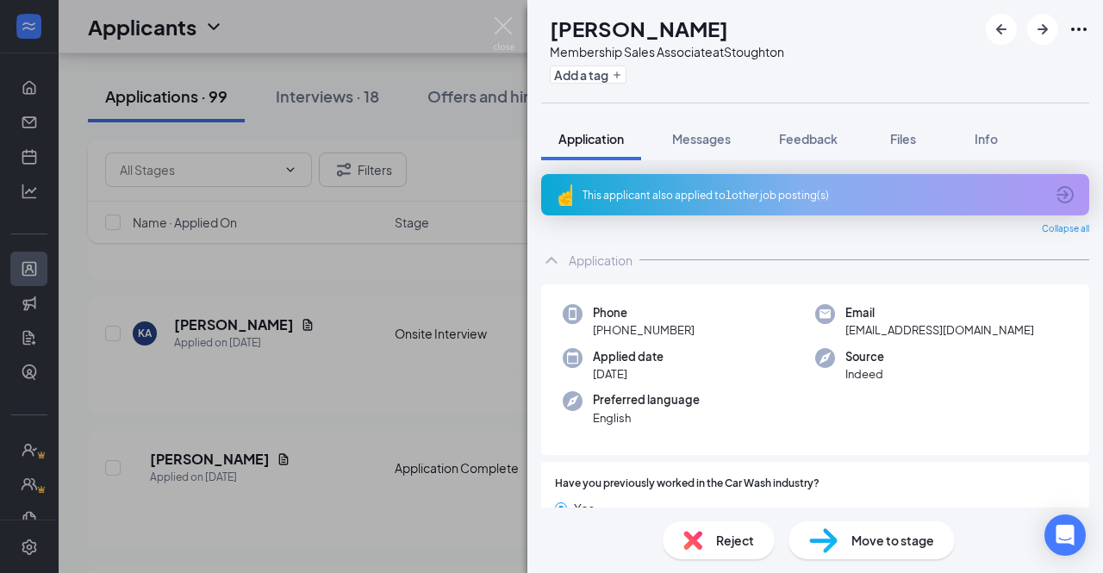
click at [796, 186] on div "This applicant also applied to 1 other job posting(s)" at bounding box center [815, 194] width 548 height 41
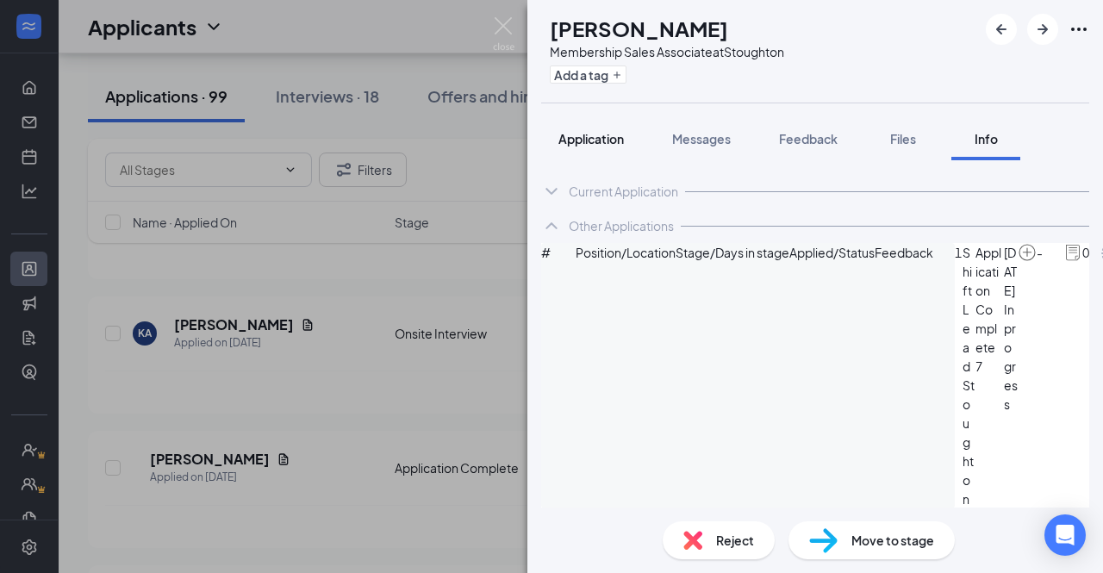
click at [578, 140] on span "Application" at bounding box center [590, 139] width 65 height 16
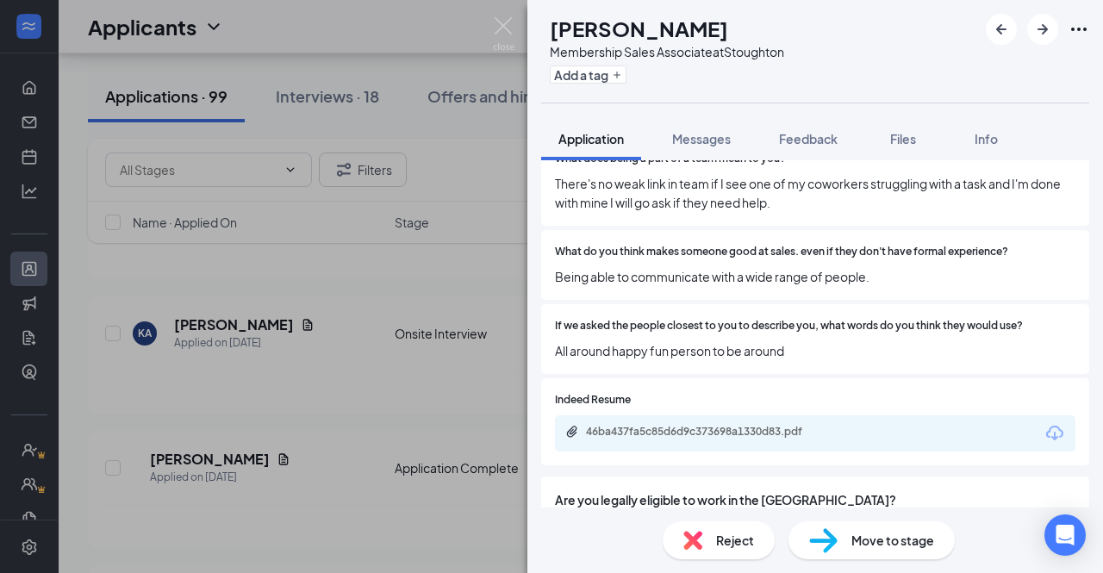
scroll to position [1034, 0]
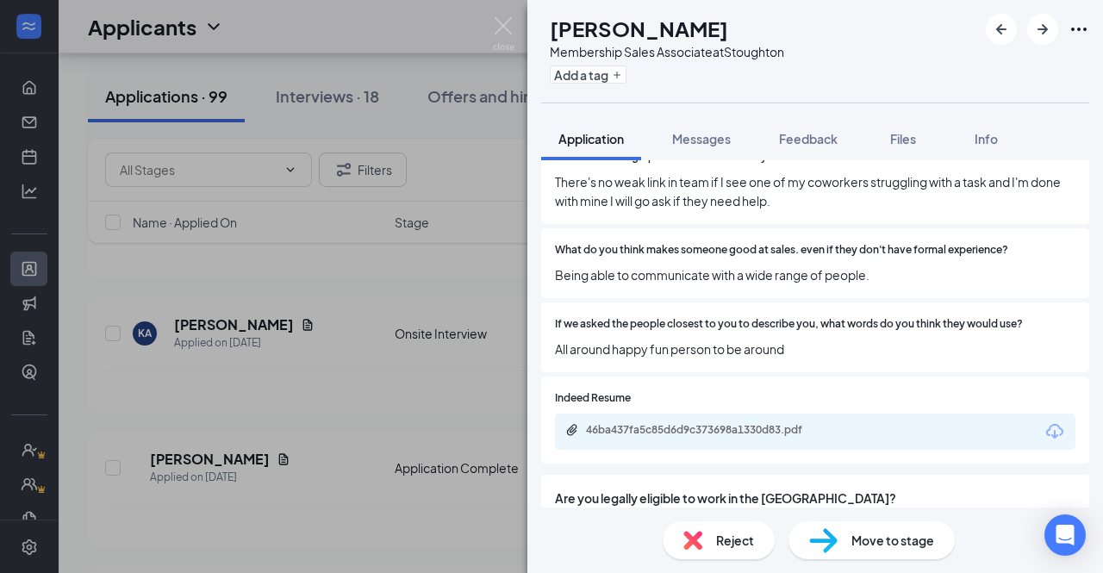
click at [683, 442] on div "46ba437fa5c85d6d9c373698a1330d83.pdf" at bounding box center [815, 432] width 520 height 36
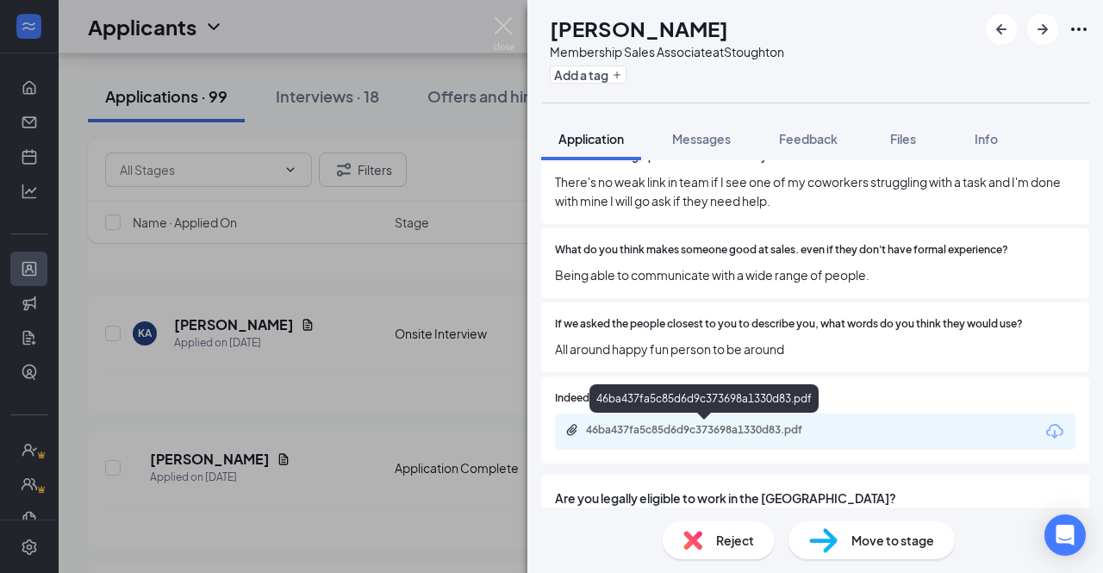
click at [685, 424] on div "46ba437fa5c85d6d9c373698a1330d83.pdf" at bounding box center [706, 430] width 241 height 14
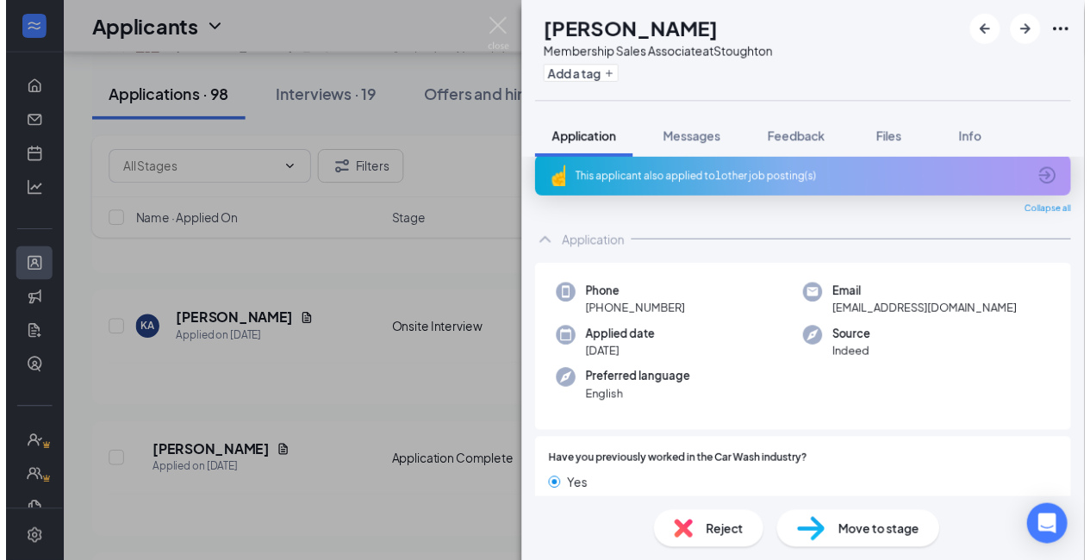
scroll to position [0, 0]
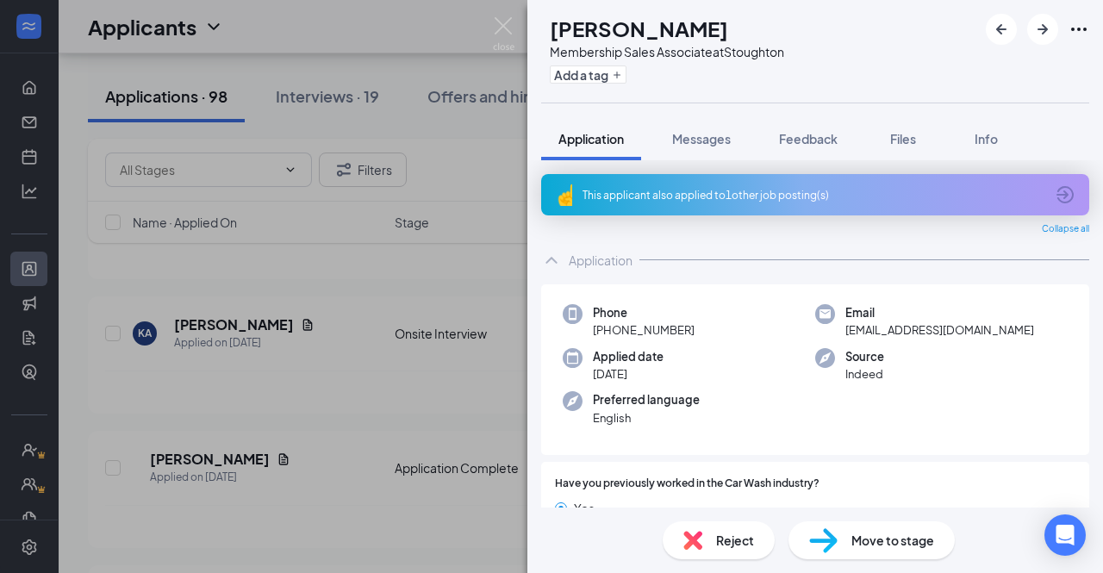
click at [846, 544] on div "Move to stage" at bounding box center [871, 540] width 166 height 38
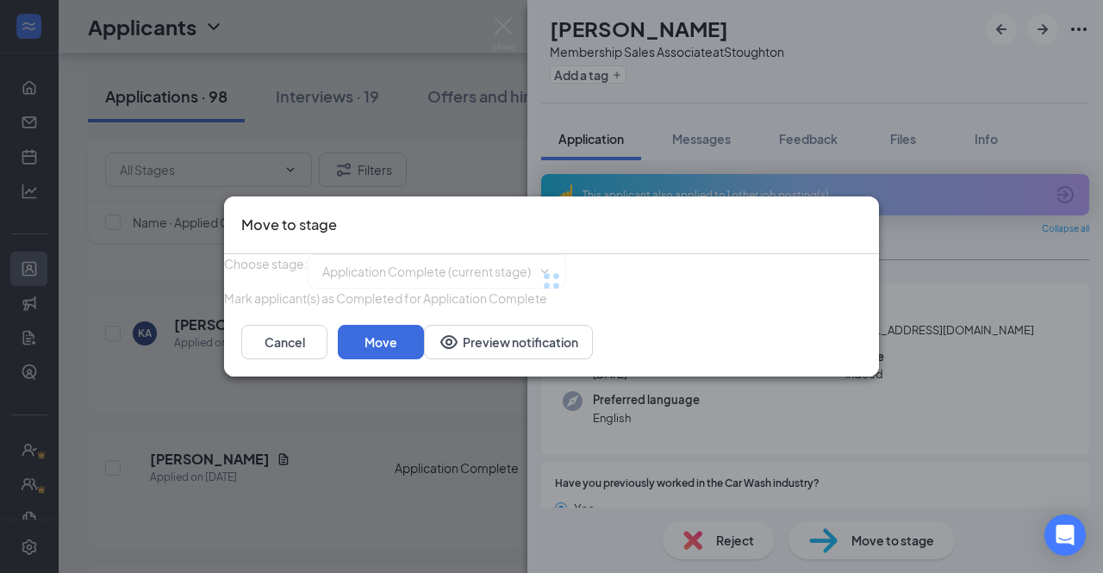
type input "Onsite Interview (next stage)"
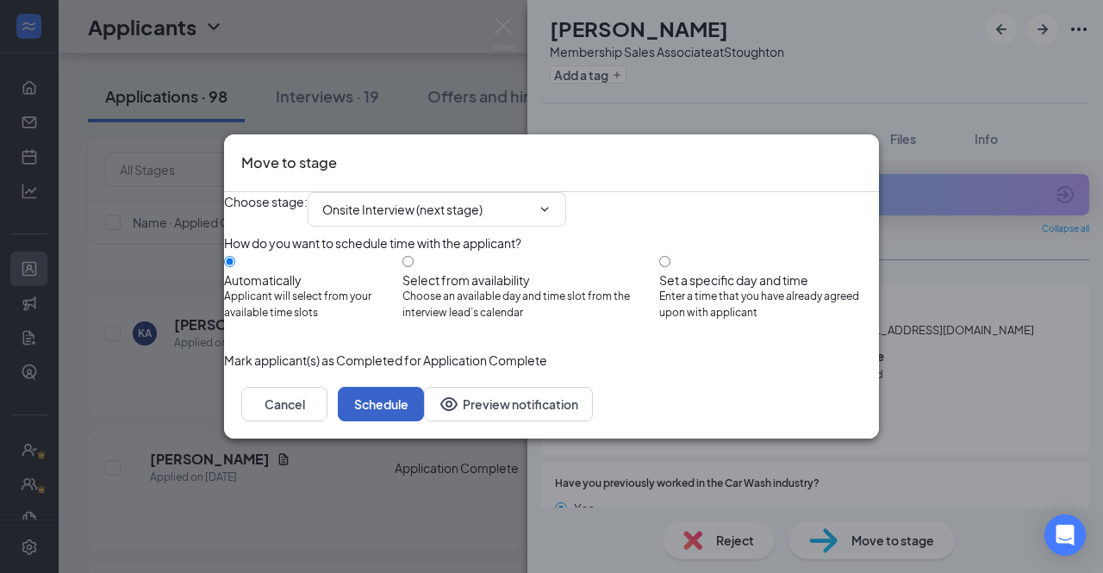
click at [424, 421] on button "Schedule" at bounding box center [381, 404] width 86 height 34
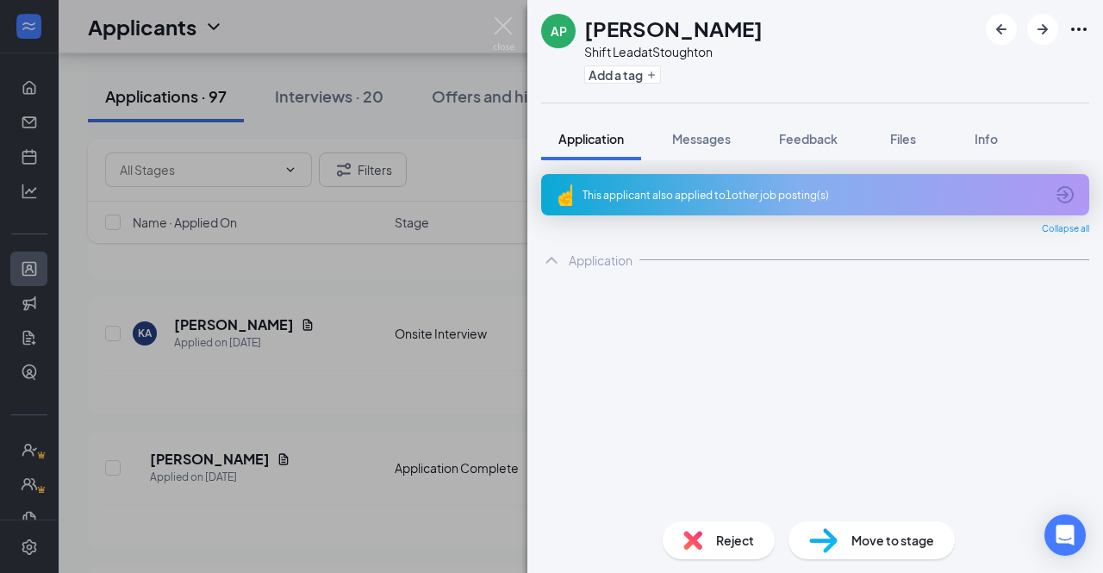
click at [388, 383] on div "AP [PERSON_NAME] Shift Lead at [GEOGRAPHIC_DATA] Add a tag Application Messages…" at bounding box center [551, 286] width 1103 height 573
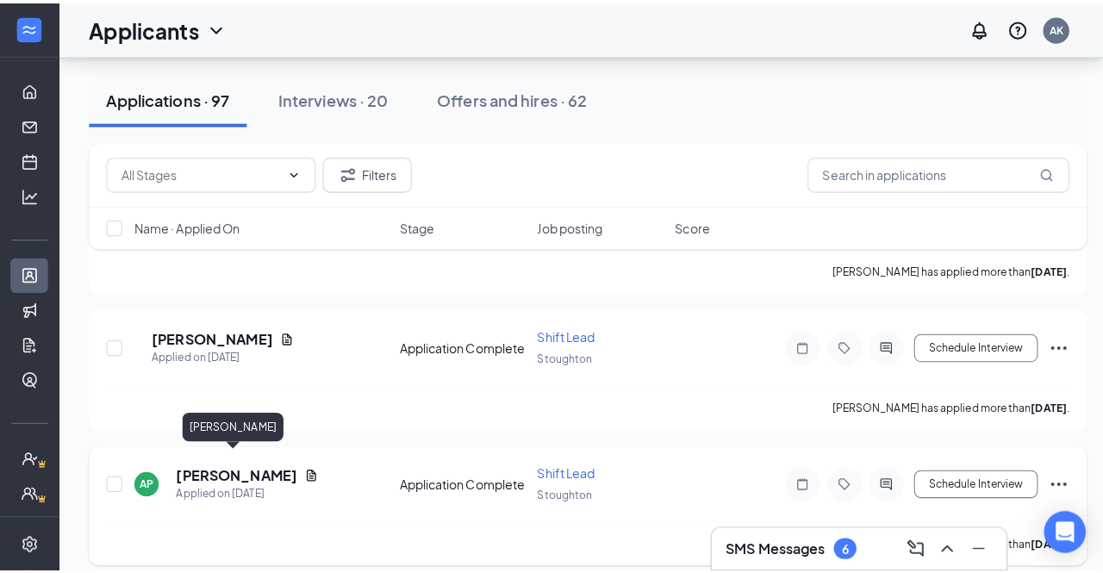
scroll to position [1227, 0]
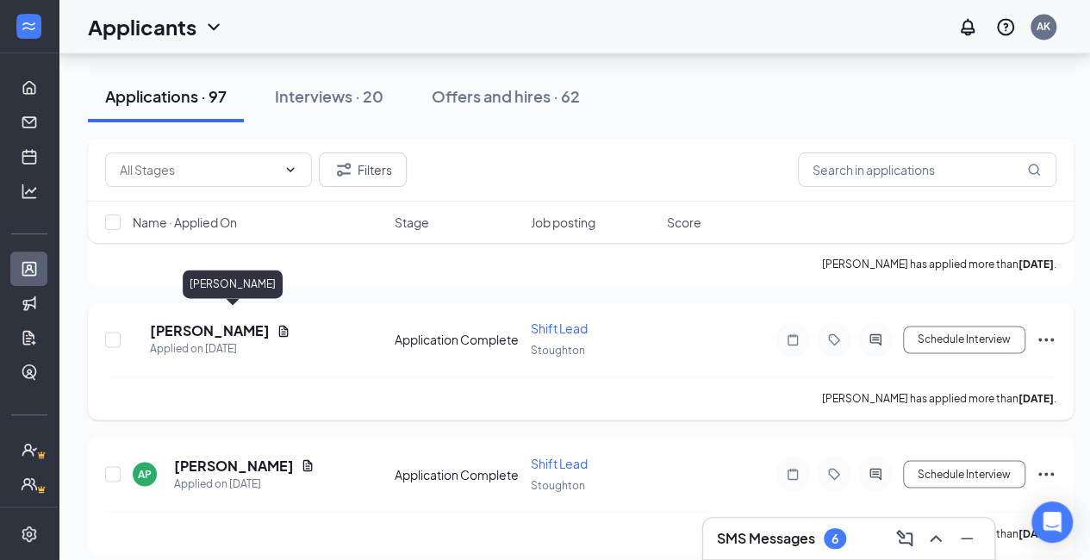
click at [246, 321] on h5 "[PERSON_NAME]" at bounding box center [210, 330] width 120 height 19
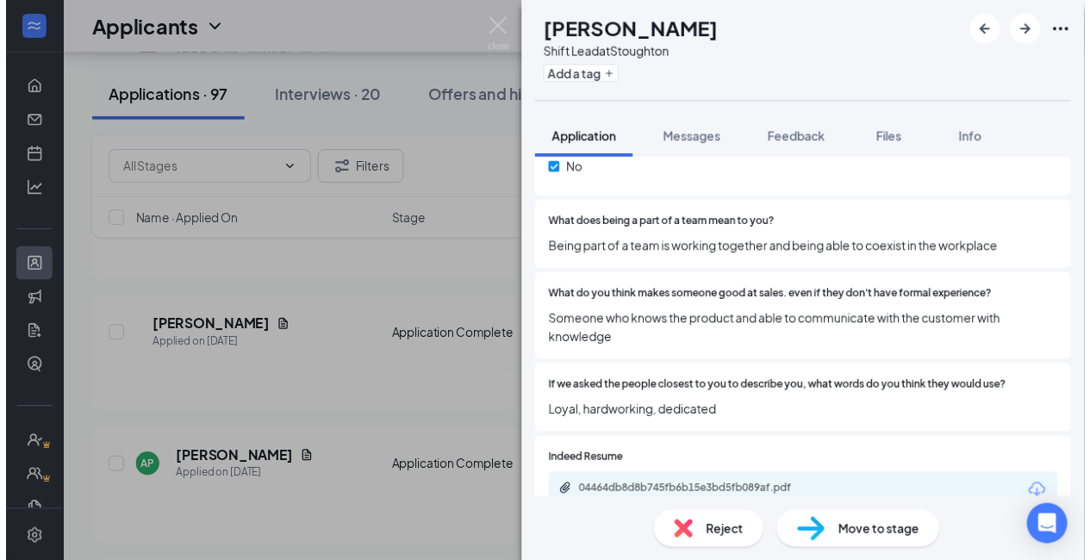
scroll to position [963, 0]
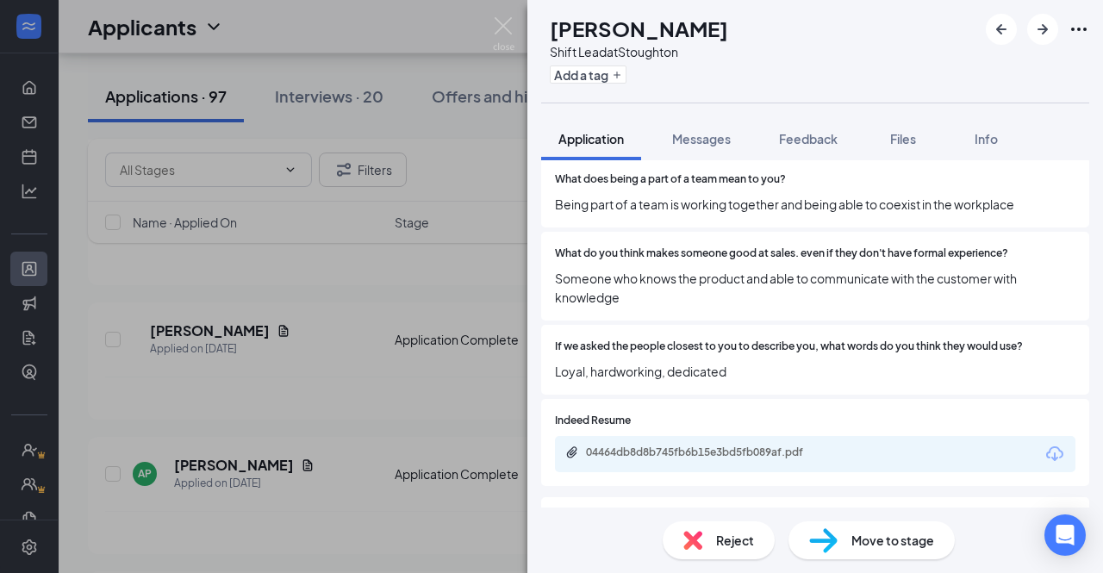
click at [775, 463] on div "04464db8d8b745fb6b15e3bd5fb089af.pdf" at bounding box center [815, 454] width 520 height 36
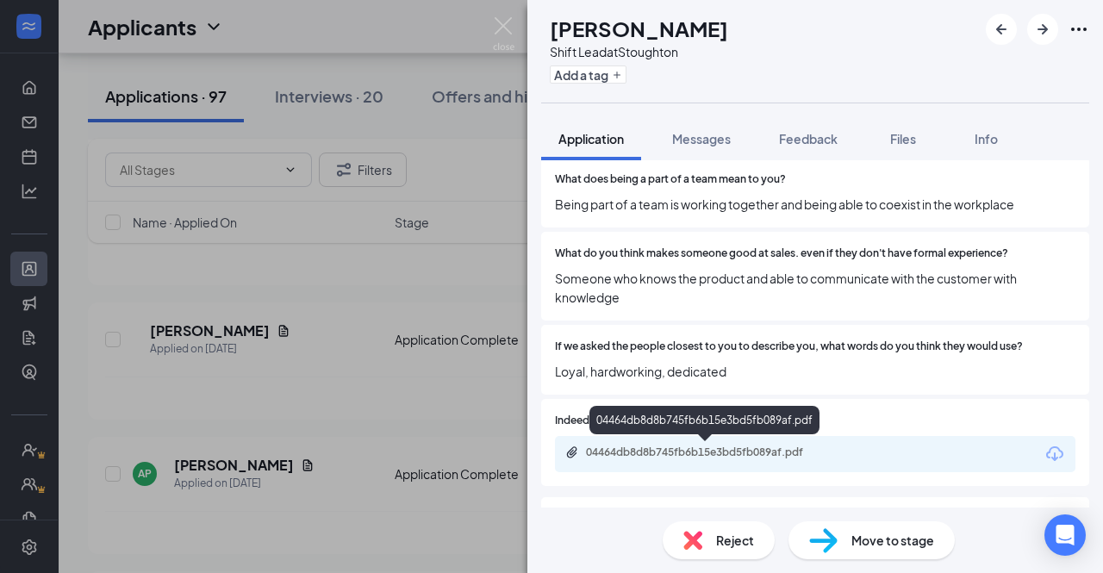
click at [765, 451] on div "04464db8d8b745fb6b15e3bd5fb089af.pdf" at bounding box center [706, 452] width 241 height 14
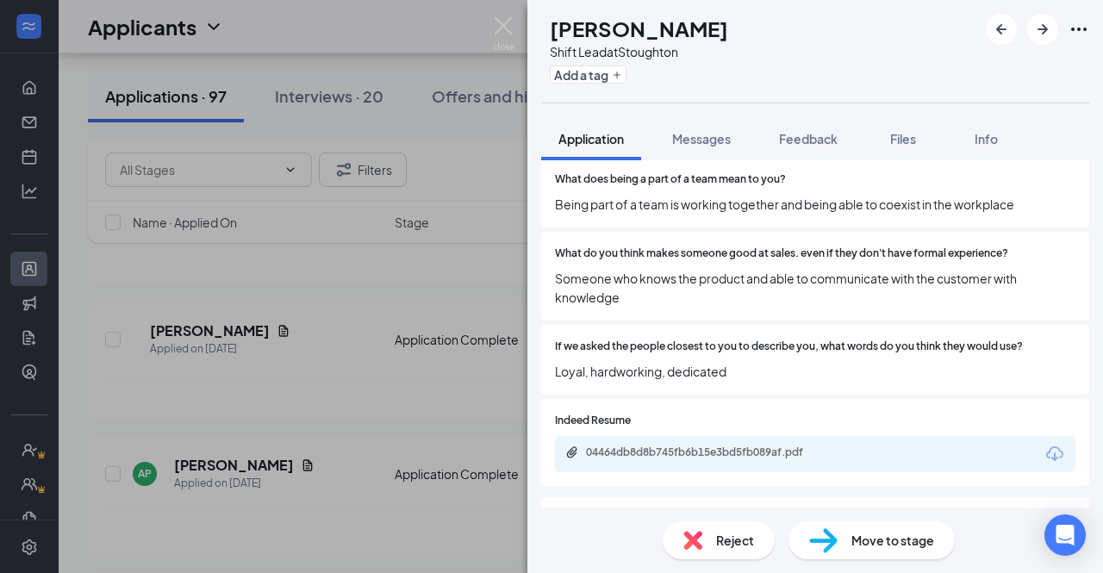
click at [868, 538] on span "Move to stage" at bounding box center [892, 540] width 83 height 19
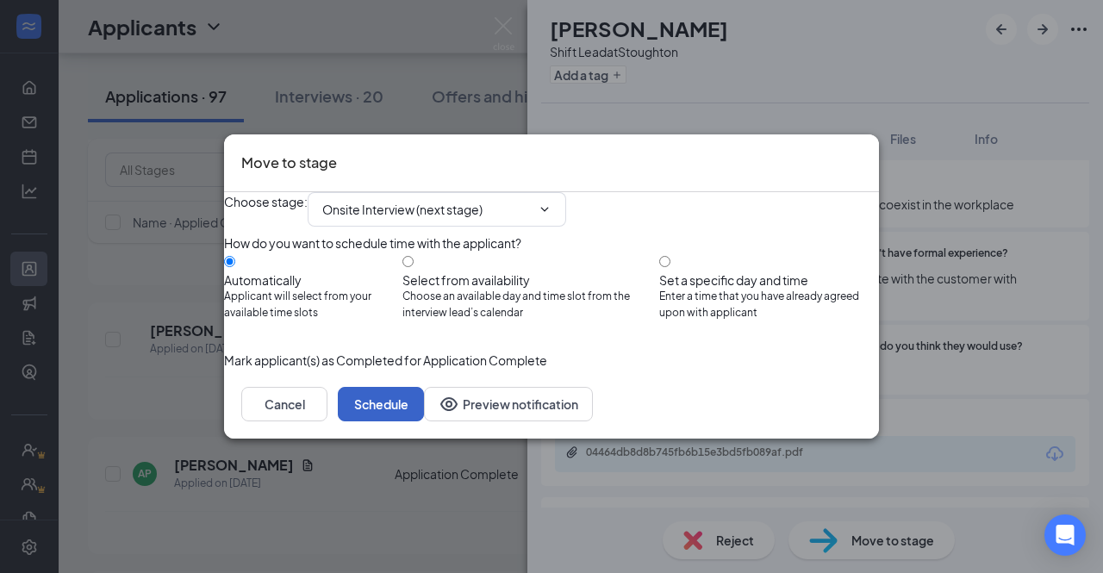
click at [424, 421] on button "Schedule" at bounding box center [381, 404] width 86 height 34
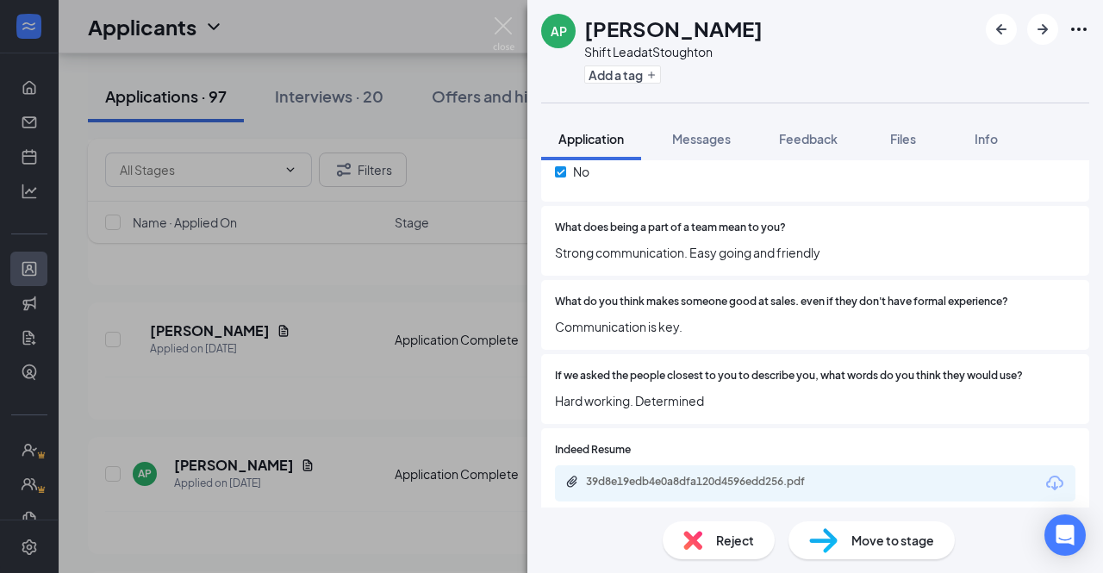
click at [369, 375] on div "AP [PERSON_NAME] Shift Lead at [GEOGRAPHIC_DATA] Add a tag Application Messages…" at bounding box center [551, 286] width 1103 height 573
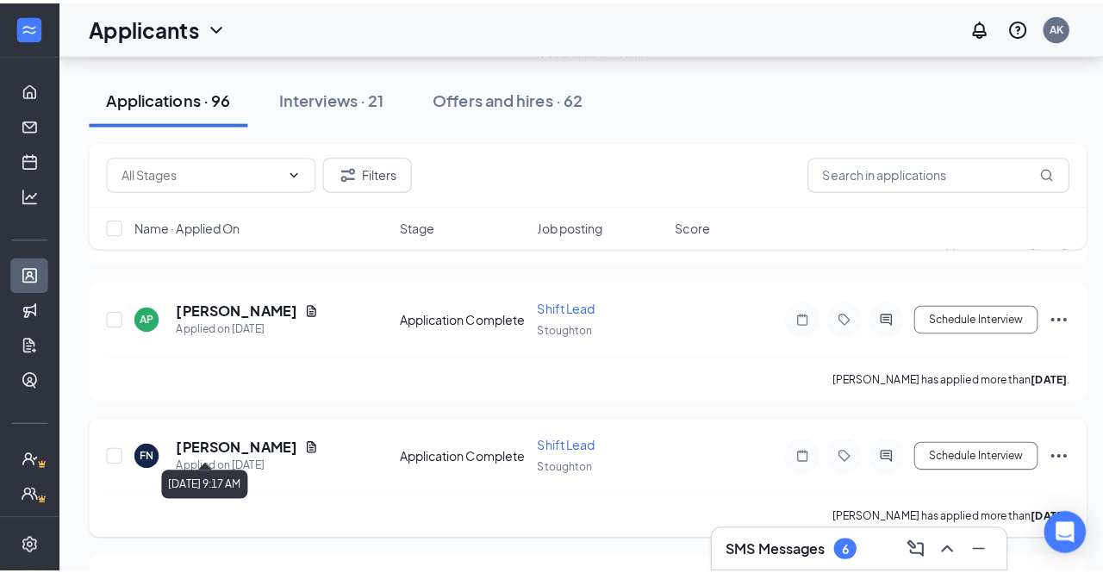
scroll to position [1241, 0]
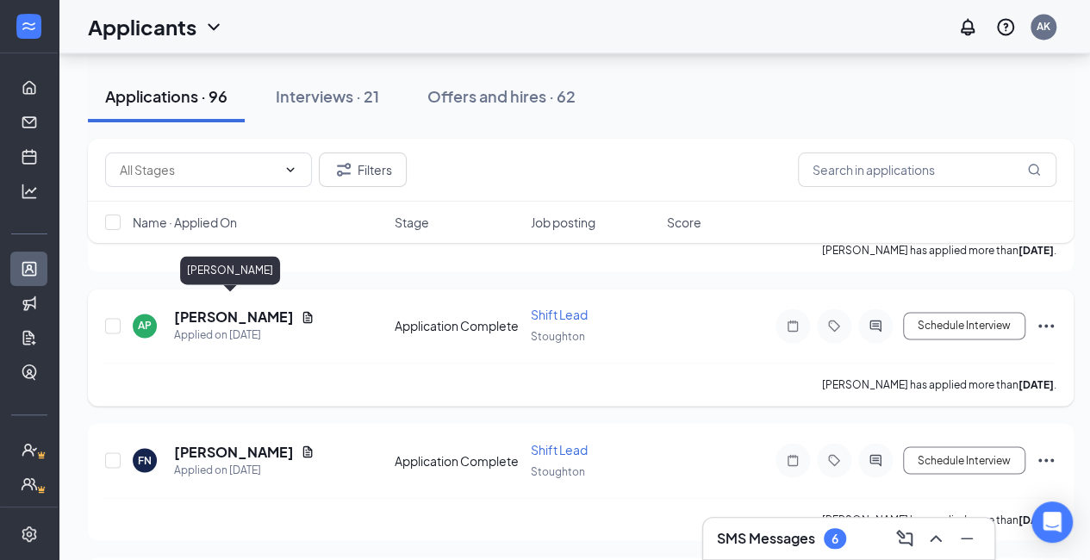
click at [243, 308] on h5 "[PERSON_NAME]" at bounding box center [234, 317] width 120 height 19
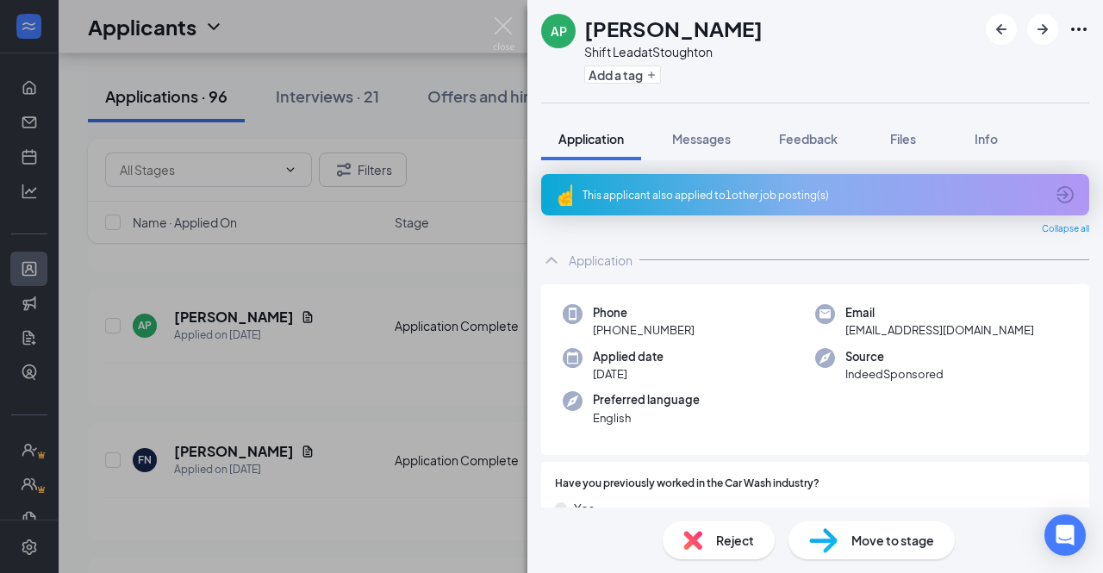
click at [707, 180] on div "This applicant also applied to 1 other job posting(s)" at bounding box center [815, 194] width 548 height 41
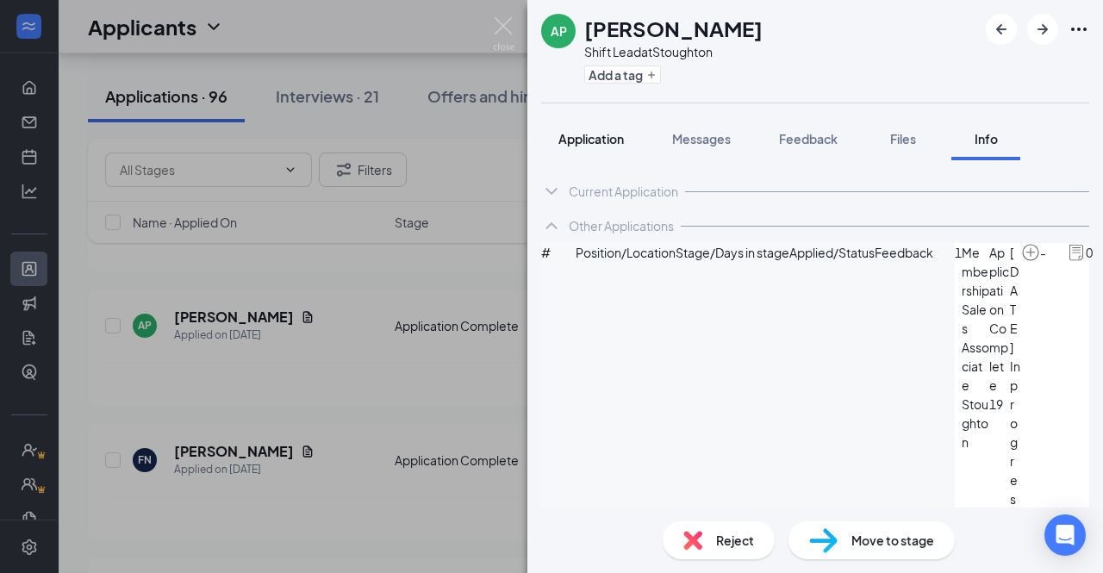
click at [606, 137] on span "Application" at bounding box center [590, 139] width 65 height 16
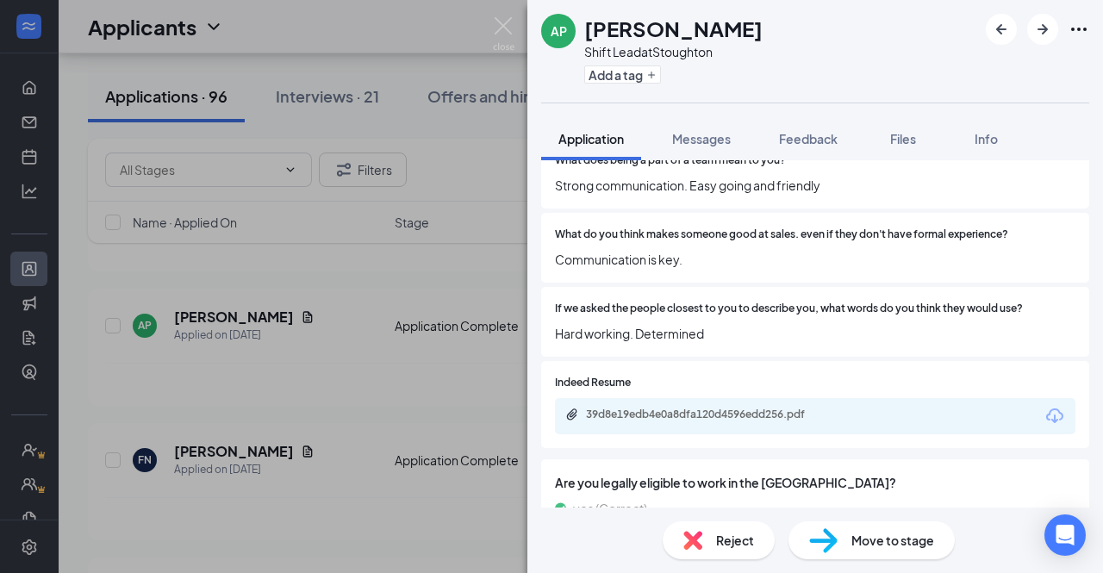
scroll to position [1091, 0]
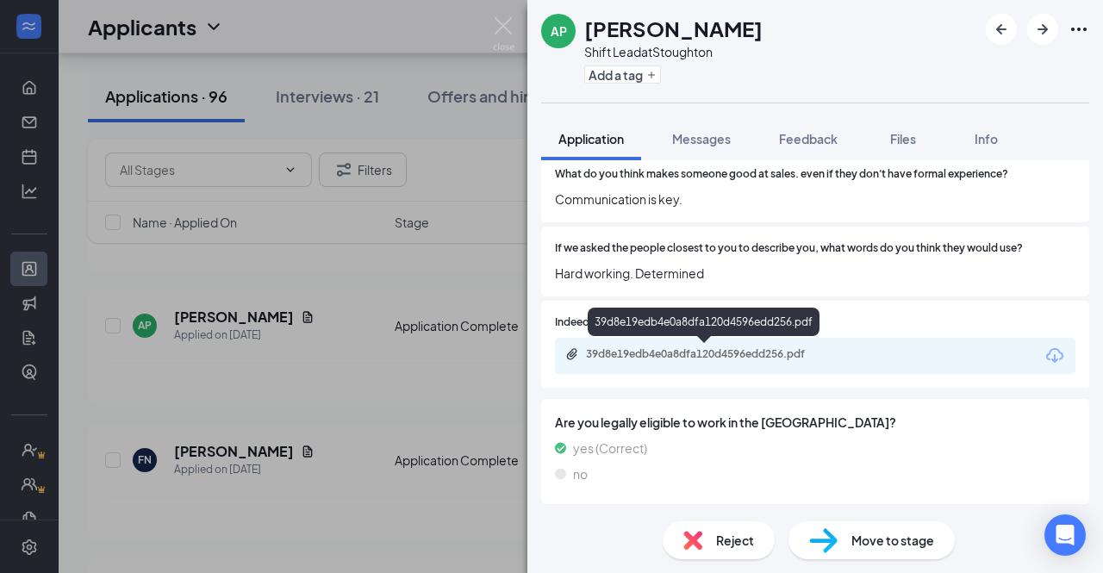
click at [716, 351] on div "39d8e19edb4e0a8dfa120d4596edd256.pdf" at bounding box center [706, 354] width 241 height 14
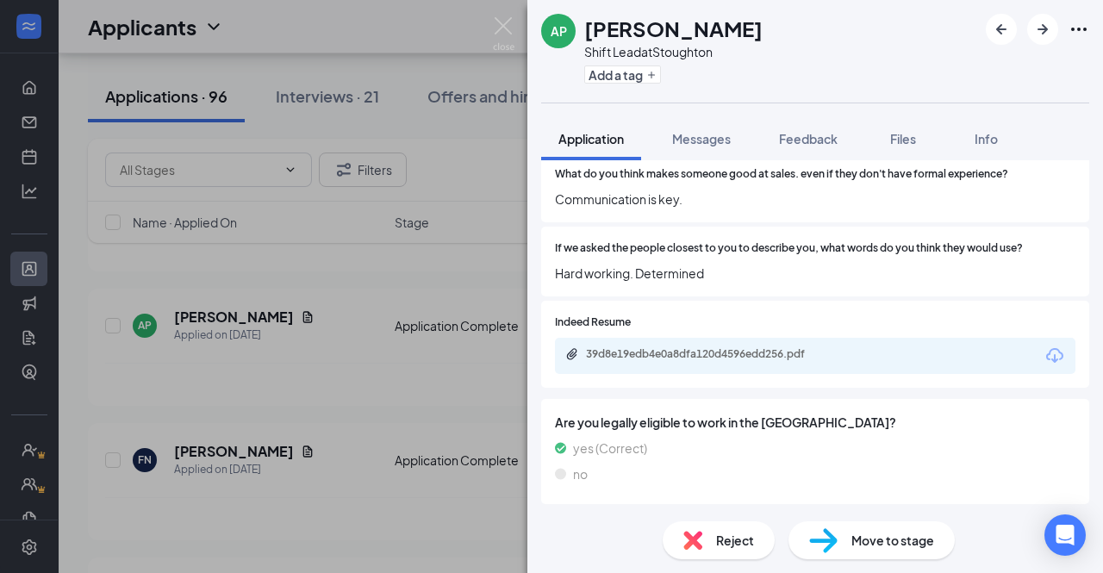
scroll to position [1084, 0]
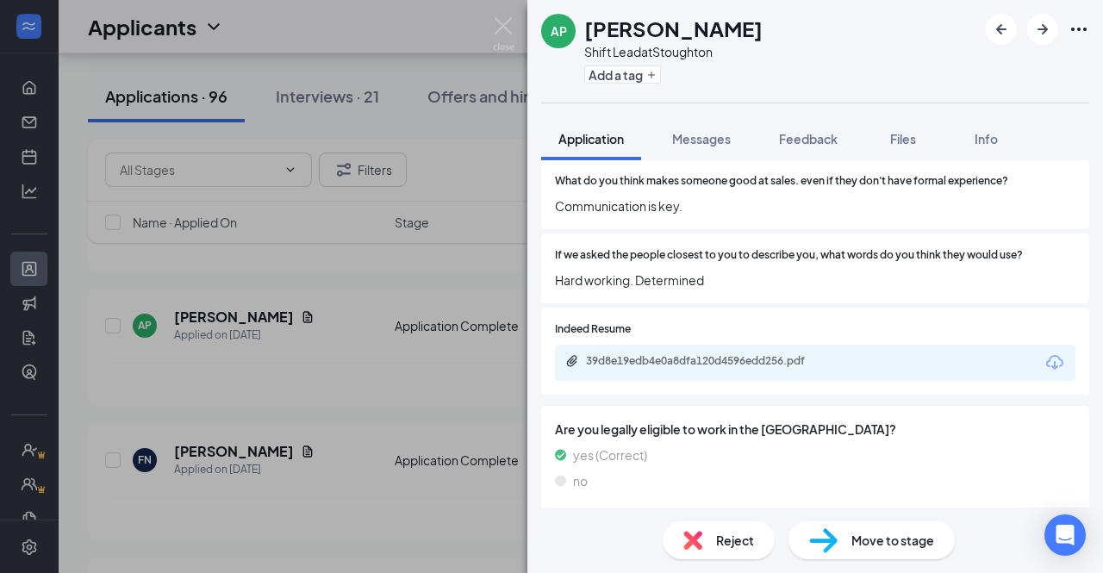
click at [856, 533] on span "Move to stage" at bounding box center [892, 540] width 83 height 19
type input "Onsite Interview (next stage)"
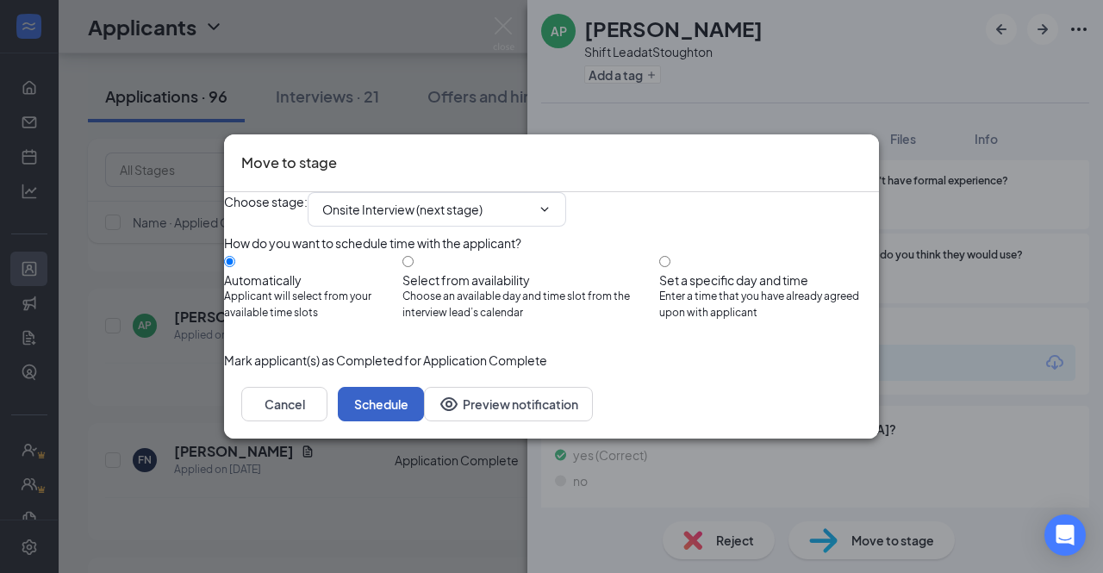
click at [424, 421] on button "Schedule" at bounding box center [381, 404] width 86 height 34
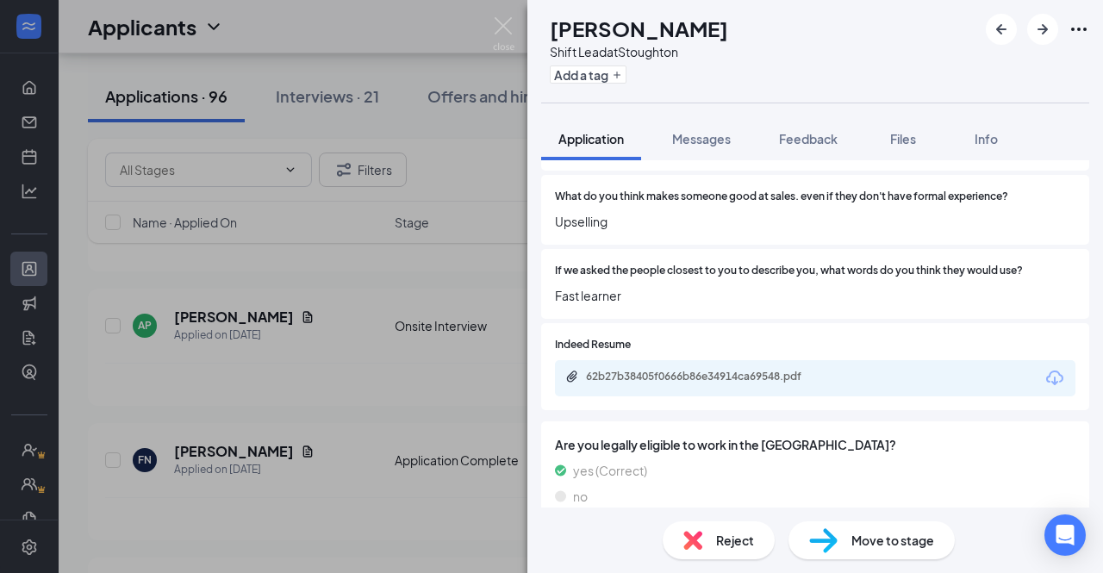
scroll to position [1091, 0]
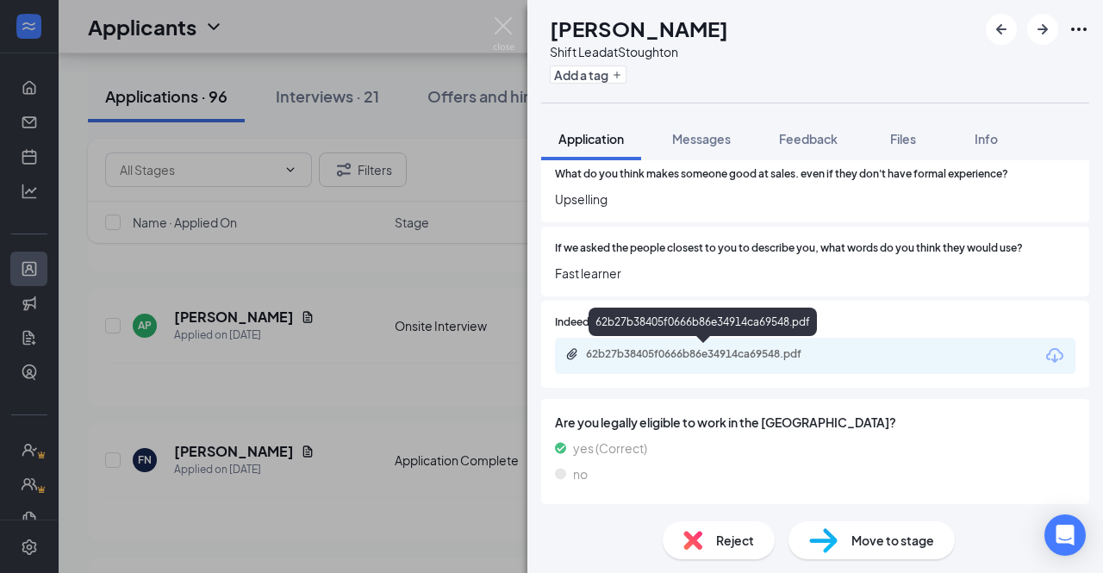
click at [778, 350] on div "62b27b38405f0666b86e34914ca69548.pdf" at bounding box center [706, 354] width 241 height 14
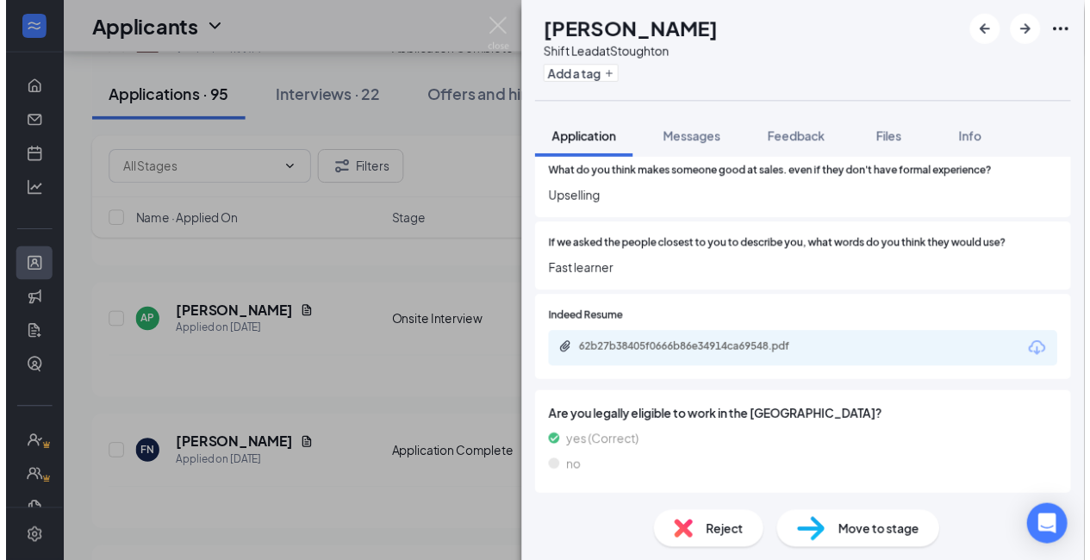
scroll to position [1084, 0]
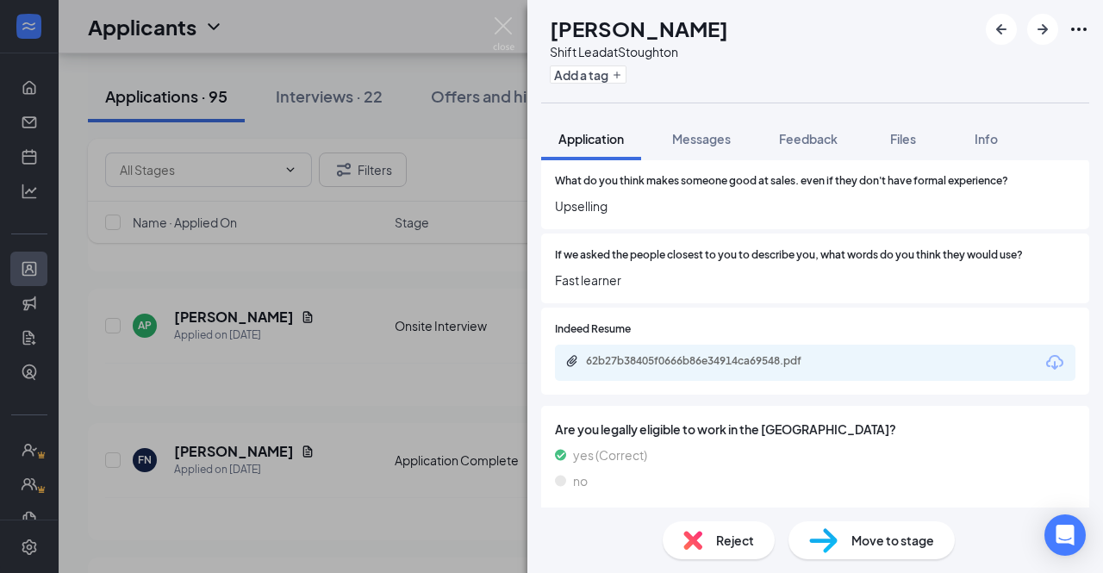
click at [429, 435] on div "FN [PERSON_NAME] Shift Lead at Stoughton Add a tag Application Messages Feedbac…" at bounding box center [551, 286] width 1103 height 573
